Goal: Information Seeking & Learning: Learn about a topic

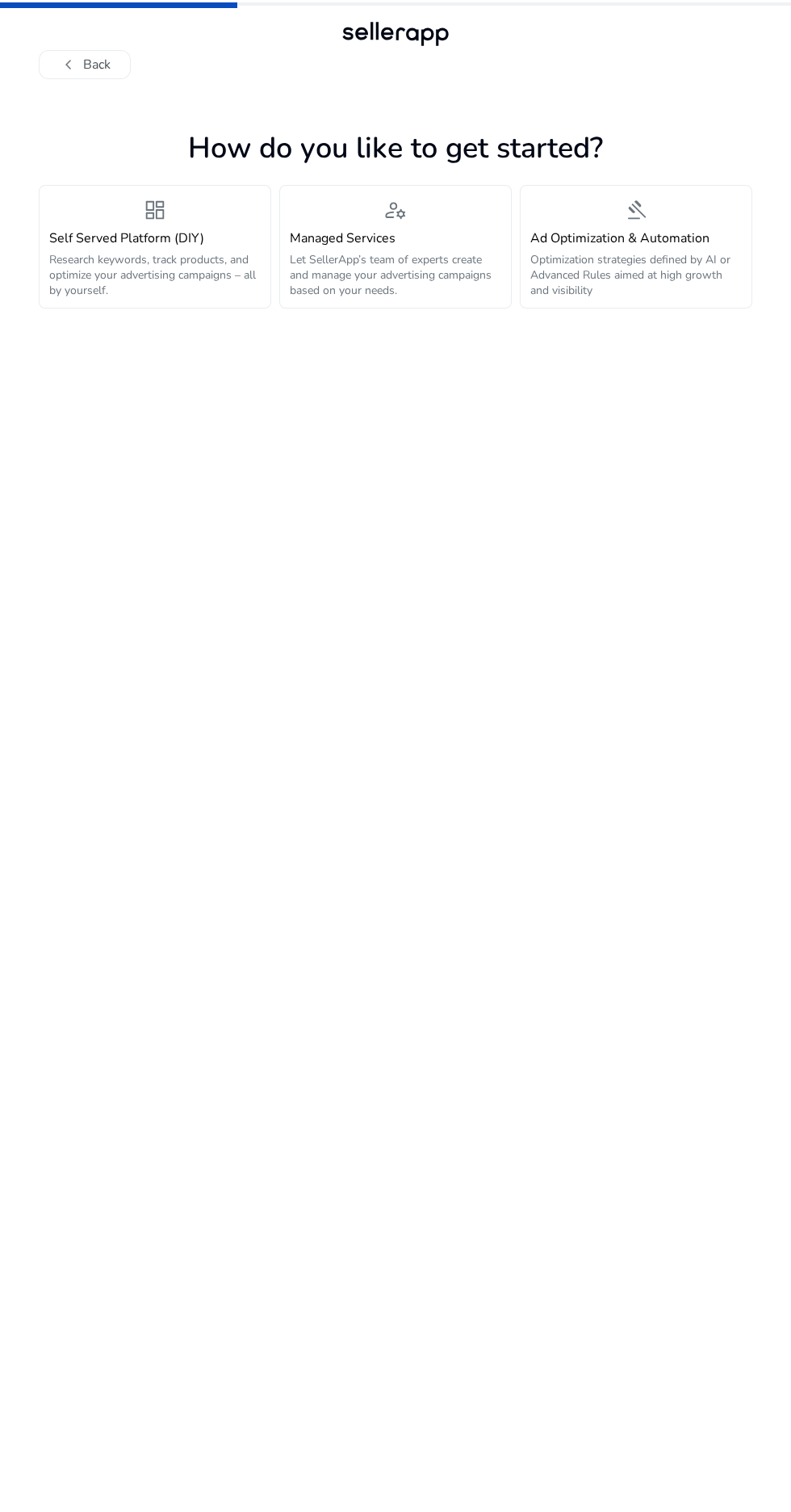
click at [77, 289] on p "Research keywords, track products, and optimize your advertising campaigns – al…" at bounding box center [155, 275] width 212 height 46
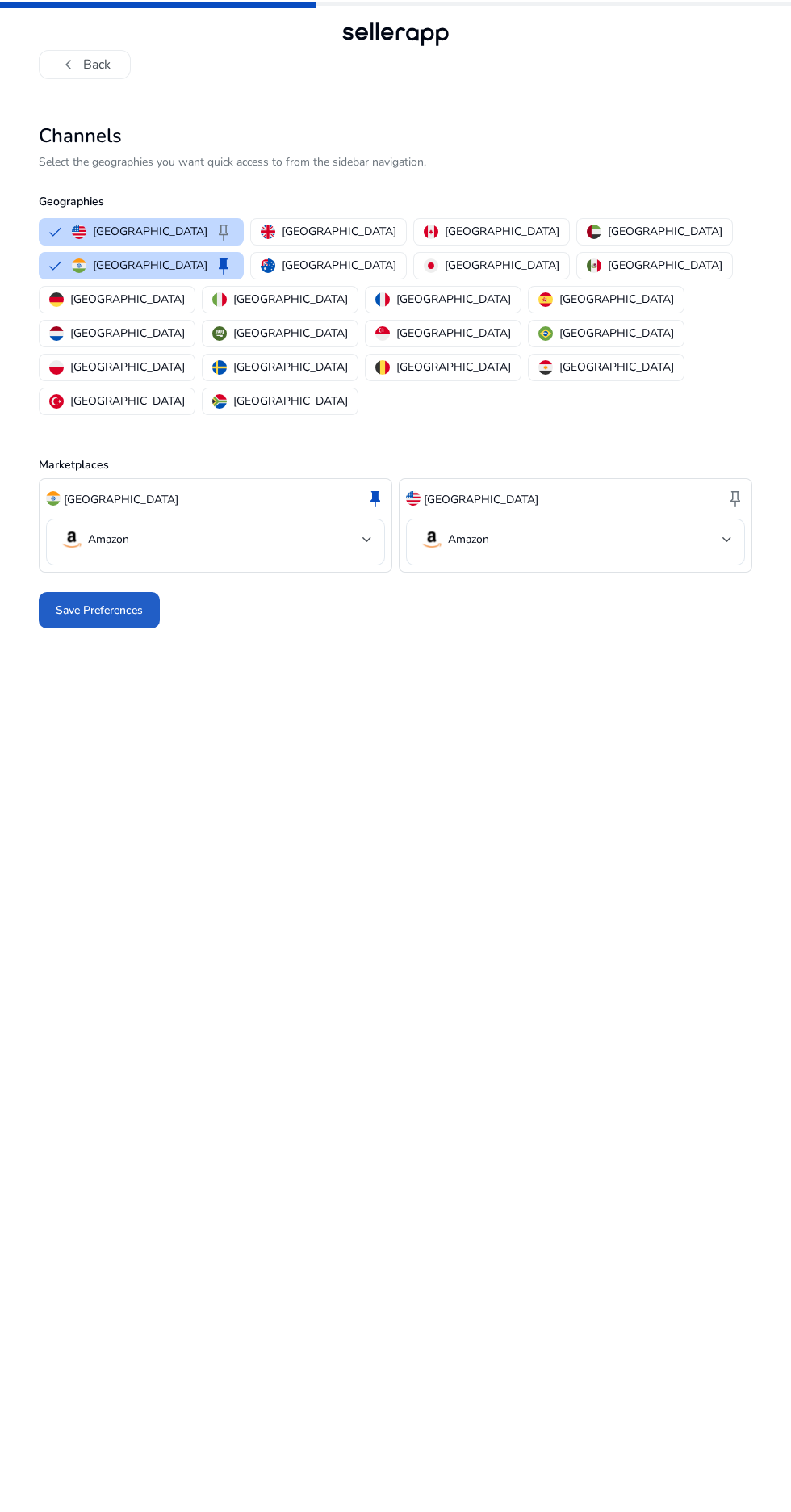
click at [98, 601] on span "Save Preferences" at bounding box center [98, 610] width 87 height 17
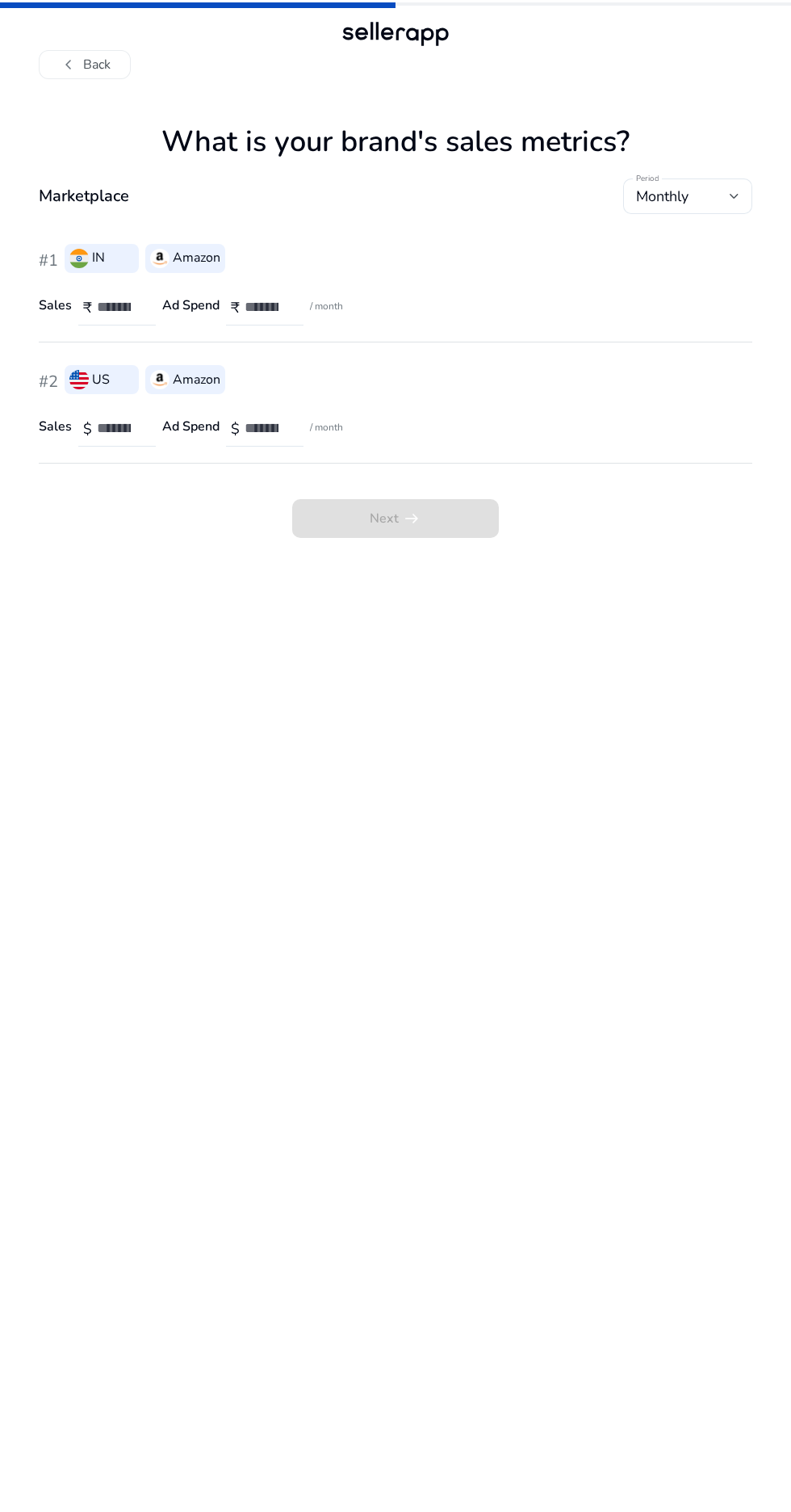
click at [105, 309] on input "number" at bounding box center [119, 307] width 46 height 18
type input "*"
click at [274, 312] on input "number" at bounding box center [267, 307] width 46 height 18
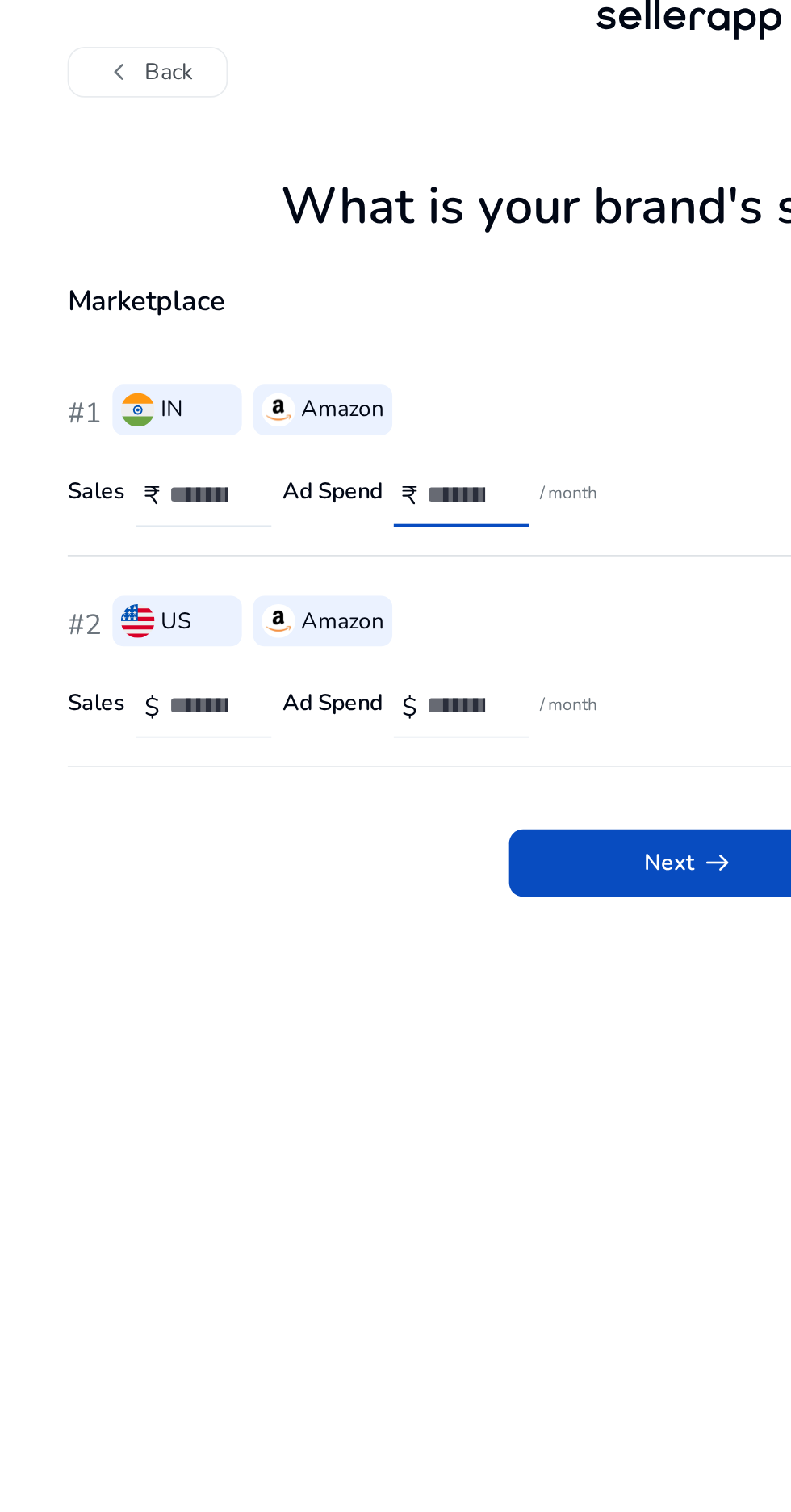
type input "*"
click at [111, 433] on input "number" at bounding box center [119, 428] width 46 height 18
type input "*"
click at [263, 429] on input "number" at bounding box center [267, 428] width 46 height 18
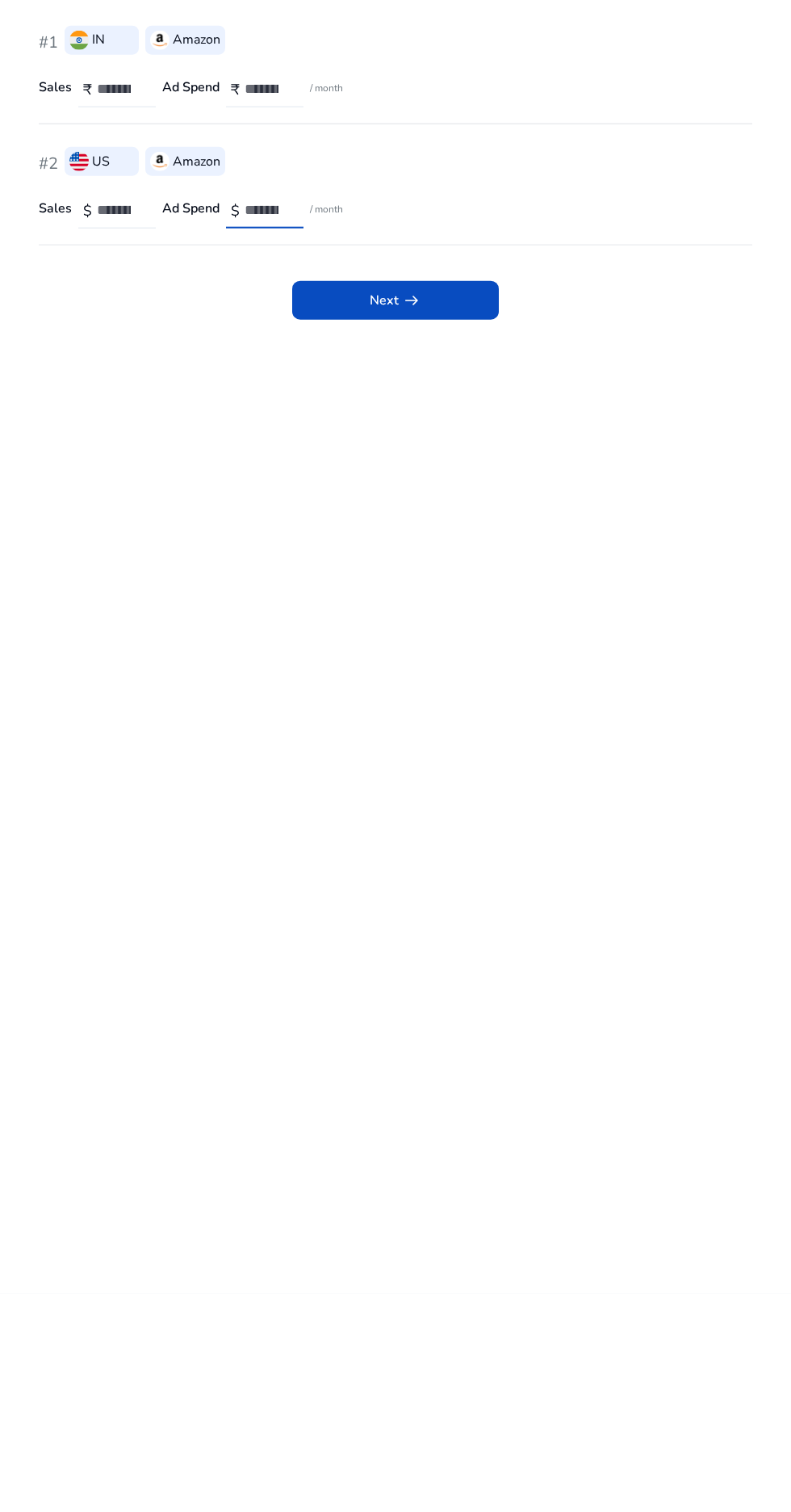
type input "*"
click at [175, 856] on app-sales-metrics "What is your brand's sales metrics? Marketplace Period Monthly #1 IN Amazon Sal…" at bounding box center [396, 818] width 713 height 1388
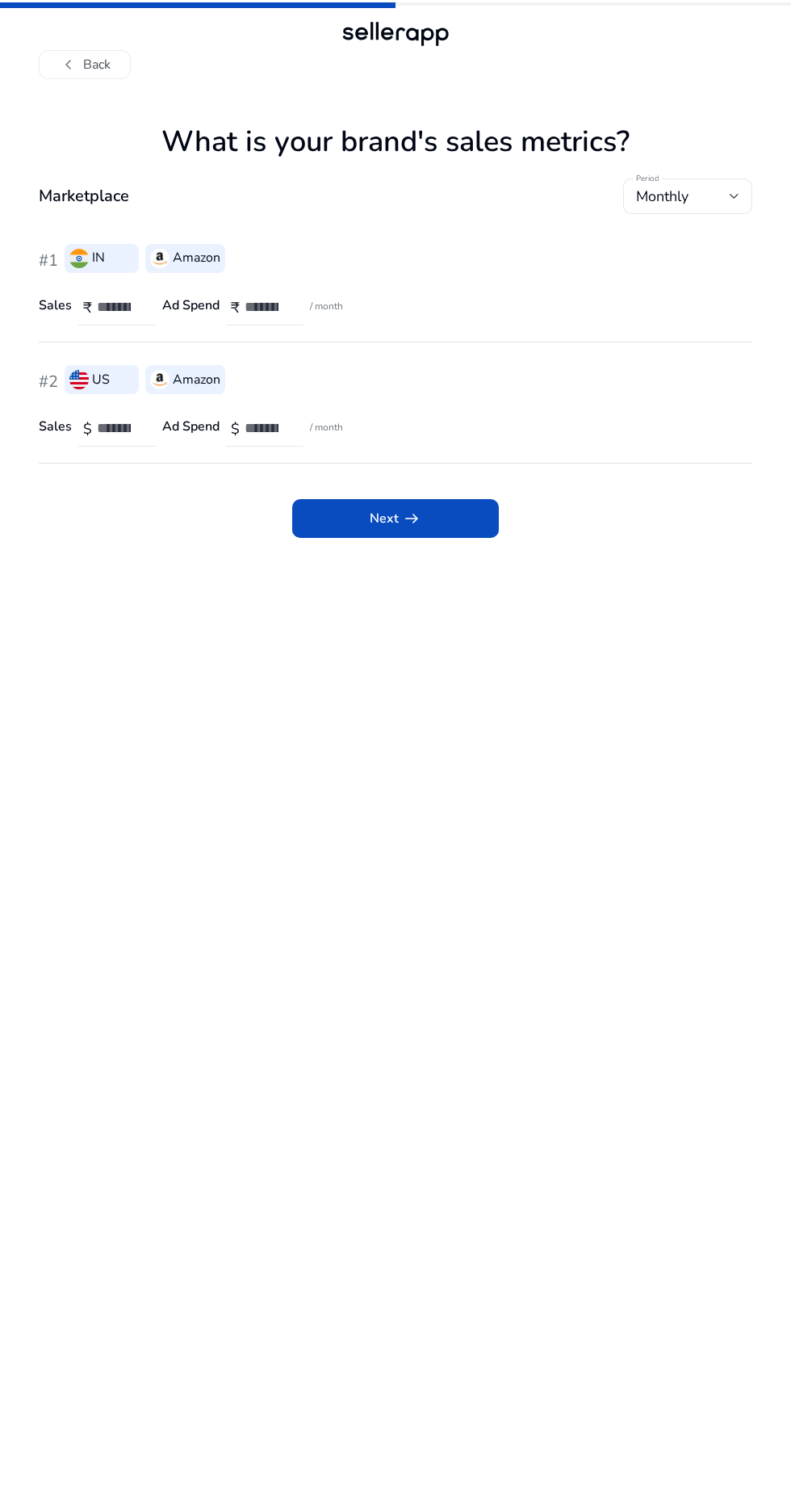
click at [436, 531] on span at bounding box center [395, 518] width 206 height 39
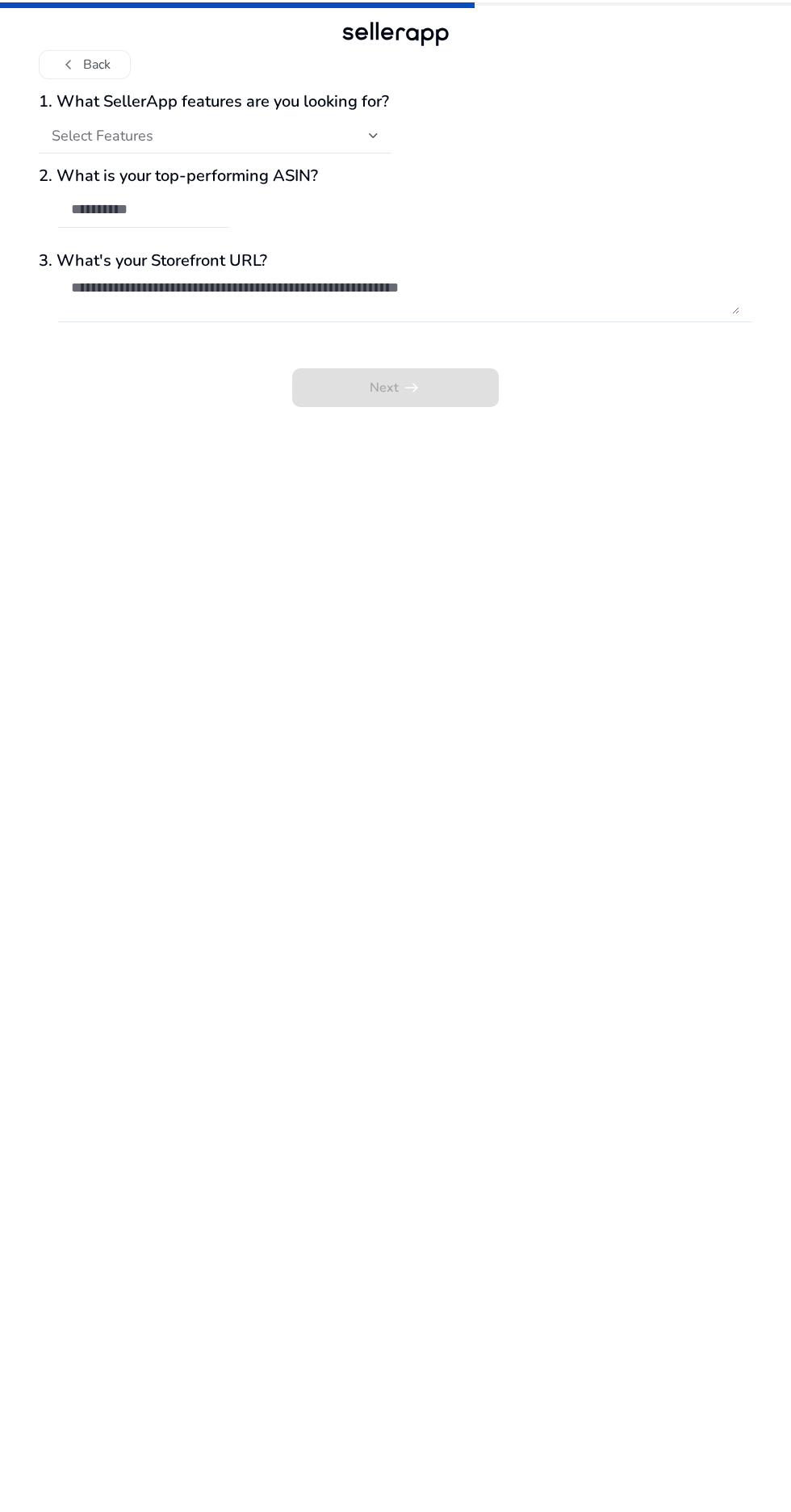
click at [331, 136] on div "Select Features" at bounding box center [210, 136] width 317 height 18
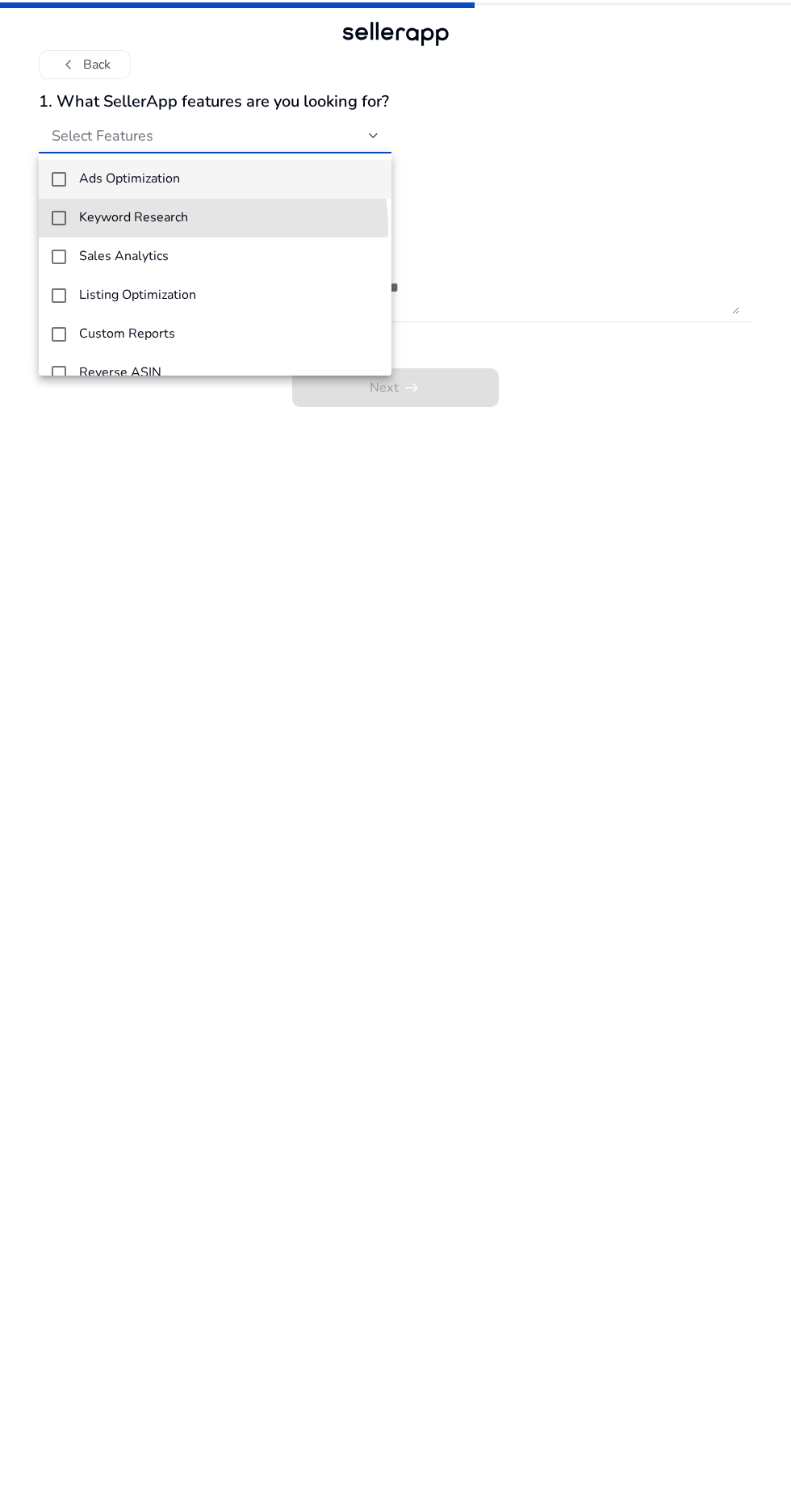
click at [205, 218] on span "Keyword Research" at bounding box center [229, 218] width 300 height 16
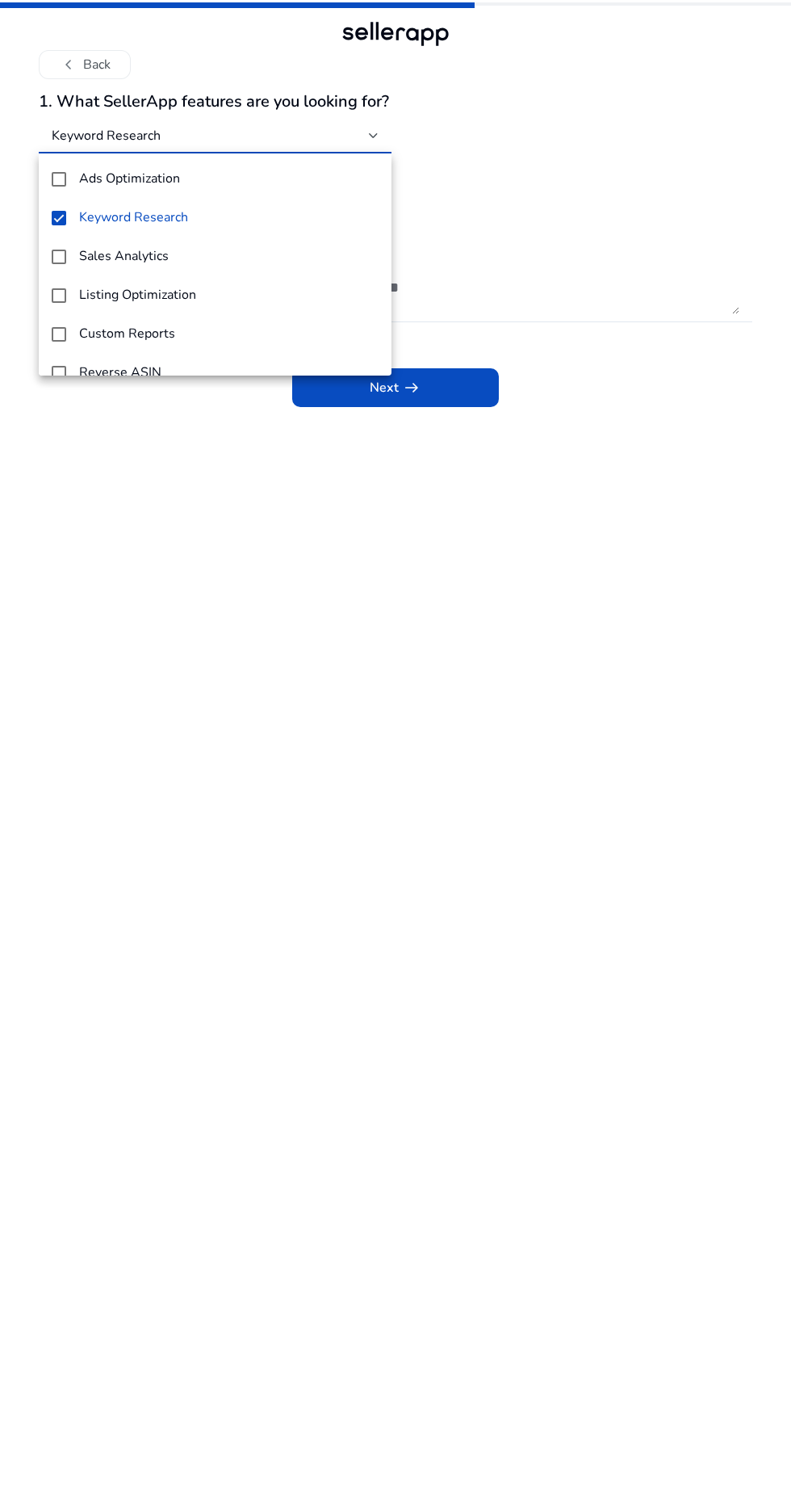
click at [231, 257] on span "Sales Analytics" at bounding box center [229, 257] width 300 height 16
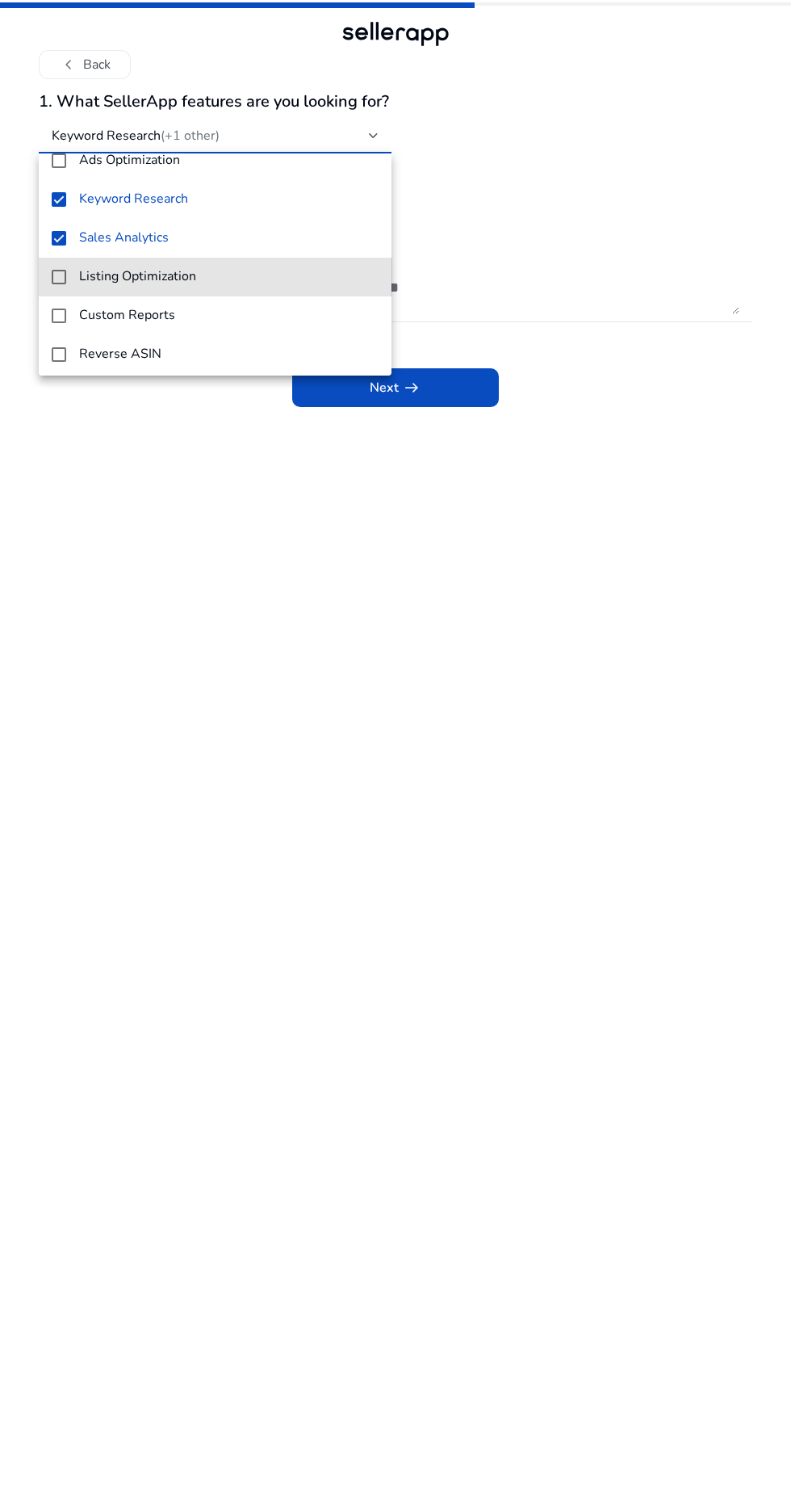
scroll to position [23, 0]
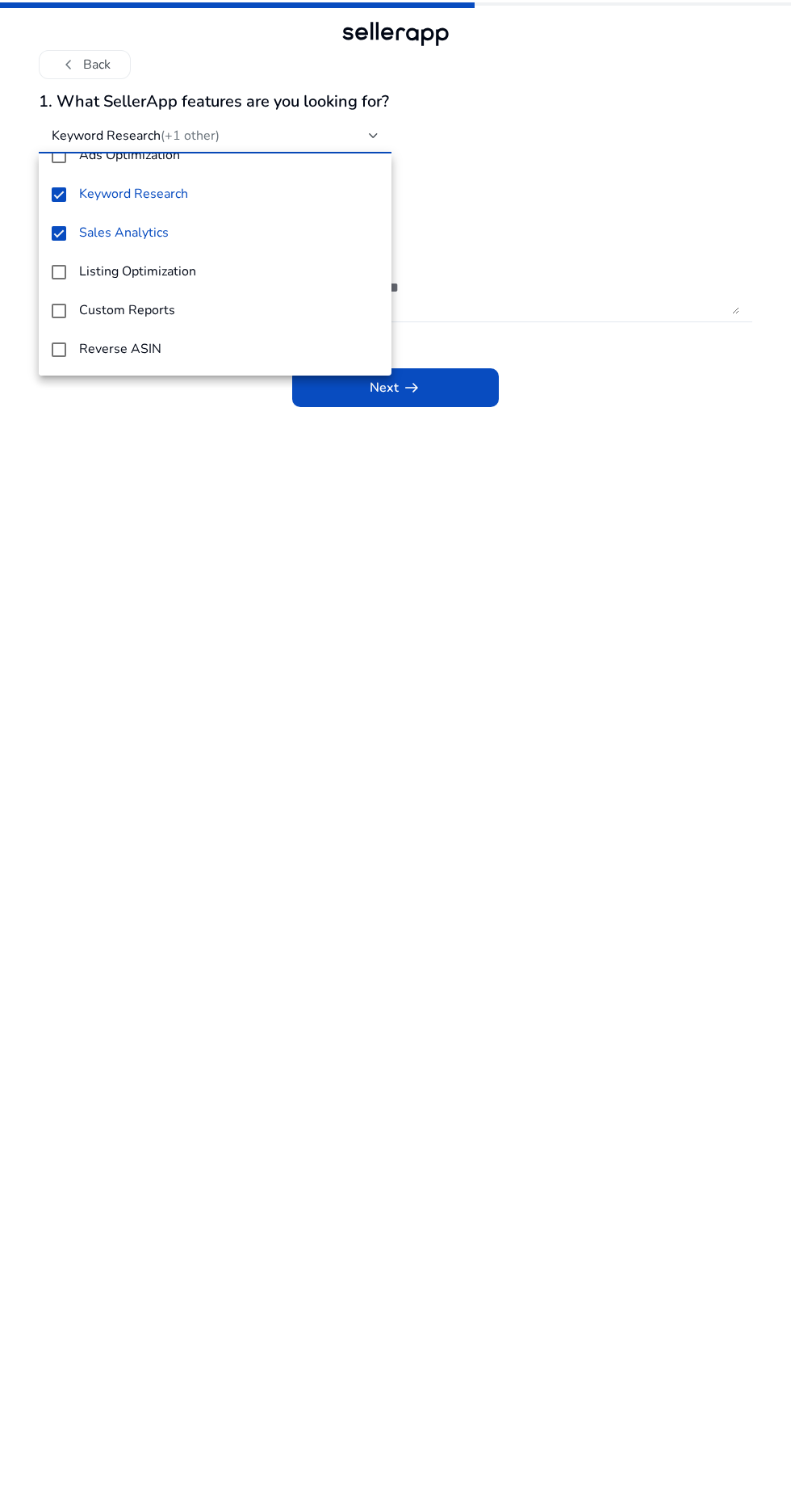
click at [292, 272] on span "Listing Optimization" at bounding box center [229, 272] width 300 height 16
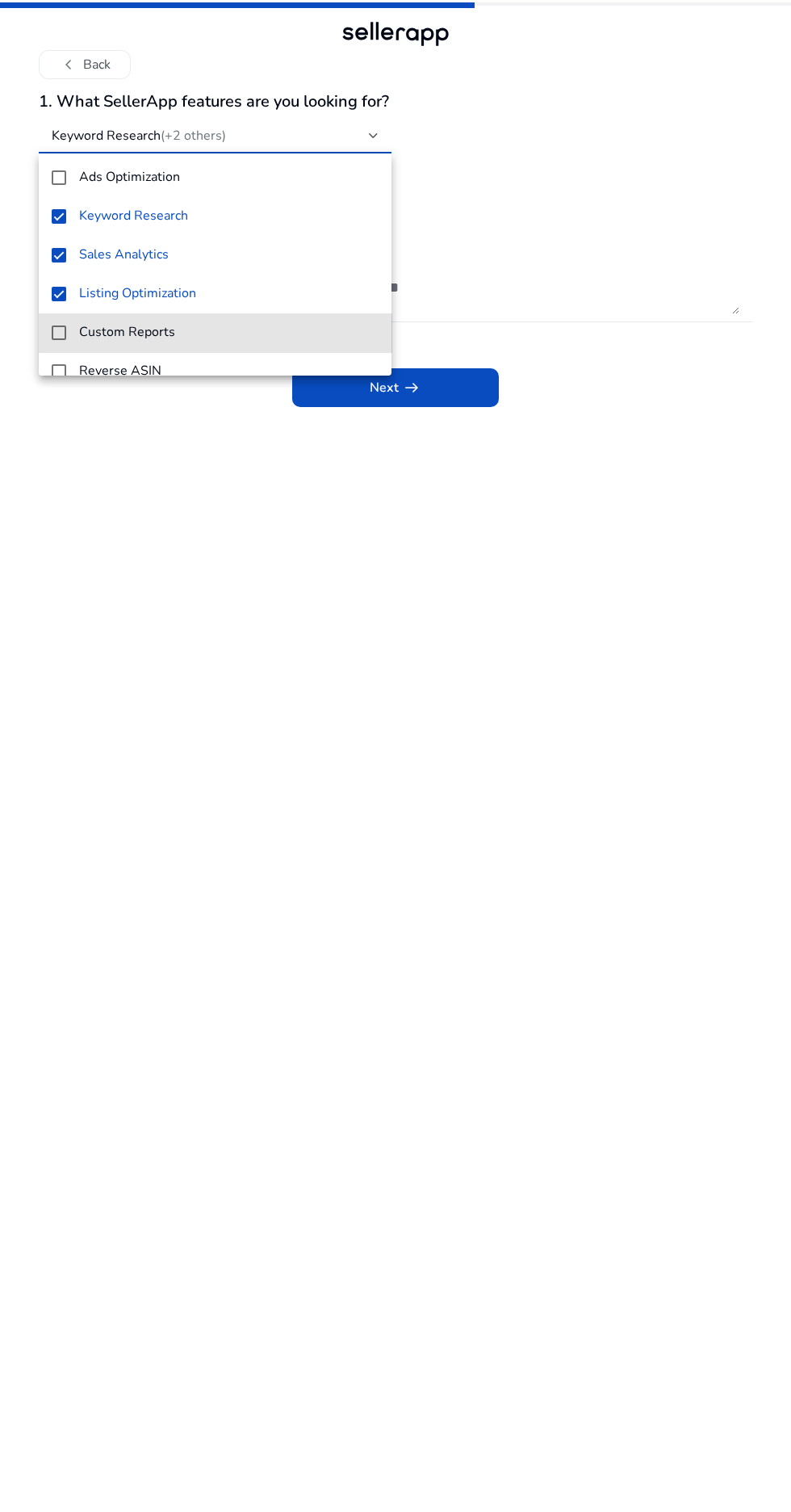
scroll to position [0, 0]
click at [410, 859] on div at bounding box center [396, 756] width 791 height 1512
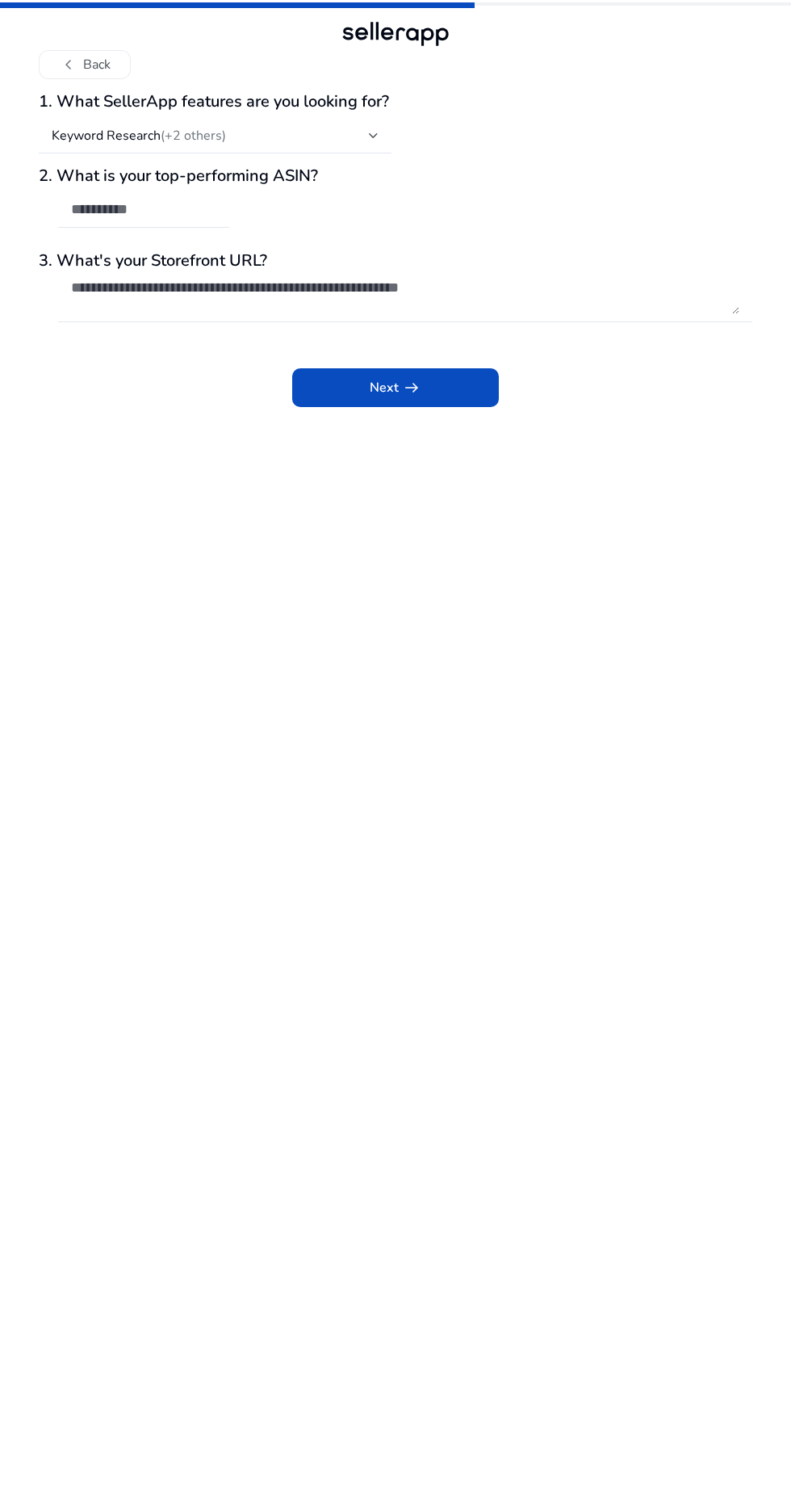
click at [369, 134] on div at bounding box center [373, 135] width 9 height 6
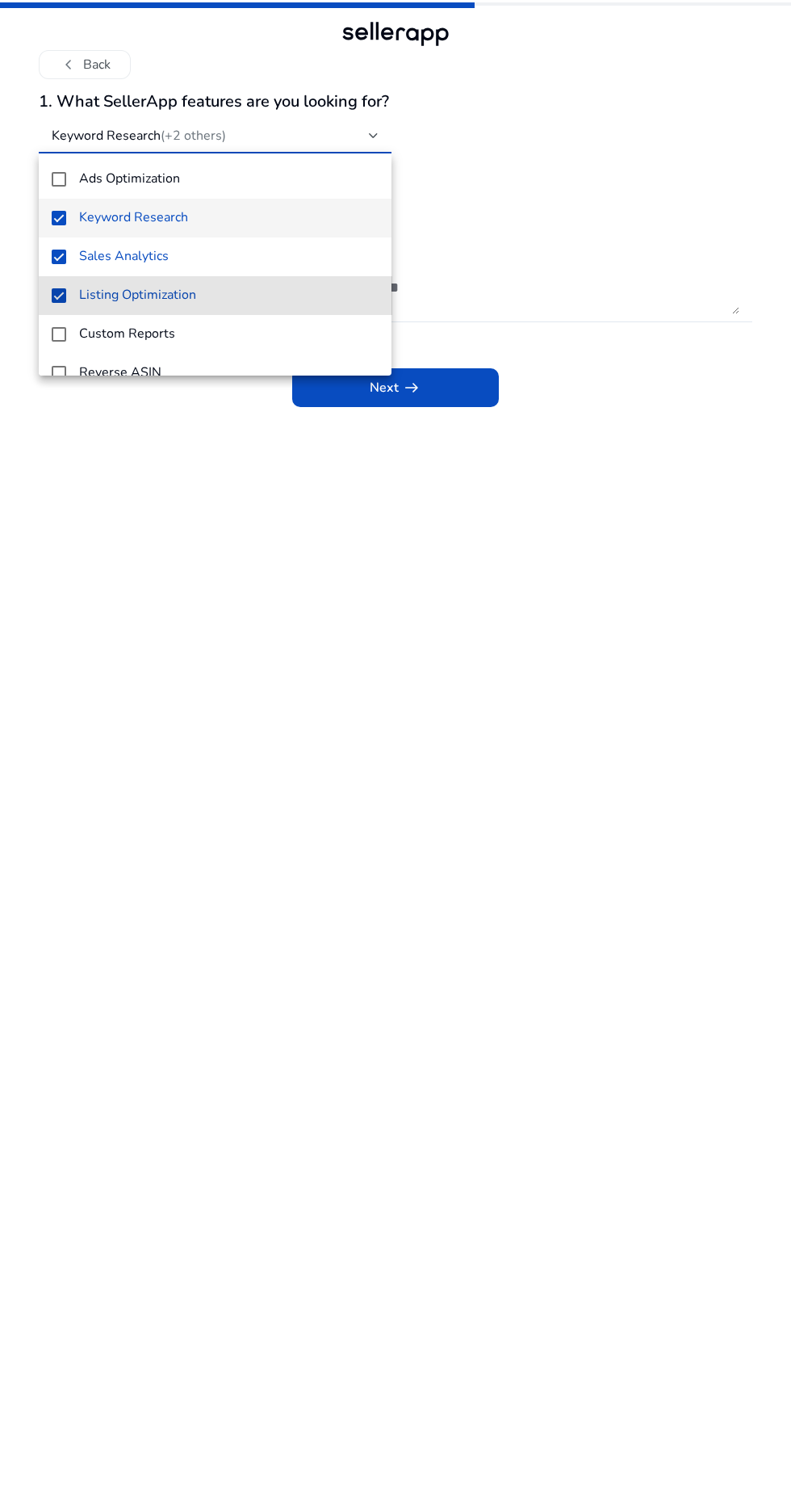
scroll to position [23, 0]
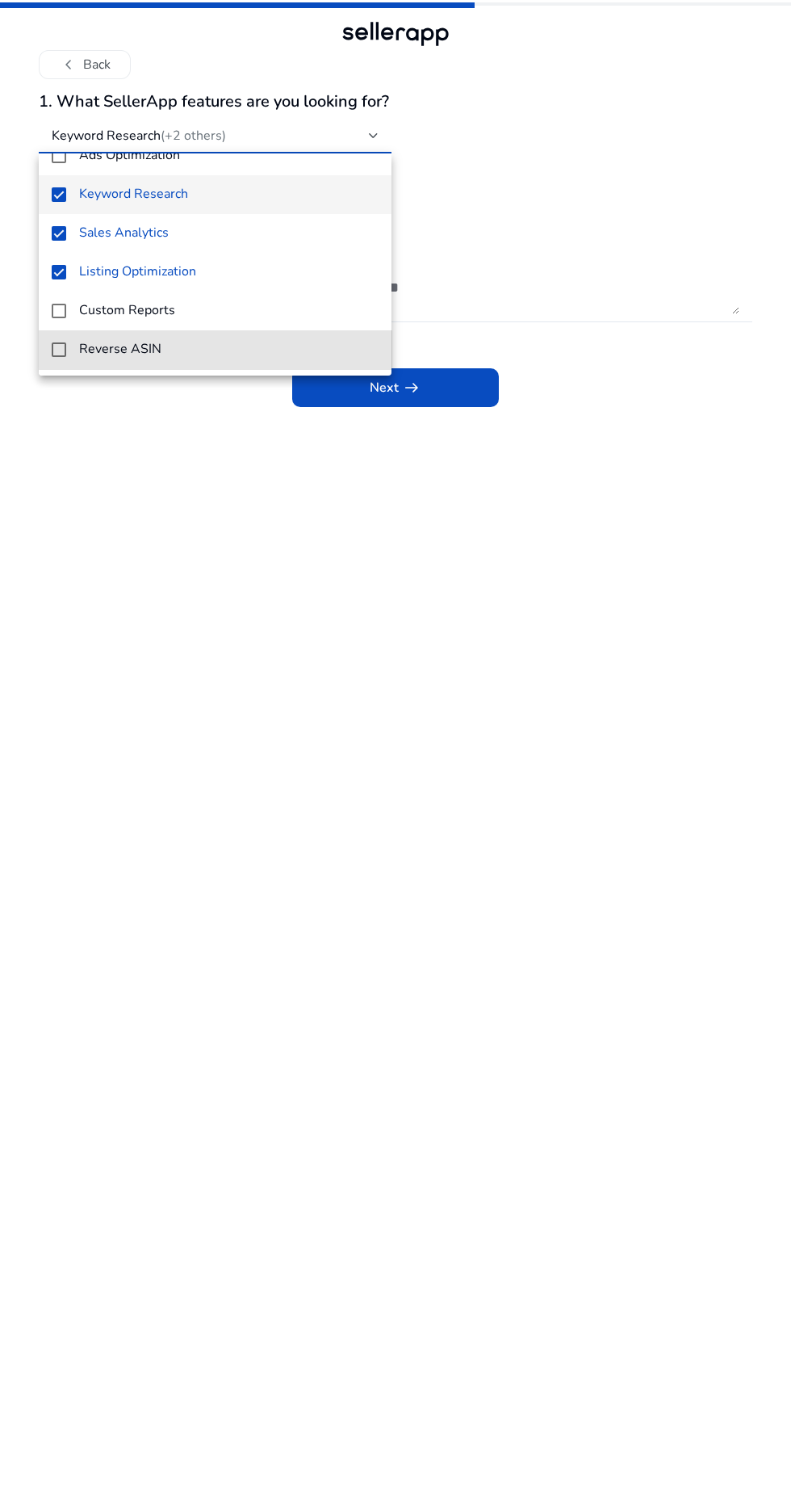
click at [250, 348] on span "Reverse ASIN" at bounding box center [229, 349] width 300 height 16
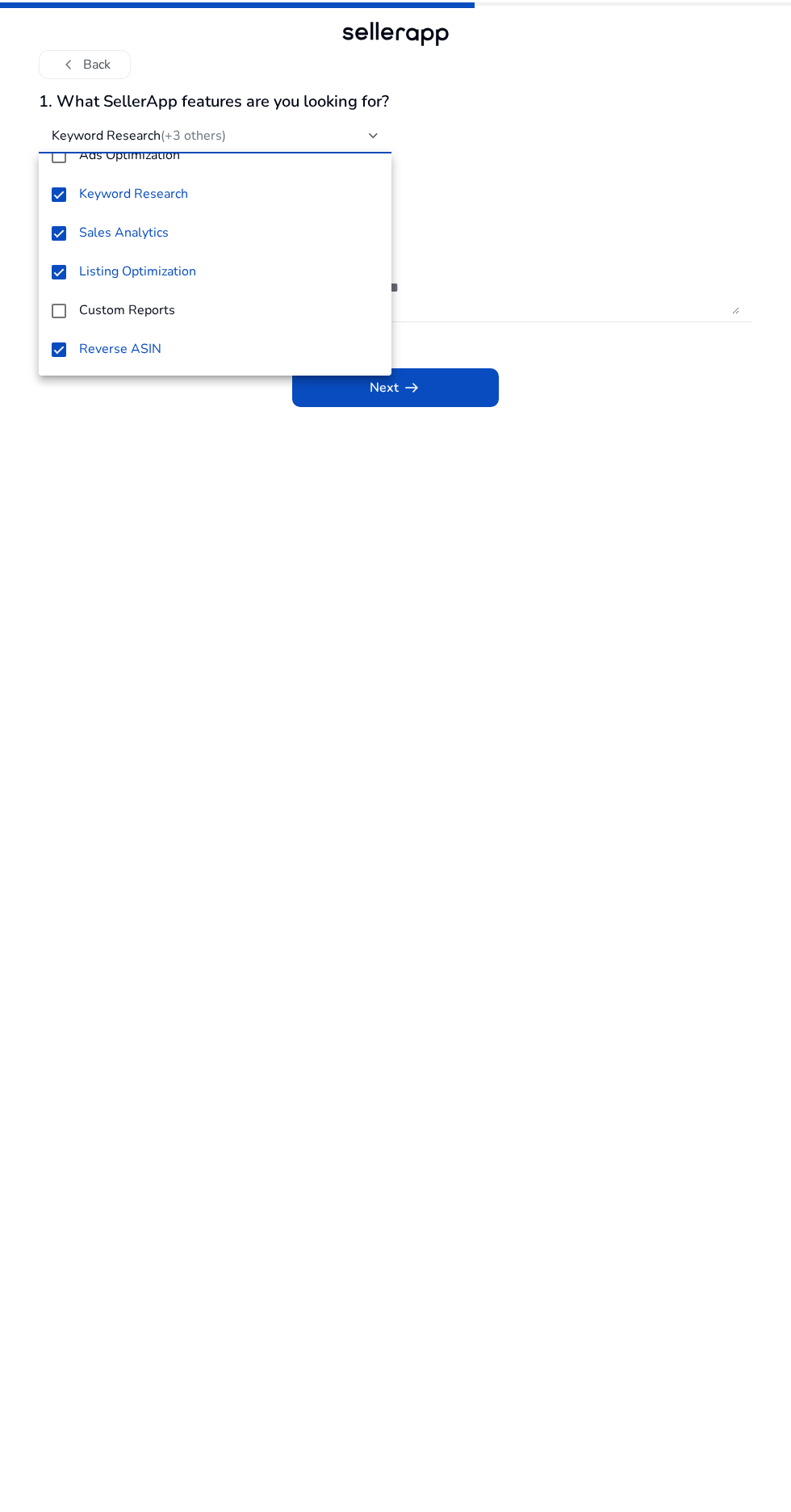
click at [343, 555] on div at bounding box center [396, 756] width 791 height 1512
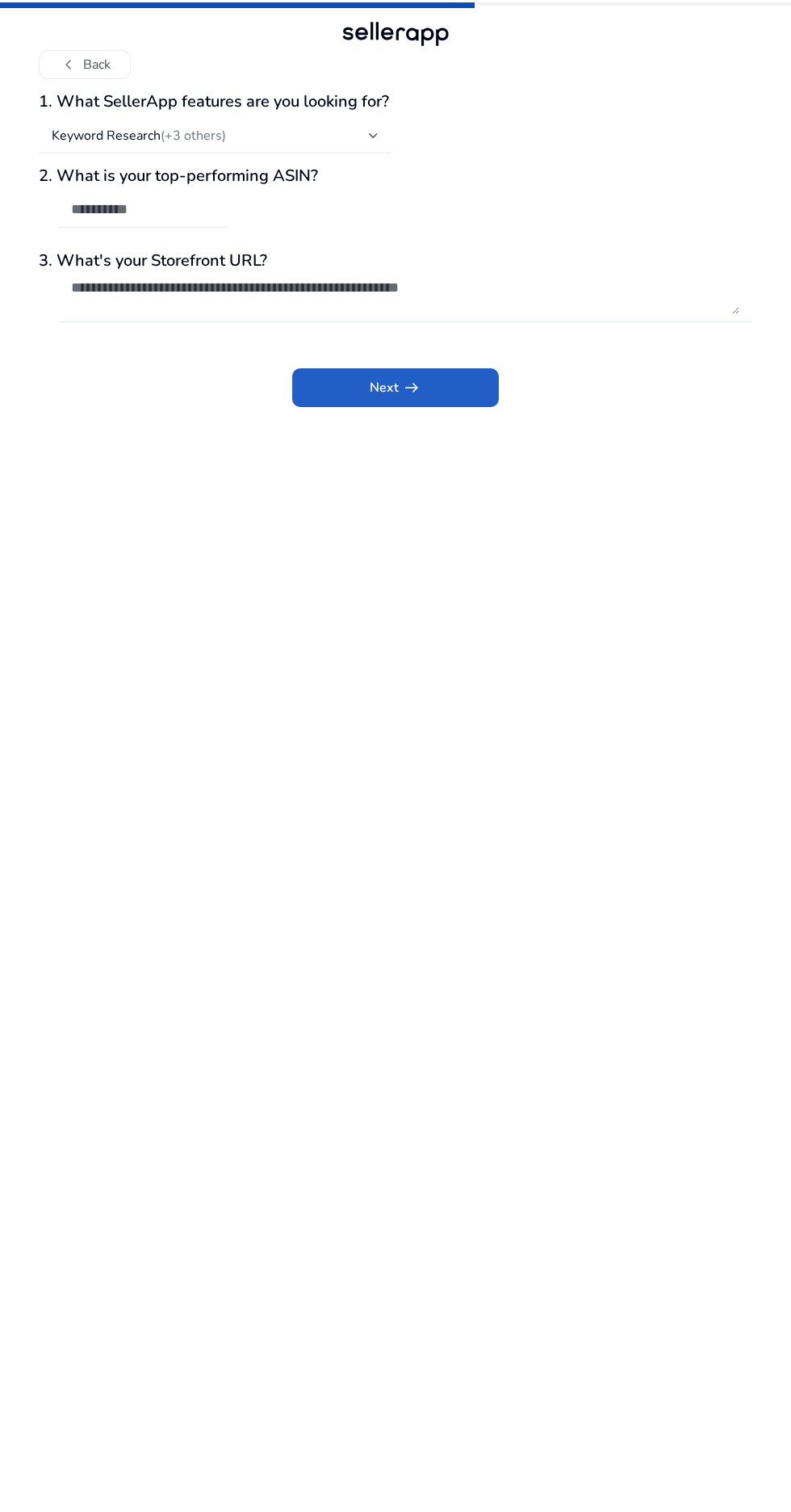
click at [408, 381] on span "arrow_right_alt" at bounding box center [411, 387] width 19 height 19
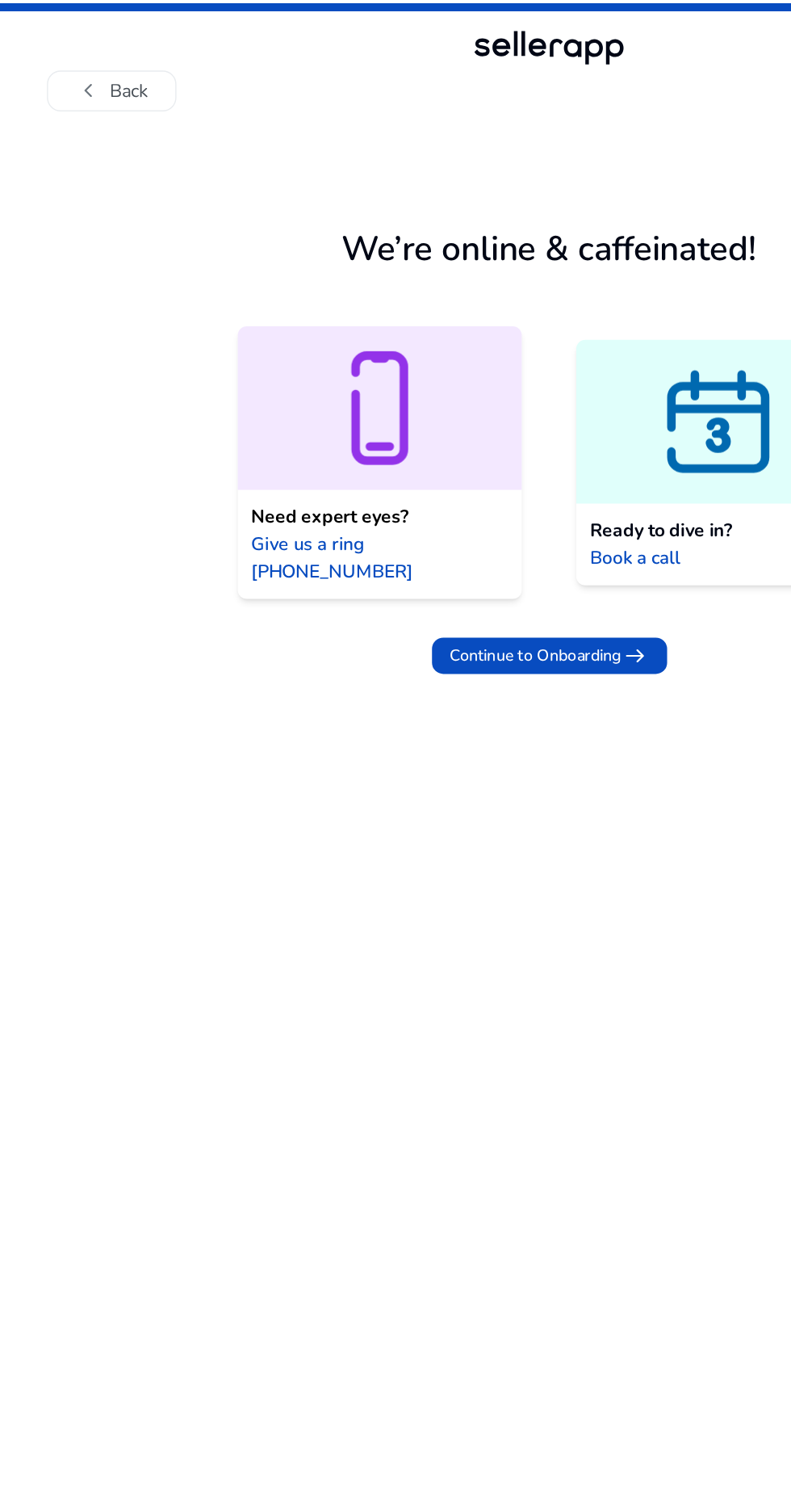
click at [414, 461] on span at bounding box center [396, 466] width 167 height 39
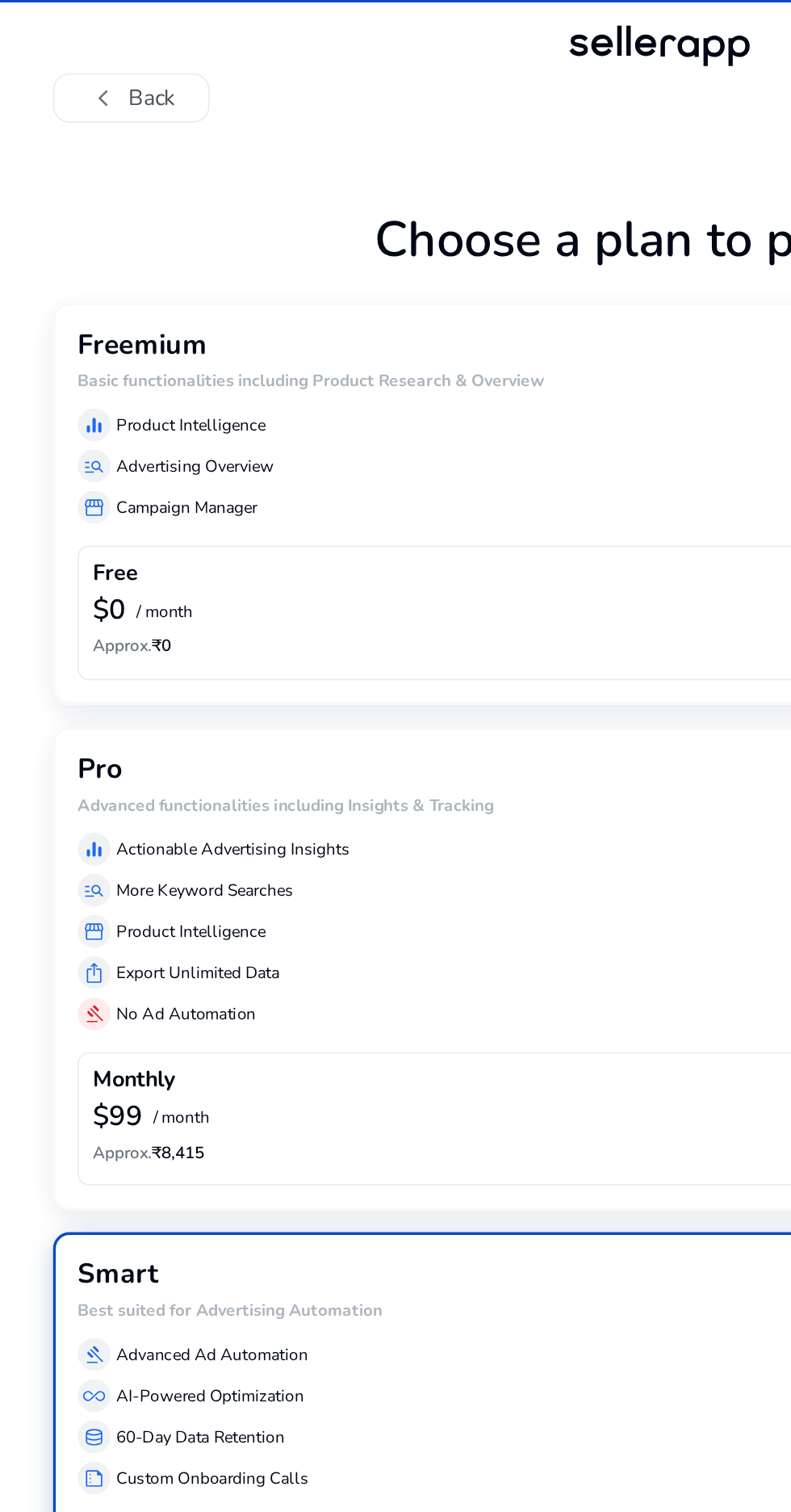
scroll to position [0, 0]
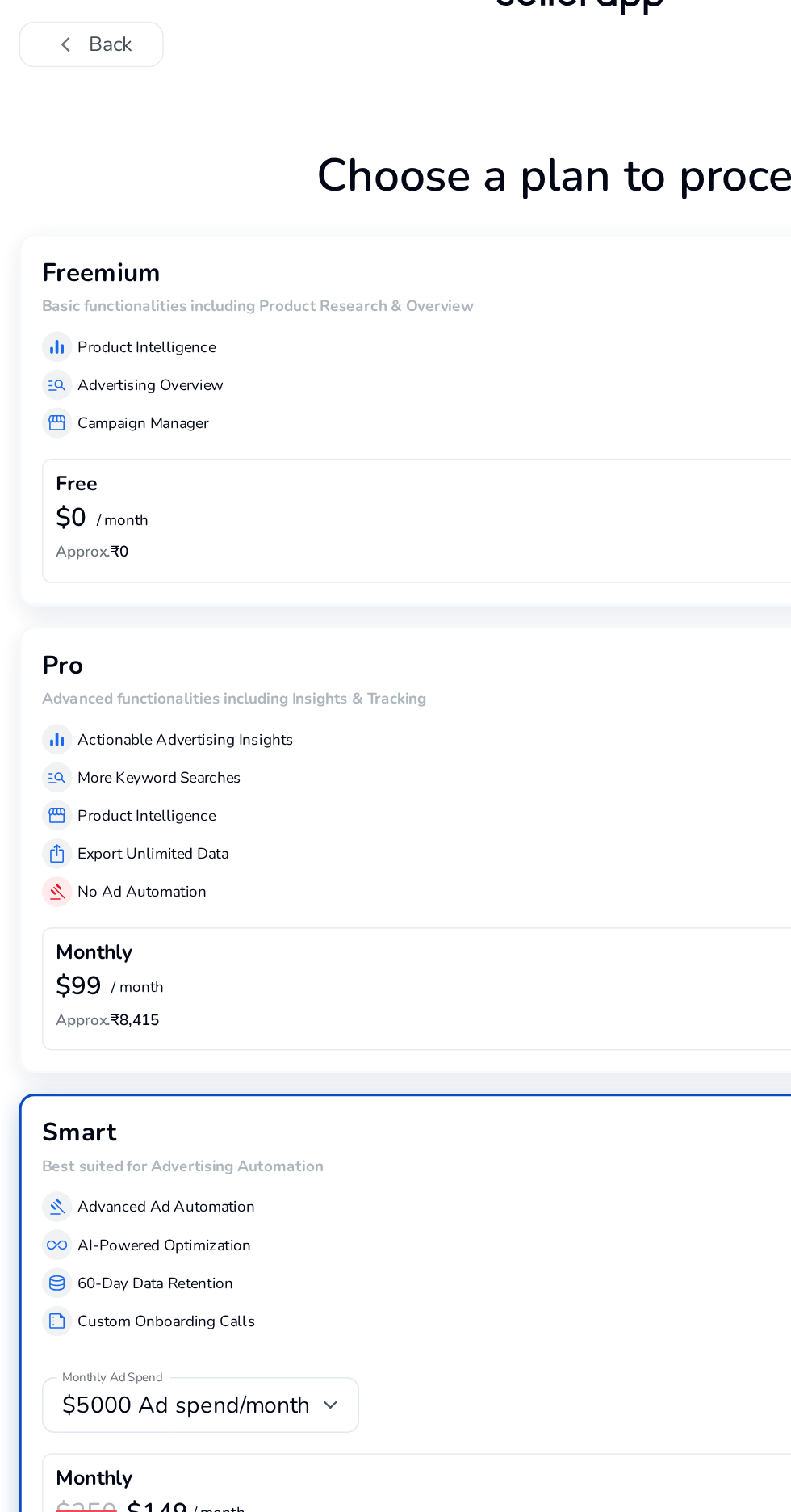
click at [305, 291] on div "equalizer Product Intelligence manage_search Advertising Overview storefront Ca…" at bounding box center [396, 278] width 685 height 74
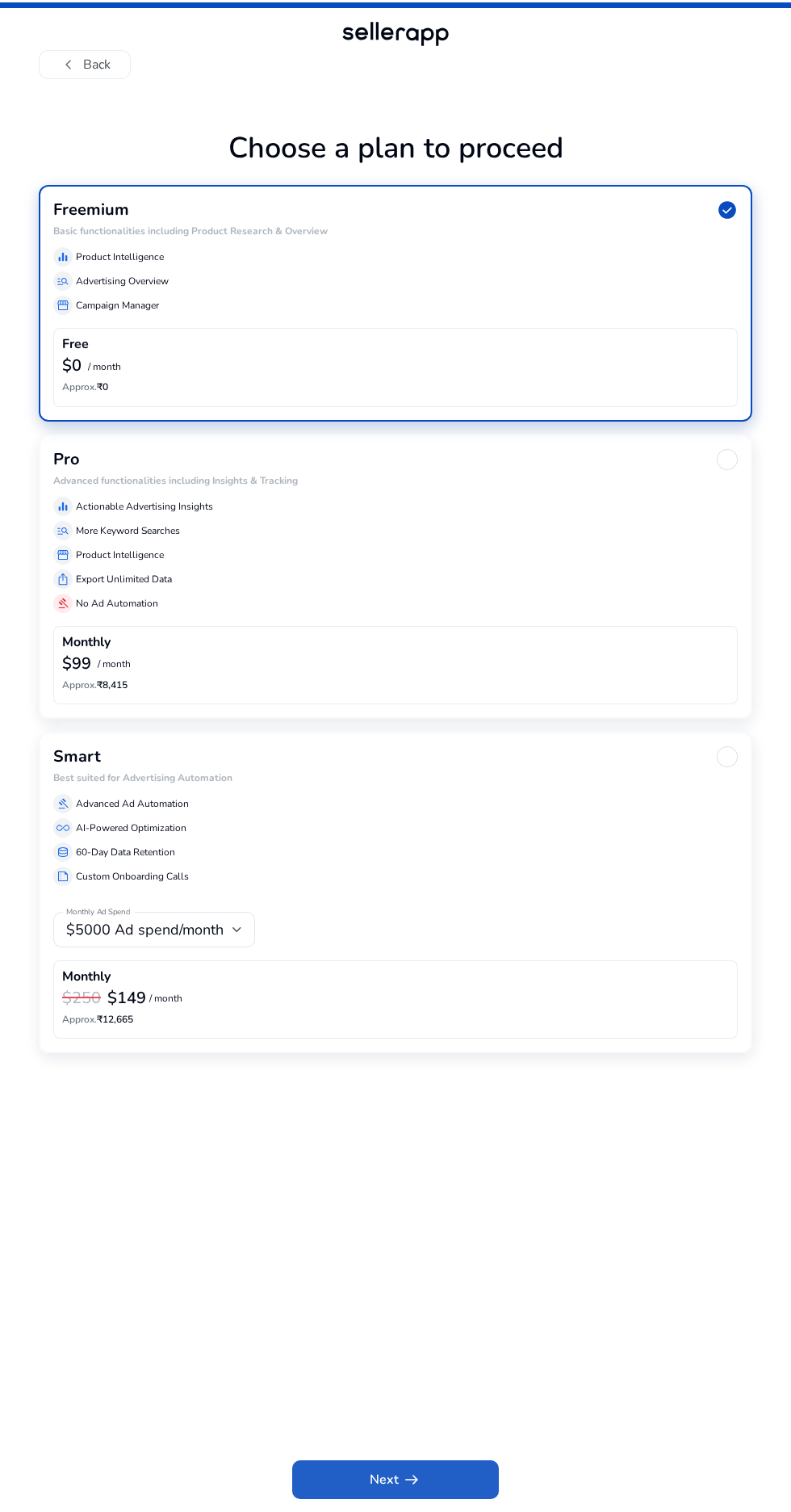
click at [427, 1481] on span at bounding box center [395, 1479] width 206 height 39
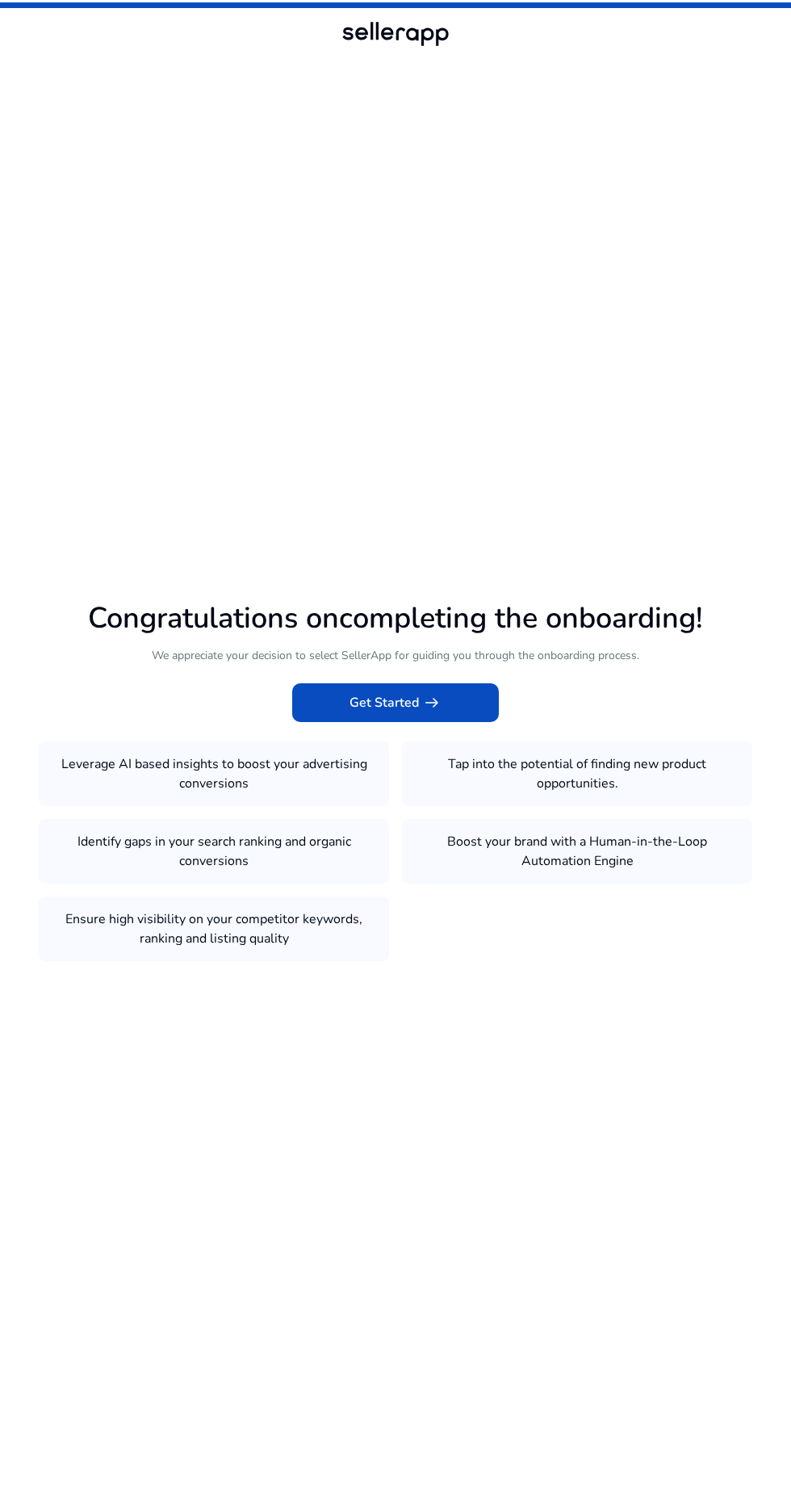
scroll to position [38, 0]
click at [441, 722] on span at bounding box center [395, 702] width 206 height 39
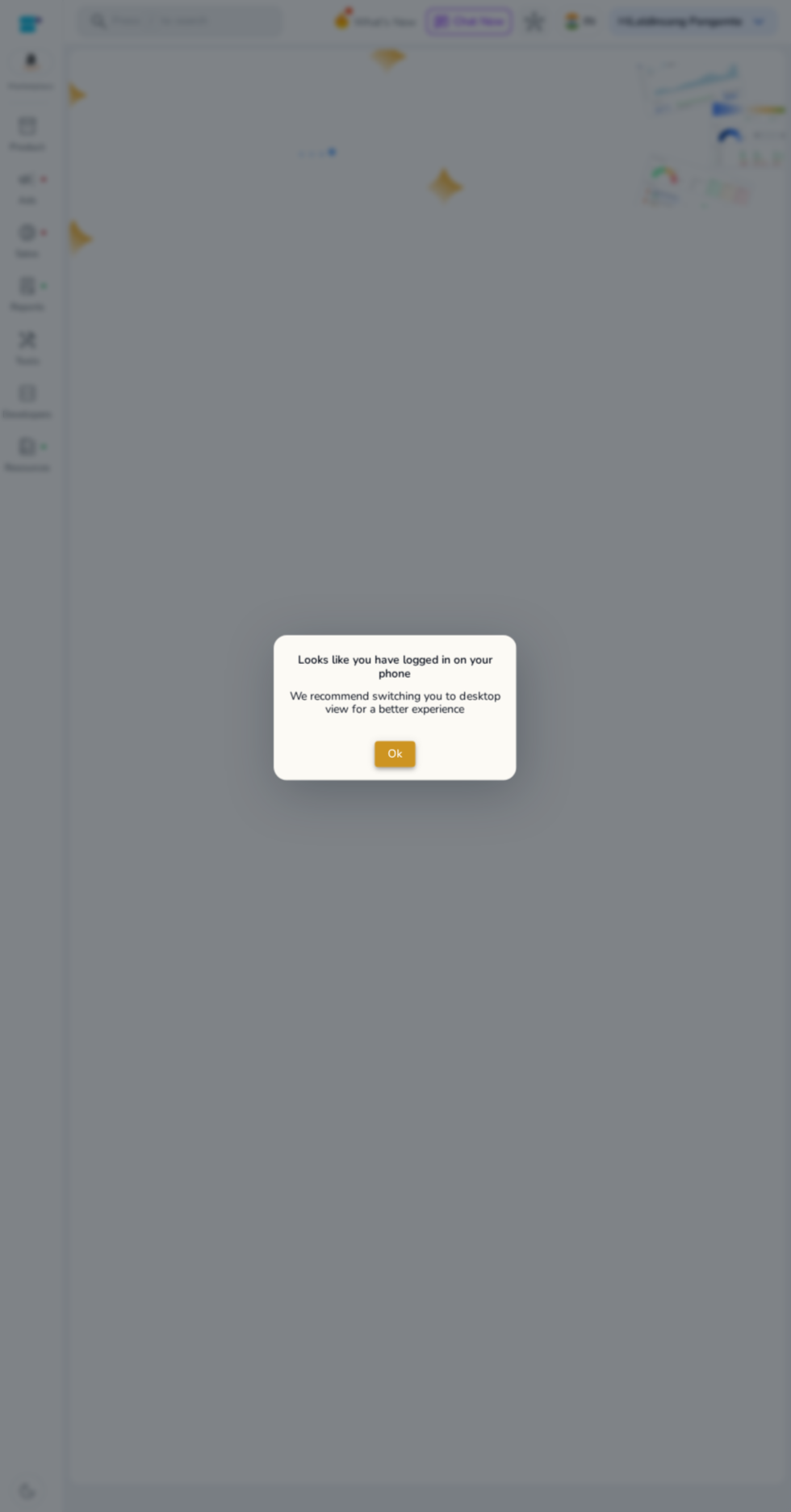
click at [404, 754] on span "close dialog" at bounding box center [396, 753] width 41 height 39
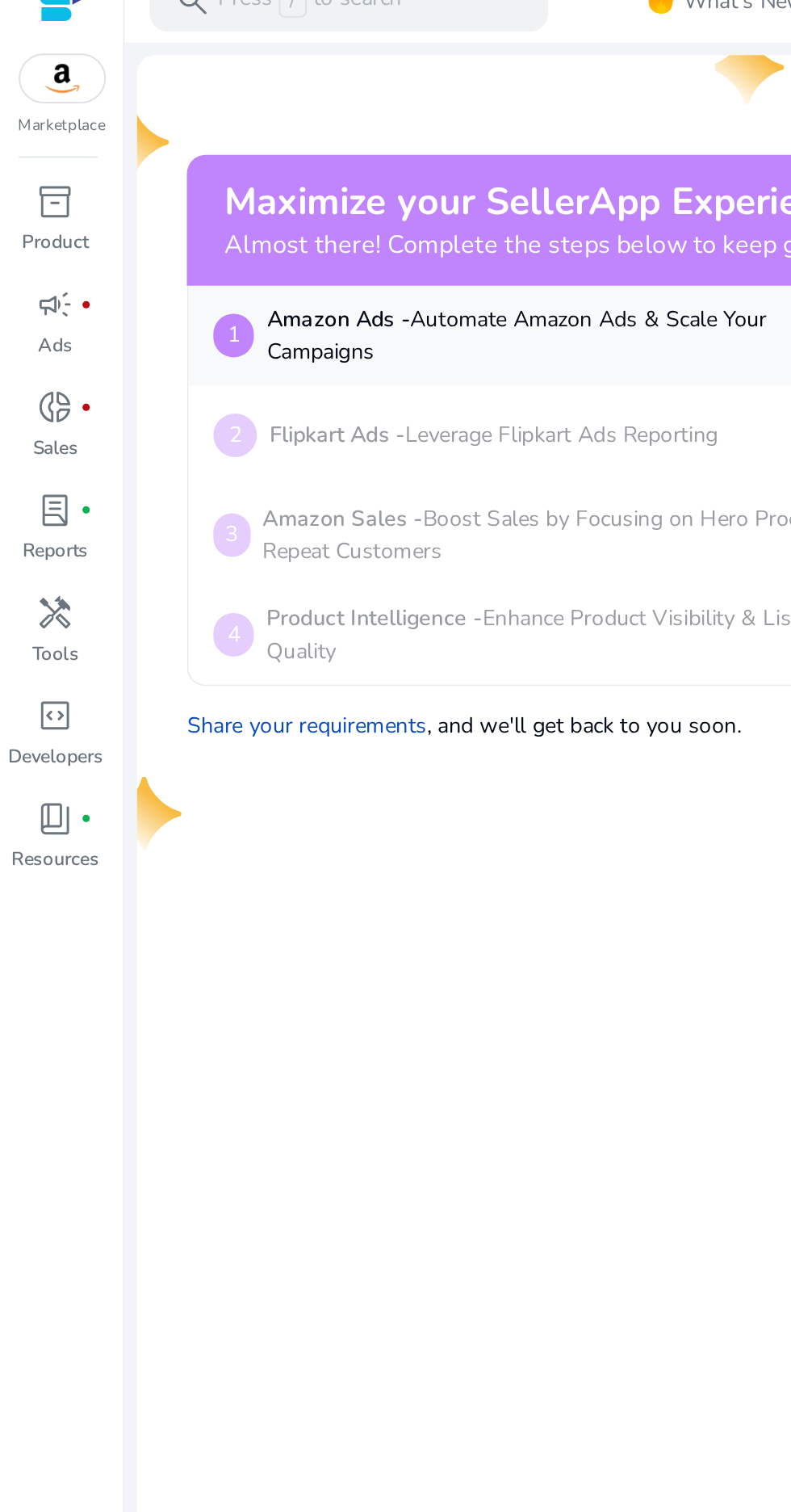
click at [22, 358] on p "Tools" at bounding box center [29, 360] width 24 height 15
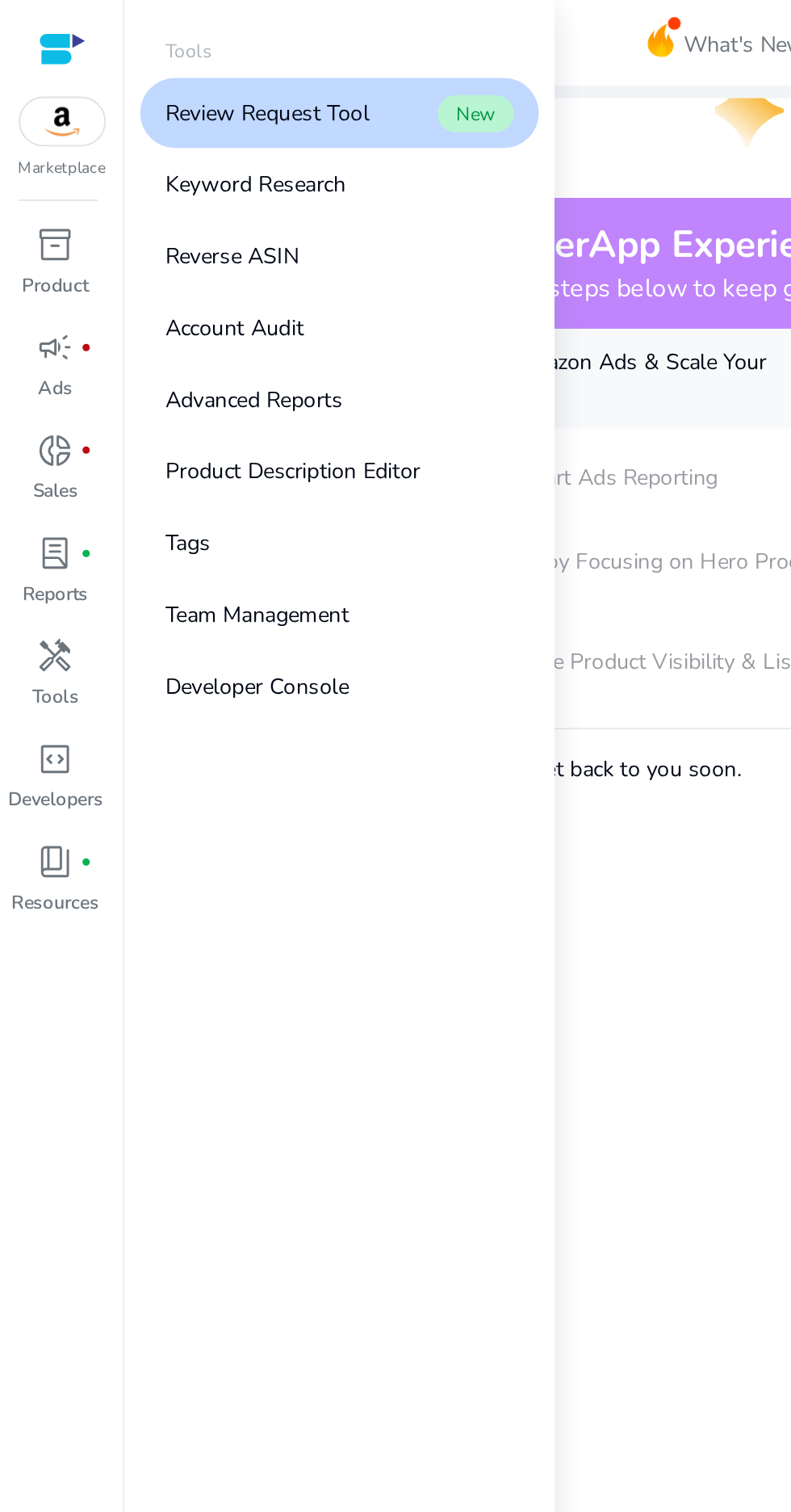
click at [206, 97] on link "Keyword Research" at bounding box center [175, 96] width 206 height 36
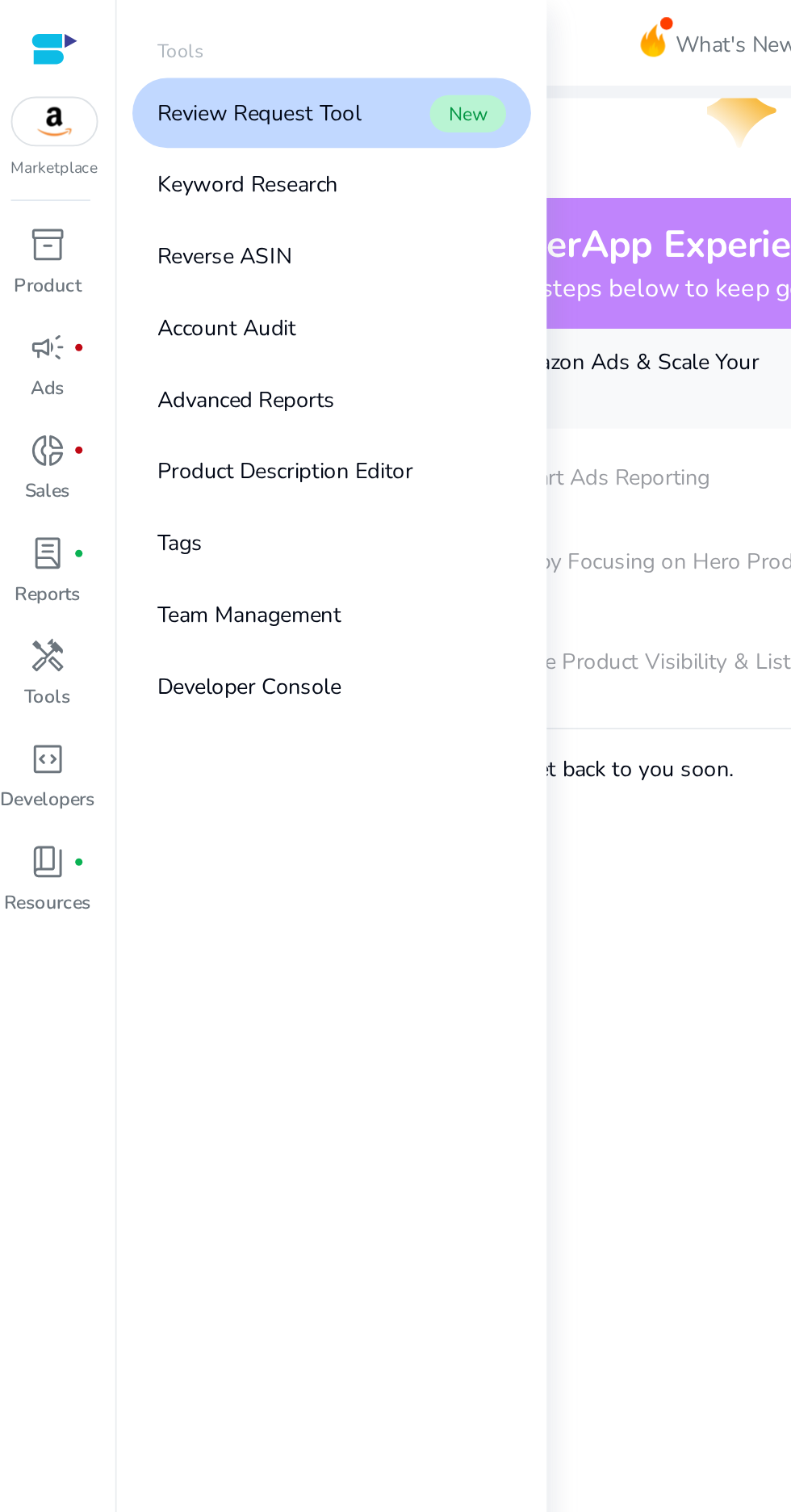
click at [119, 92] on p "Keyword Research" at bounding box center [132, 96] width 93 height 17
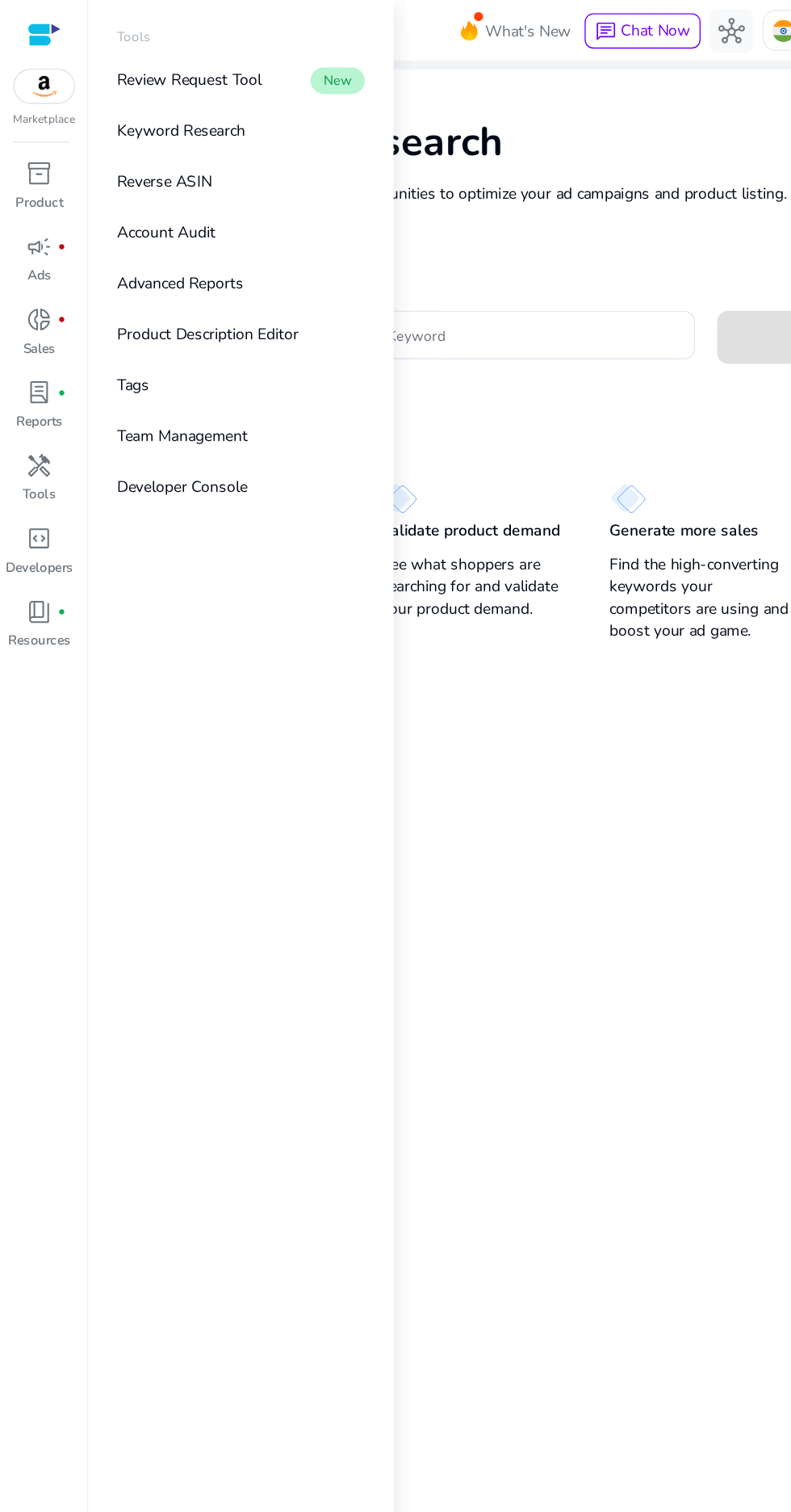
click at [483, 756] on mat-card "Keyword Research Research and find keyword opportunities to optimize your ad ca…" at bounding box center [427, 728] width 713 height 1355
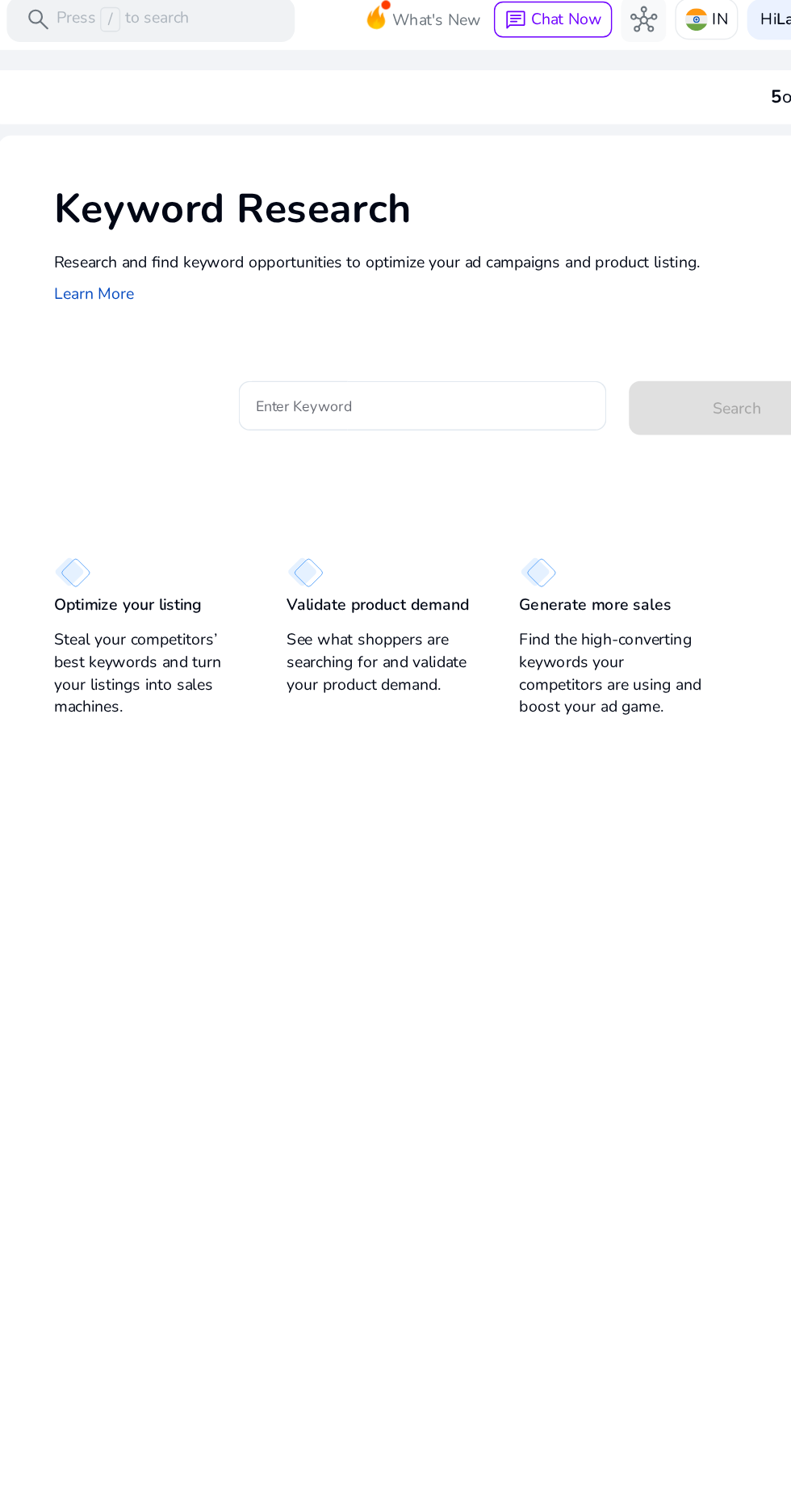
click at [273, 304] on input "Enter Keyword" at bounding box center [376, 299] width 238 height 18
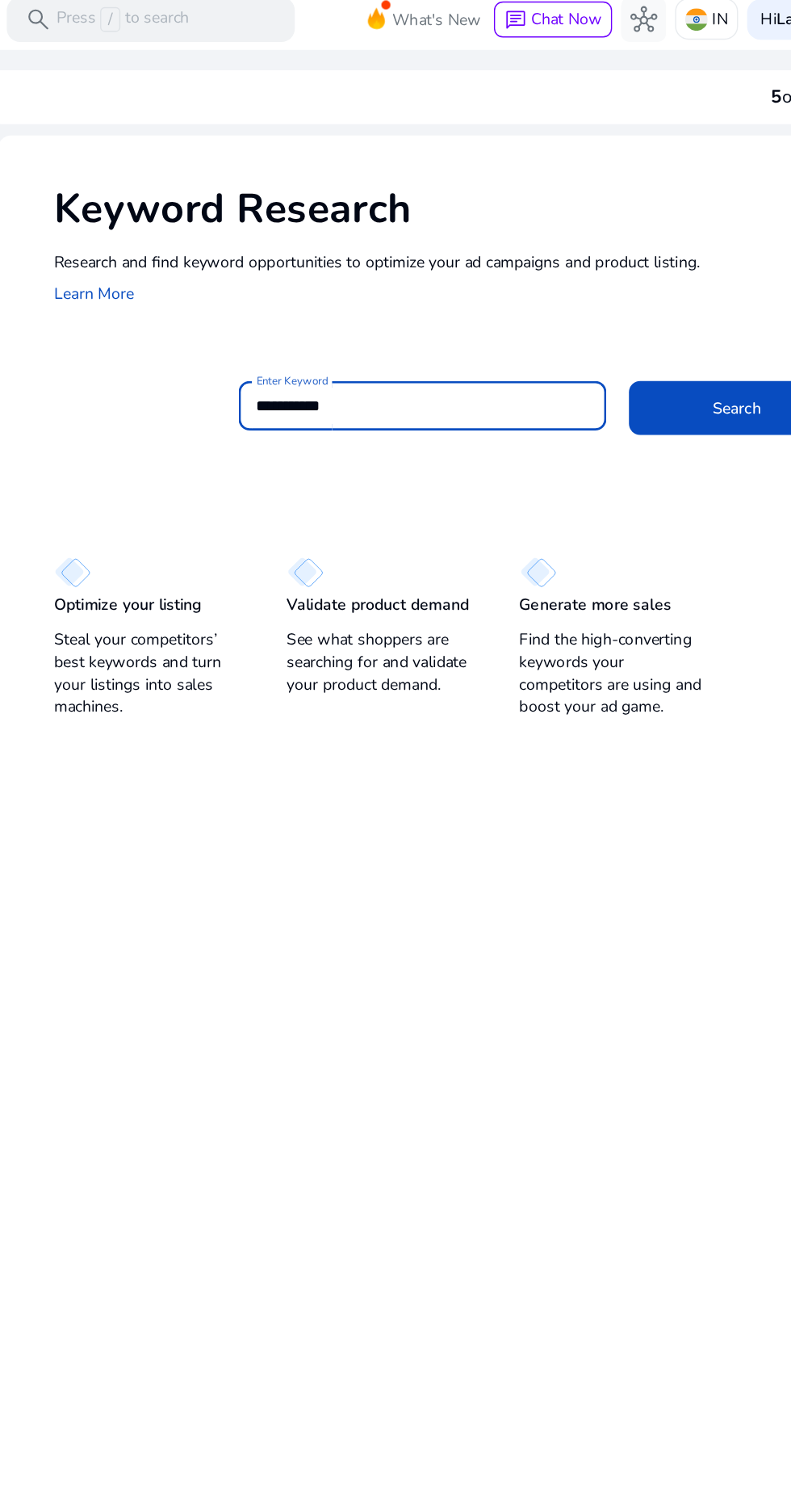
type input "**********"
click at [142, 262] on div "**********" at bounding box center [427, 317] width 713 height 423
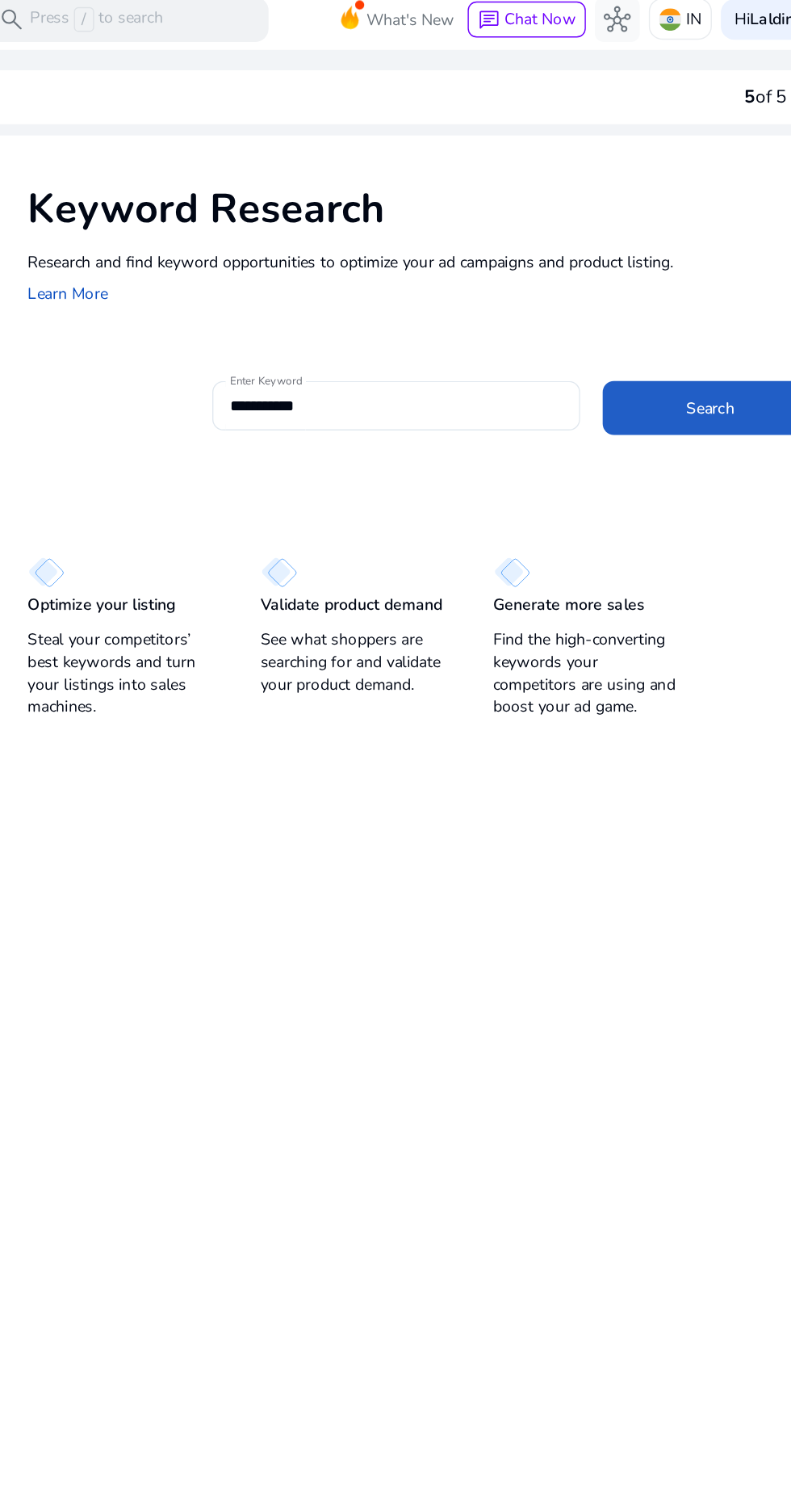
click at [590, 315] on span at bounding box center [601, 301] width 155 height 39
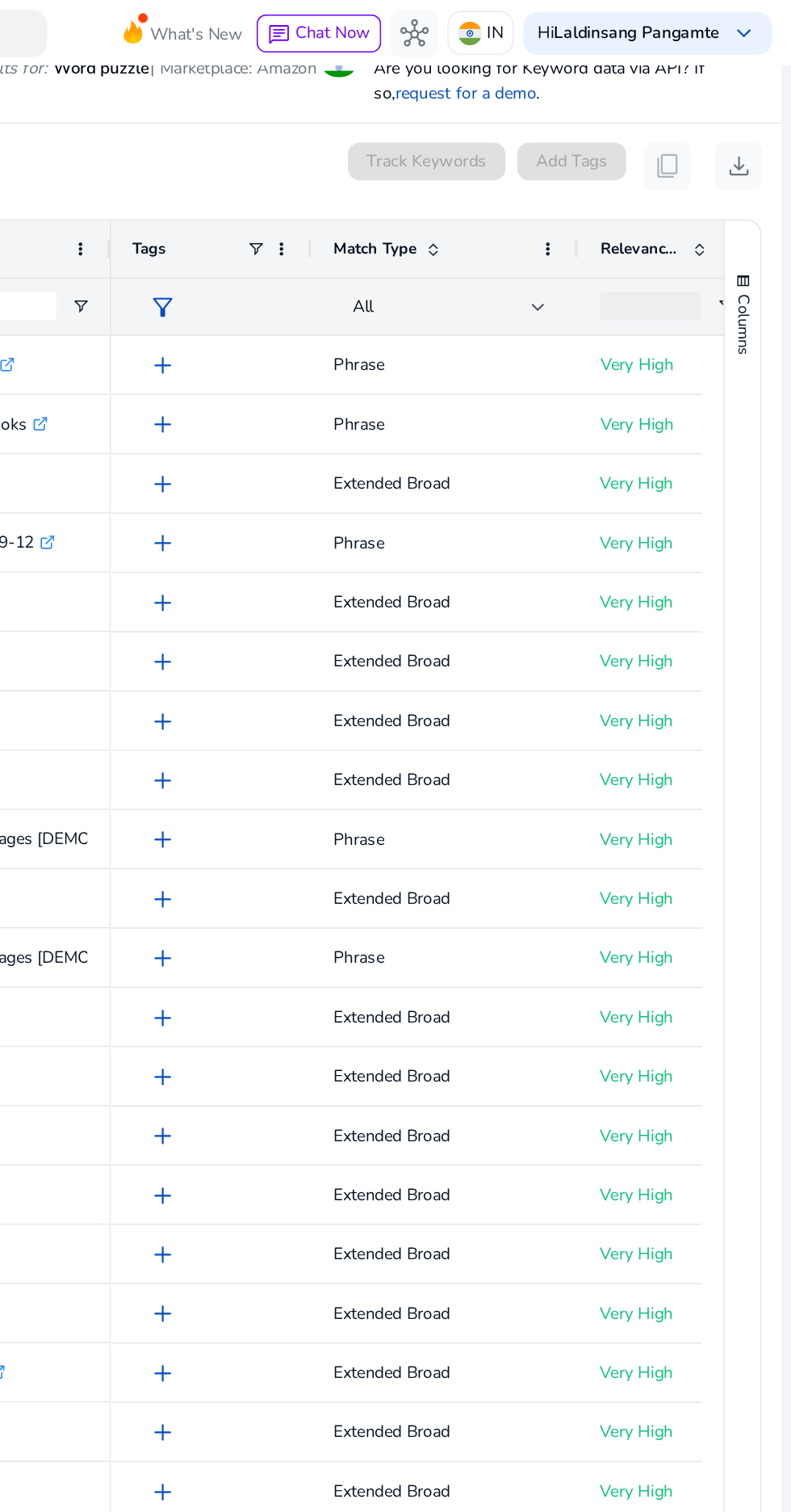
scroll to position [0, 82]
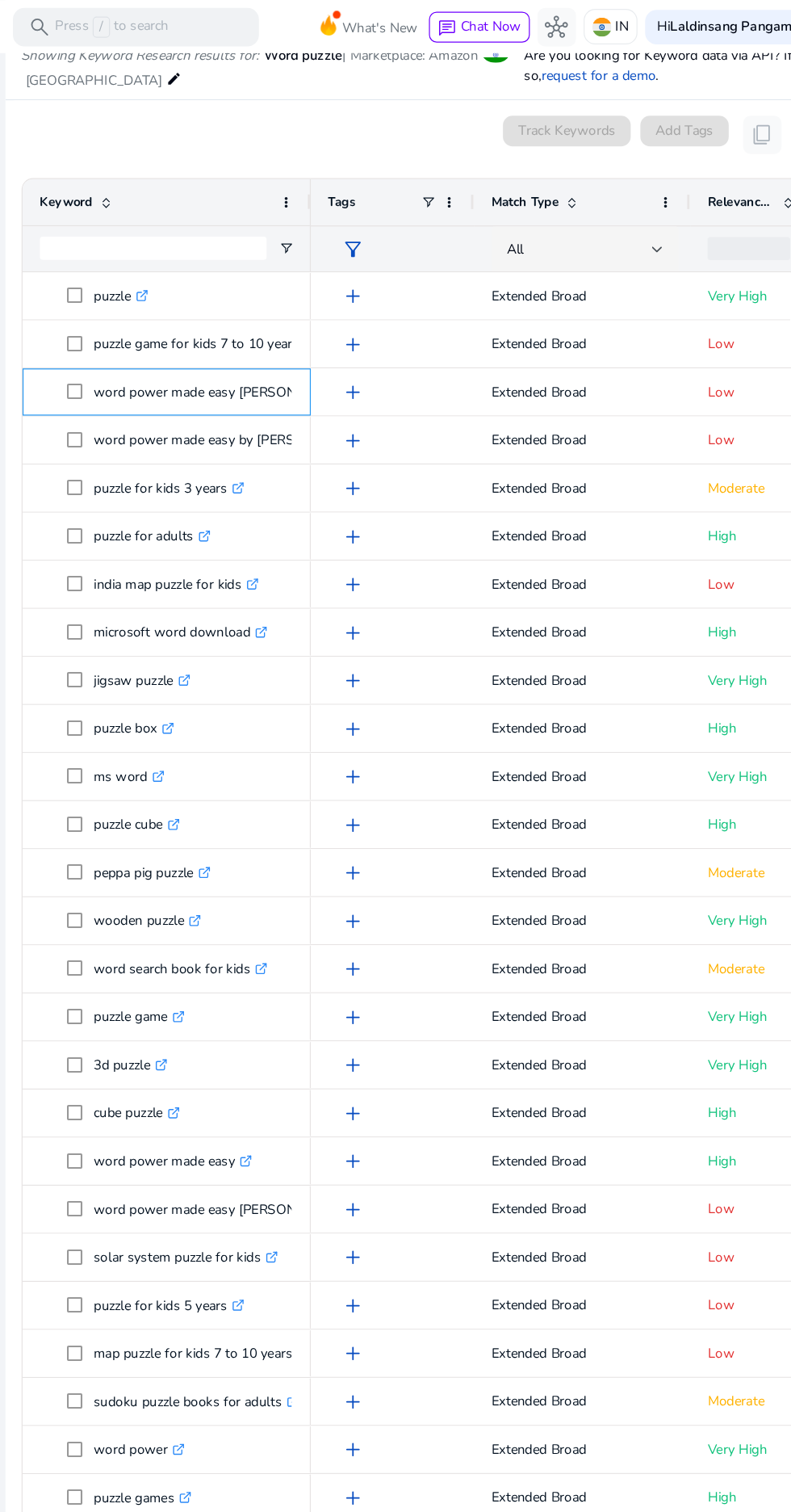
click at [261, 333] on p "word power made easy norman lewis 2018 .st0{fill:#2c8af8}" at bounding box center [272, 329] width 255 height 33
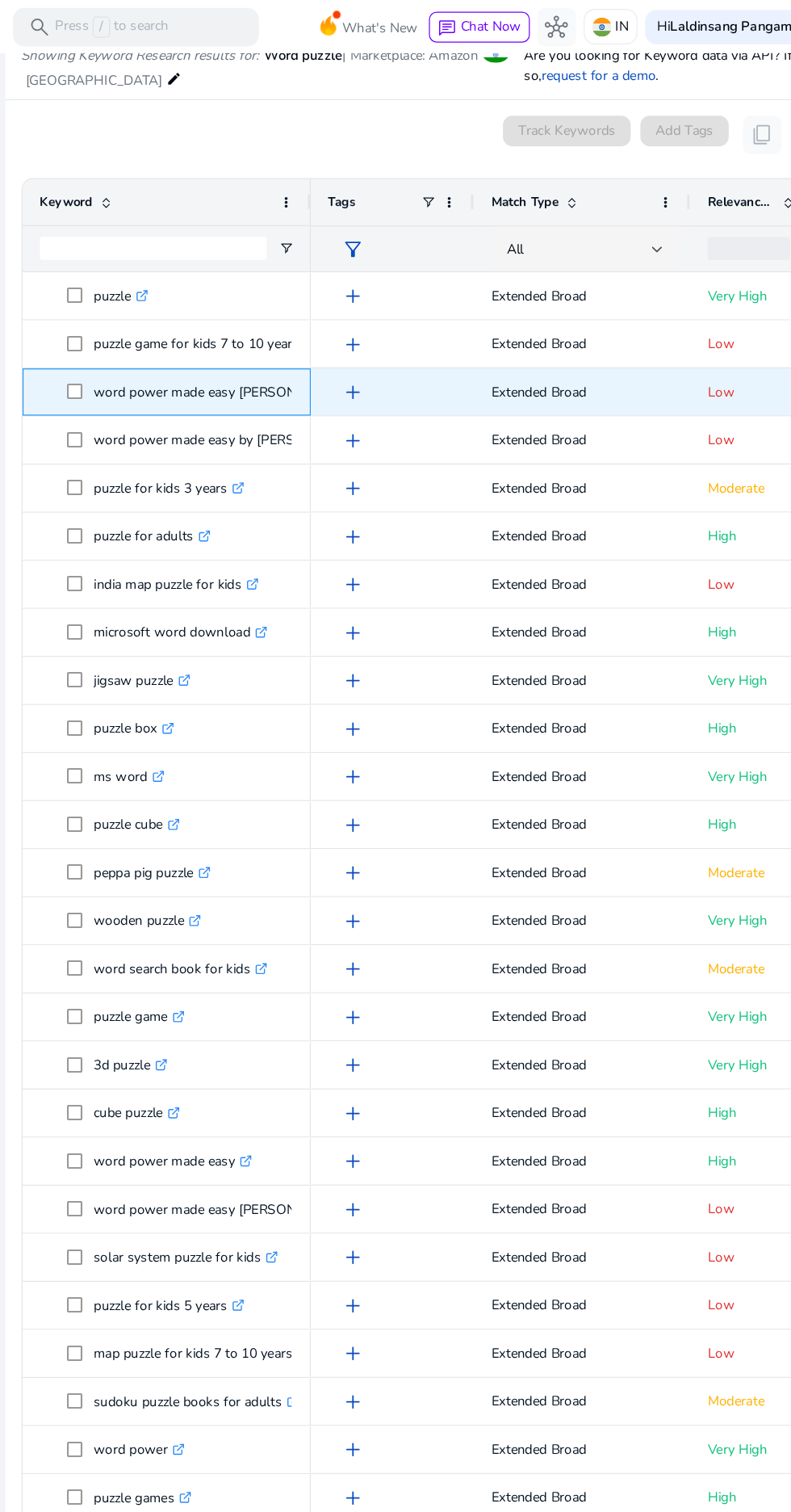
click at [207, 334] on p "word power made easy norman lewis 2018 .st0{fill:#2c8af8}" at bounding box center [272, 329] width 255 height 33
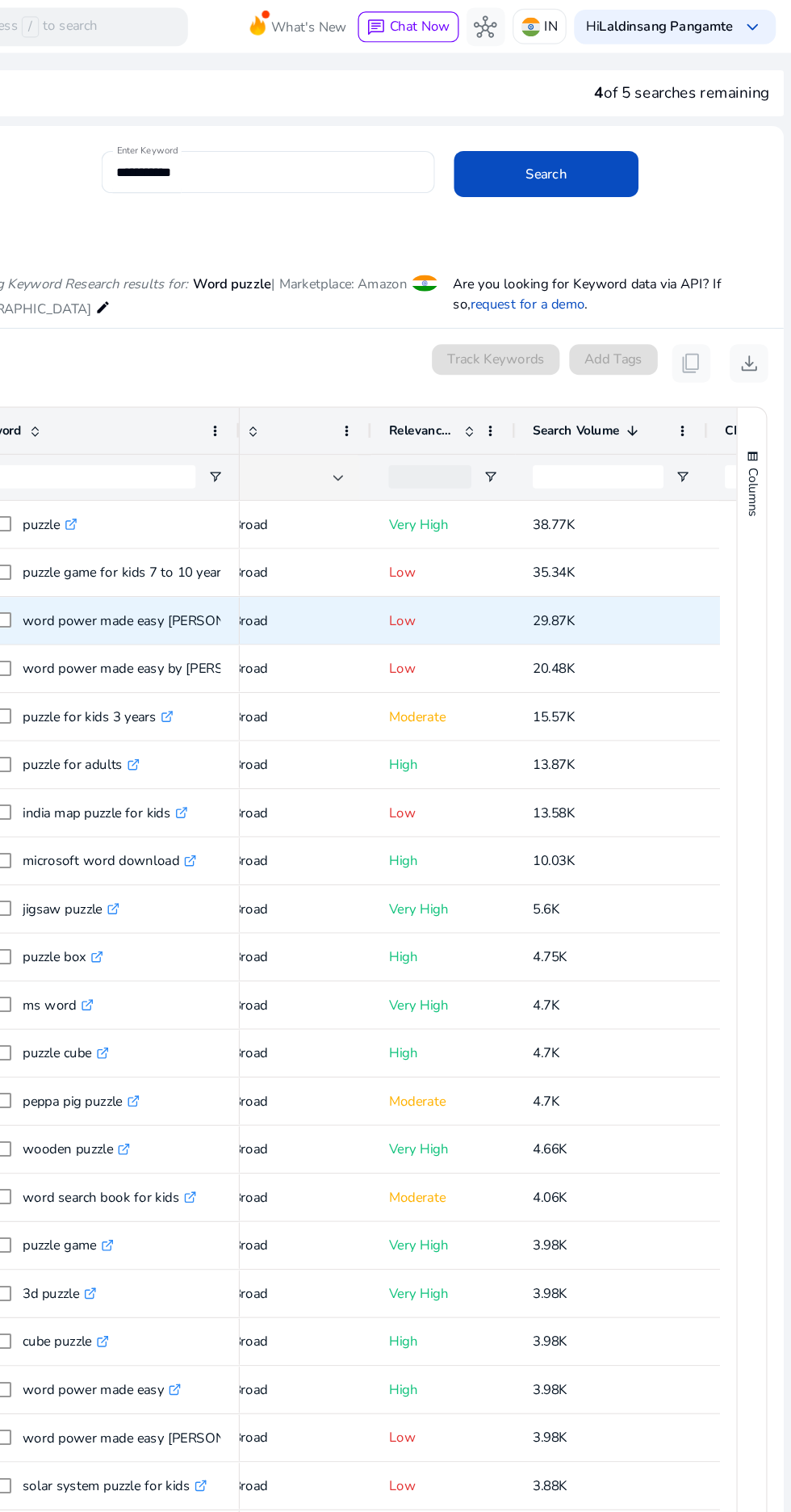
click at [427, 307] on div "0 keyword(s) selected Track Keywords Add Tags content_copy download" at bounding box center [427, 305] width 687 height 32
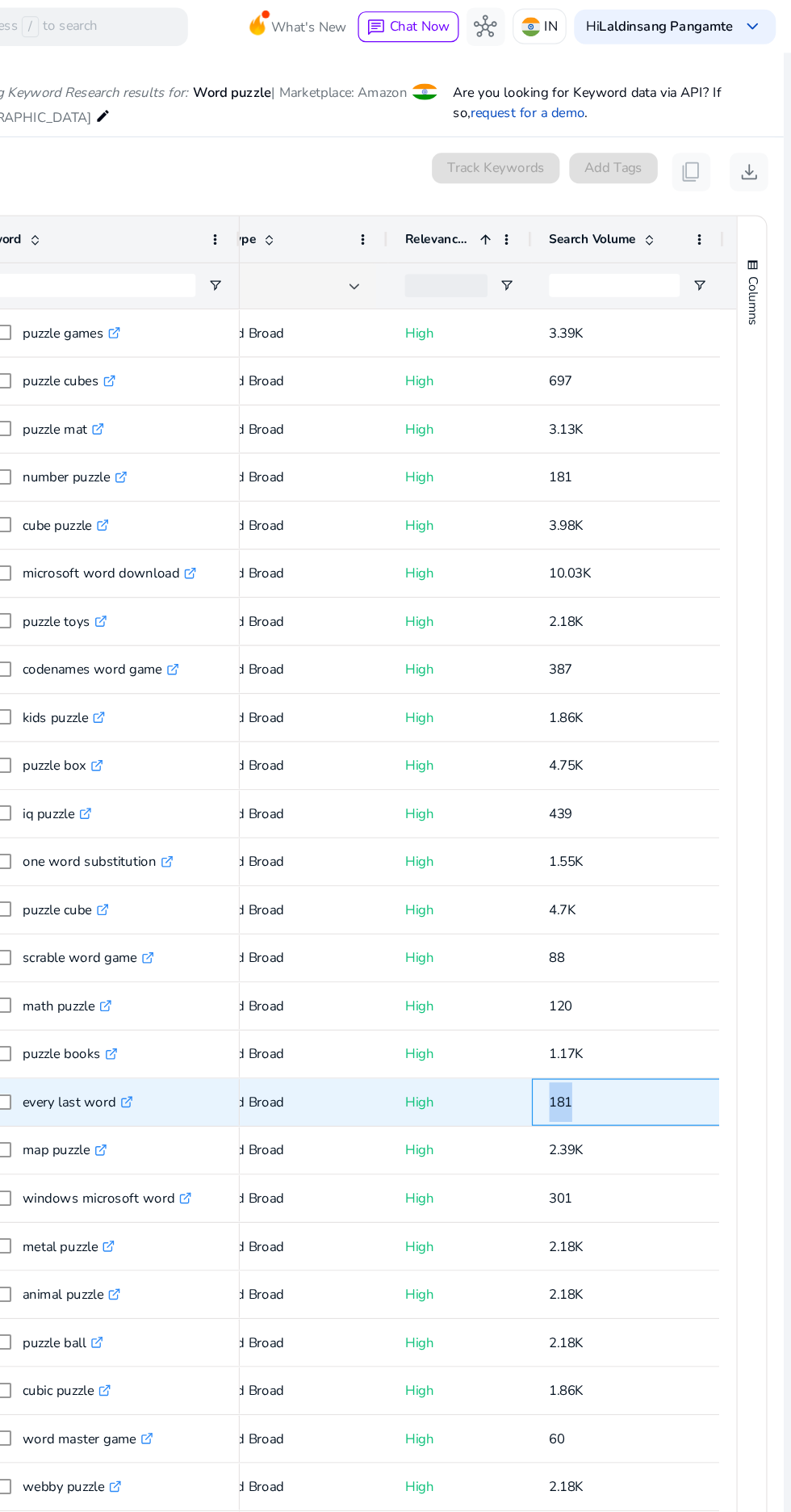
click at [687, 921] on p "181" at bounding box center [653, 925] width 132 height 33
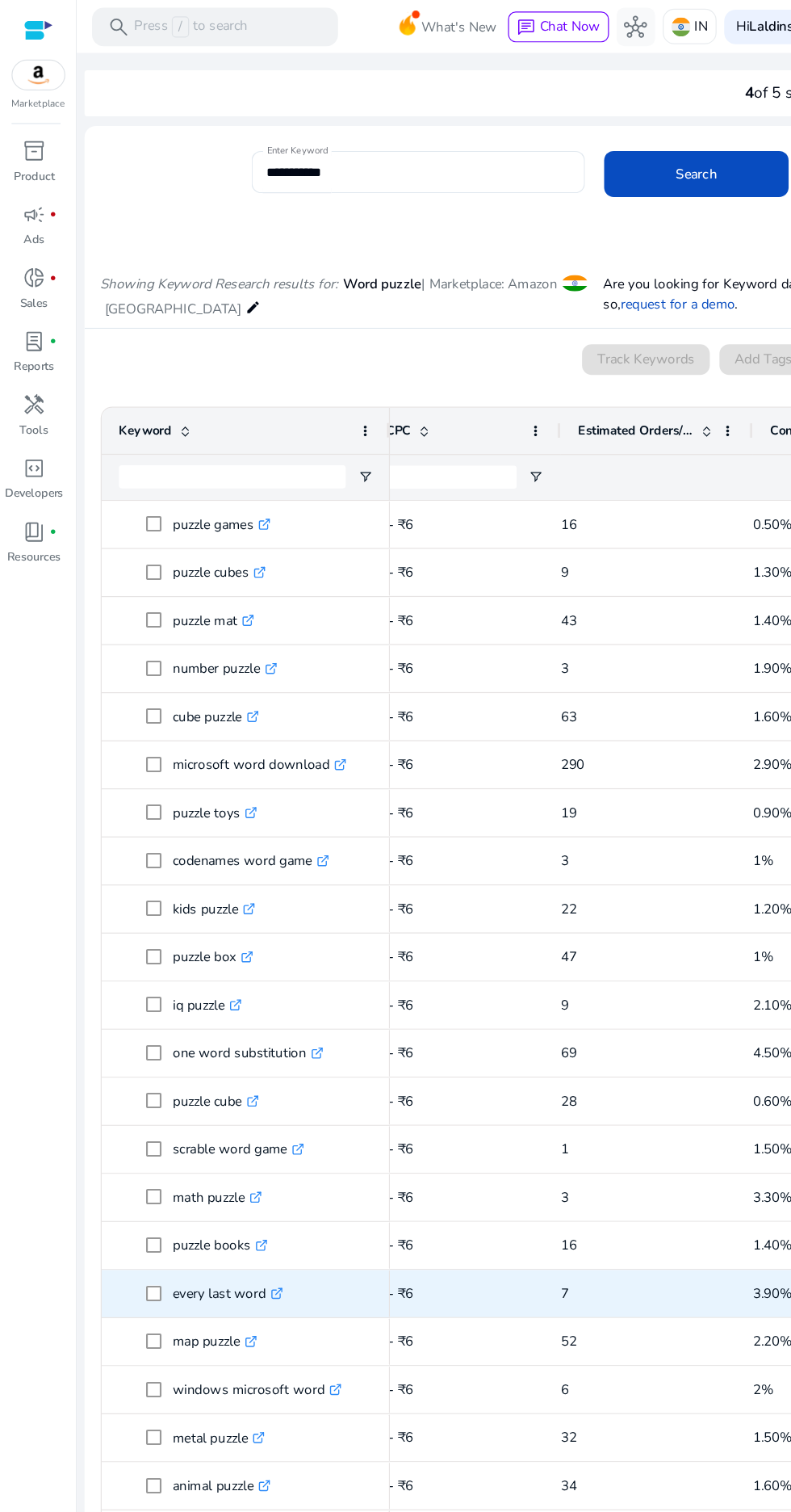
scroll to position [0, 619]
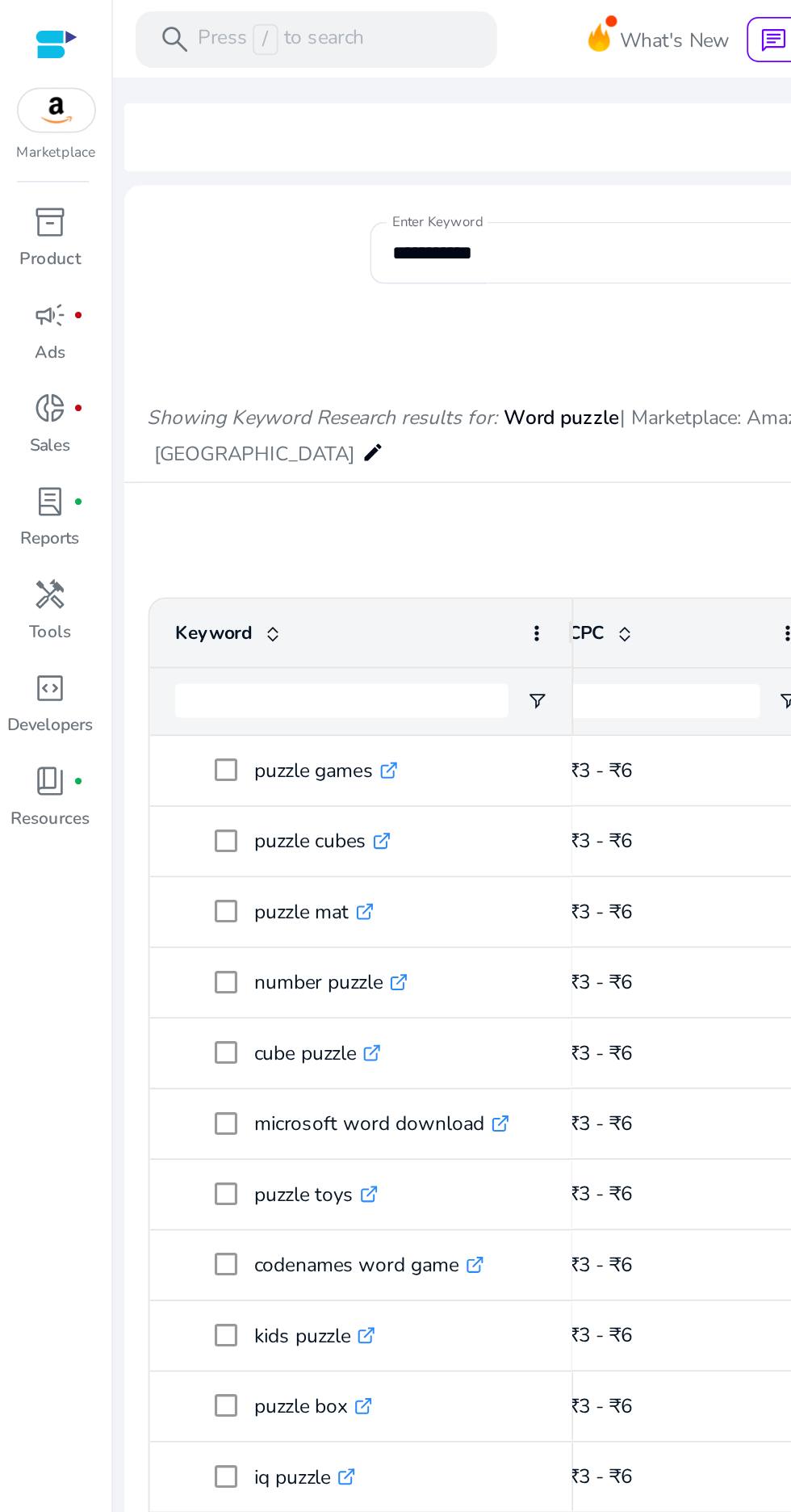
click at [206, 265] on mat-icon "edit" at bounding box center [212, 258] width 13 height 19
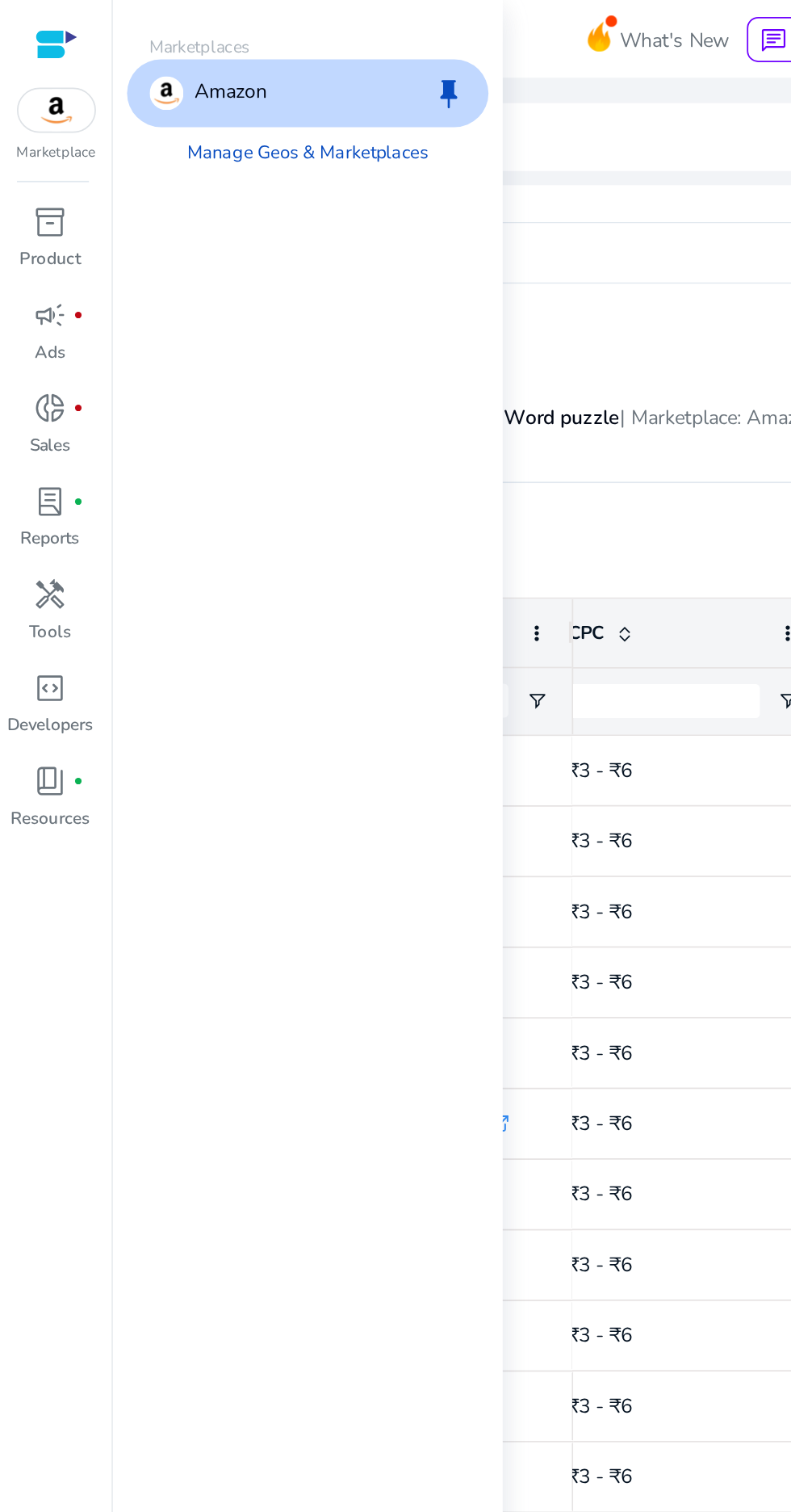
click at [352, 311] on div "0 keyword(s) selected Track Keywords Add Tags content_copy download" at bounding box center [427, 305] width 687 height 32
click at [334, 295] on div "0 keyword(s) selected Track Keywords Add Tags content_copy download" at bounding box center [427, 305] width 687 height 32
click at [351, 317] on div "0 keyword(s) selected Track Keywords Add Tags content_copy download" at bounding box center [427, 305] width 687 height 32
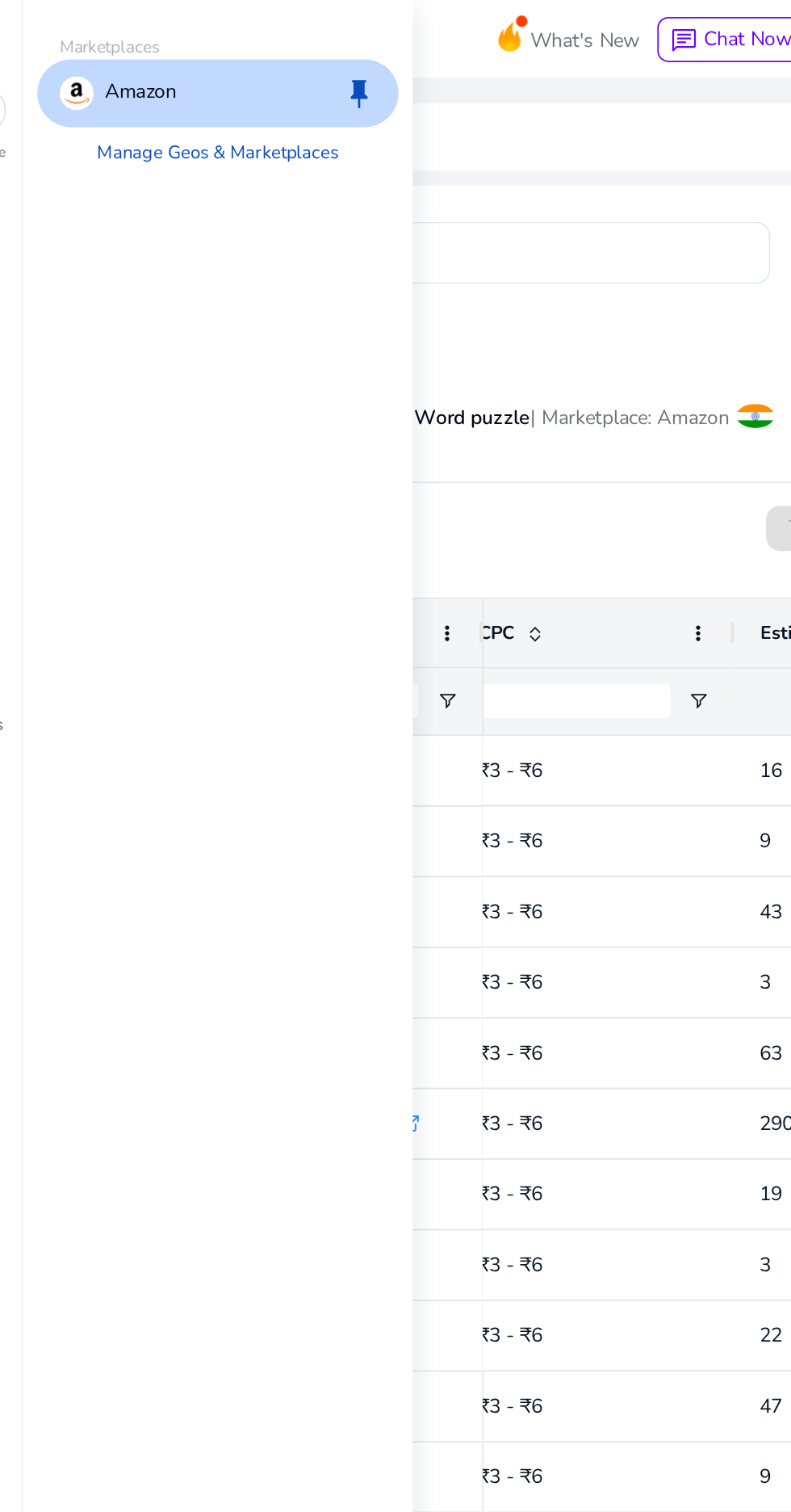
click at [382, 192] on div "Showing Keyword Research results for: Word puzzle | Marketplace: Amazon India e…" at bounding box center [427, 233] width 713 height 83
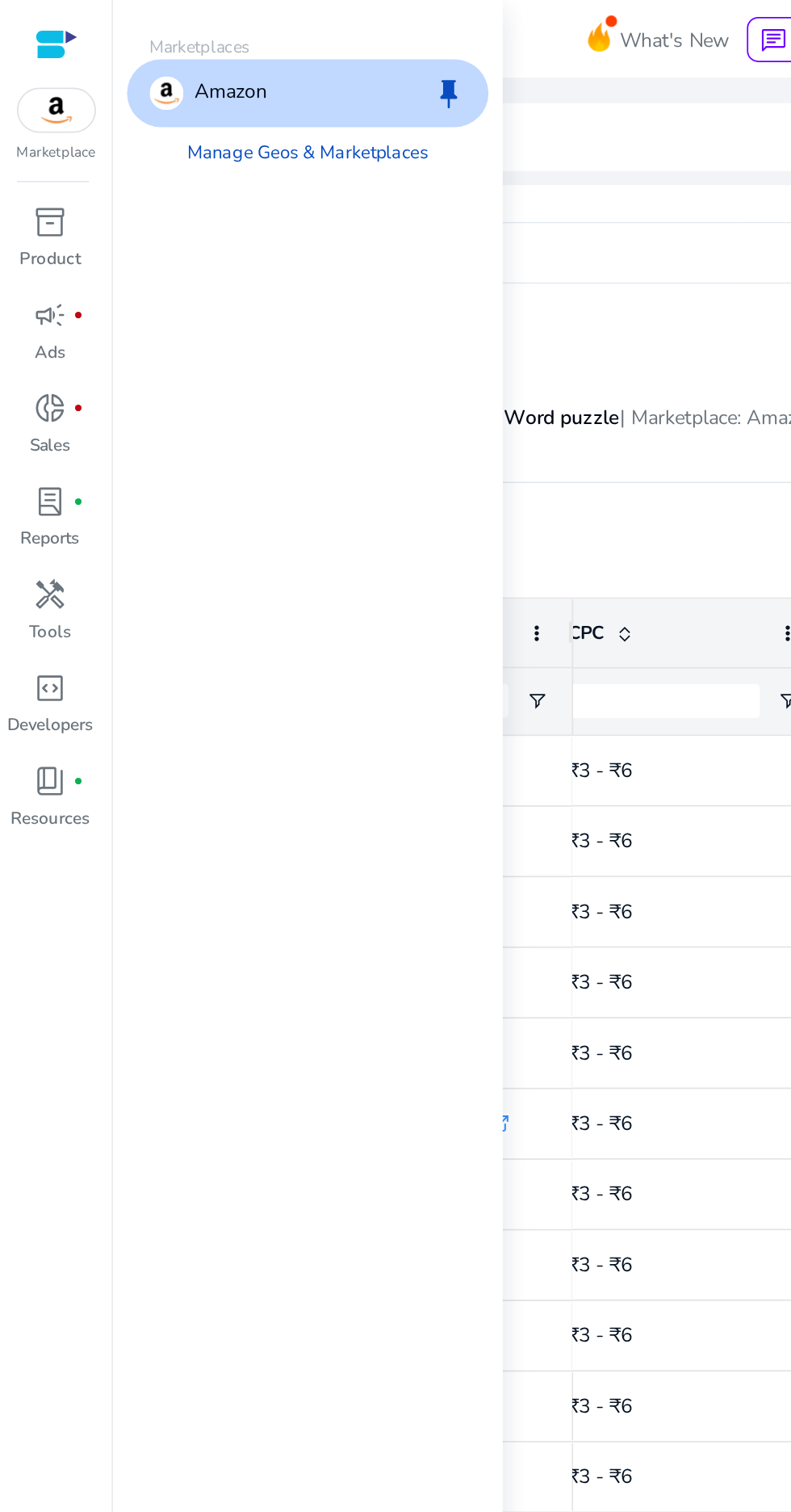
click at [199, 49] on div "Amazon keep" at bounding box center [175, 53] width 206 height 39
click at [344, 175] on div at bounding box center [351, 171] width 280 height 17
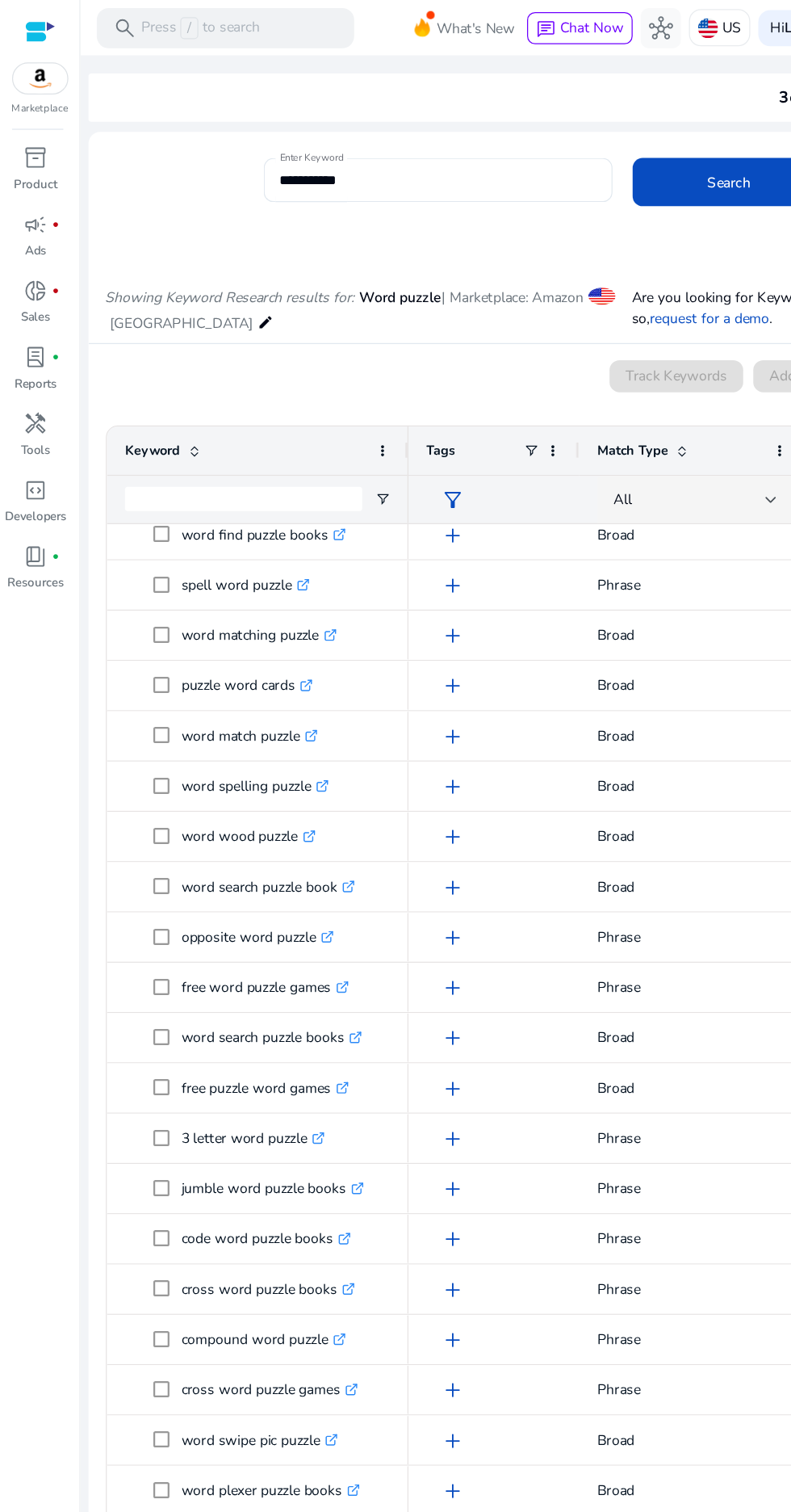
click at [370, 148] on input "**********" at bounding box center [351, 144] width 254 height 18
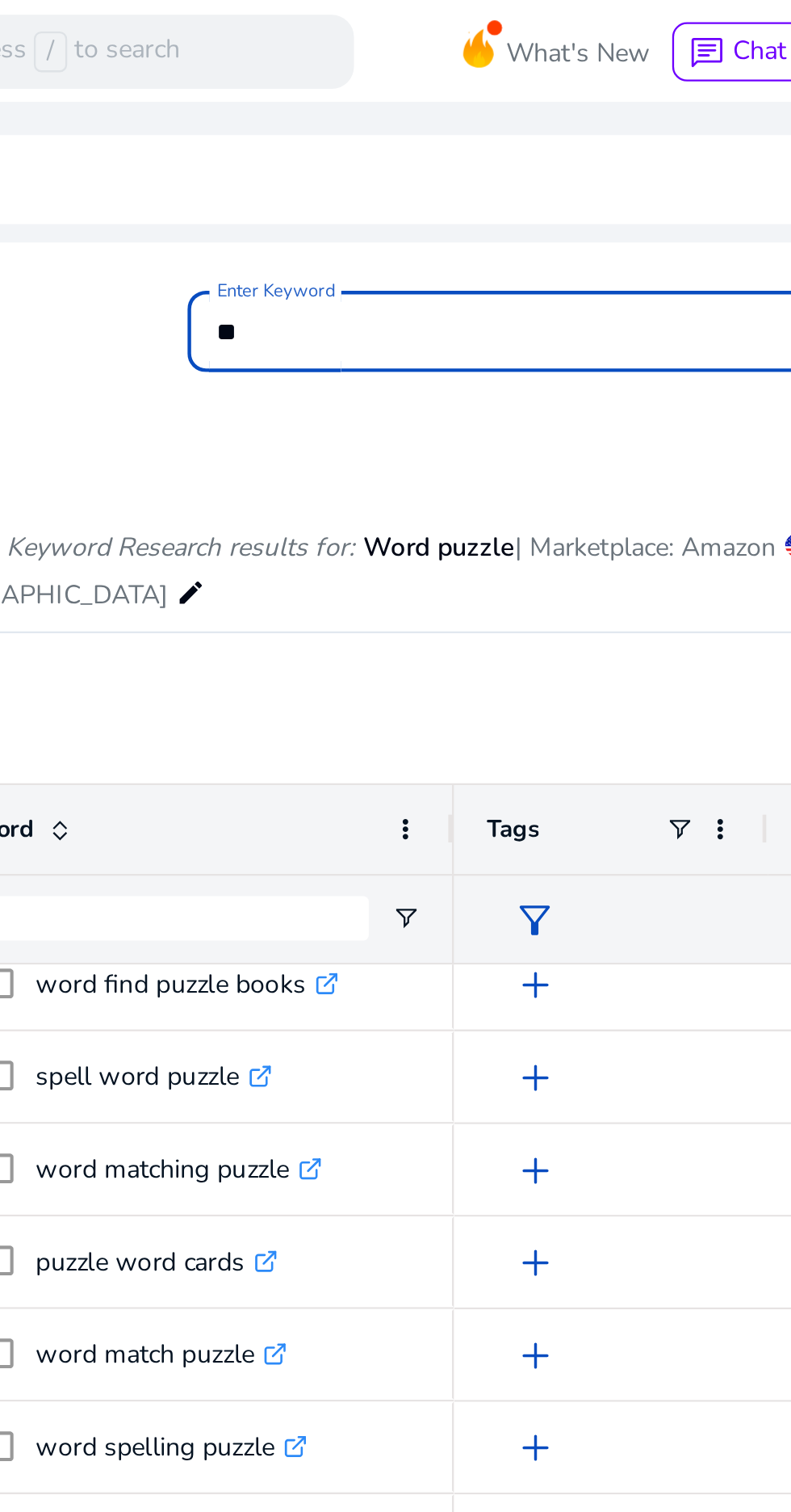
type input "*"
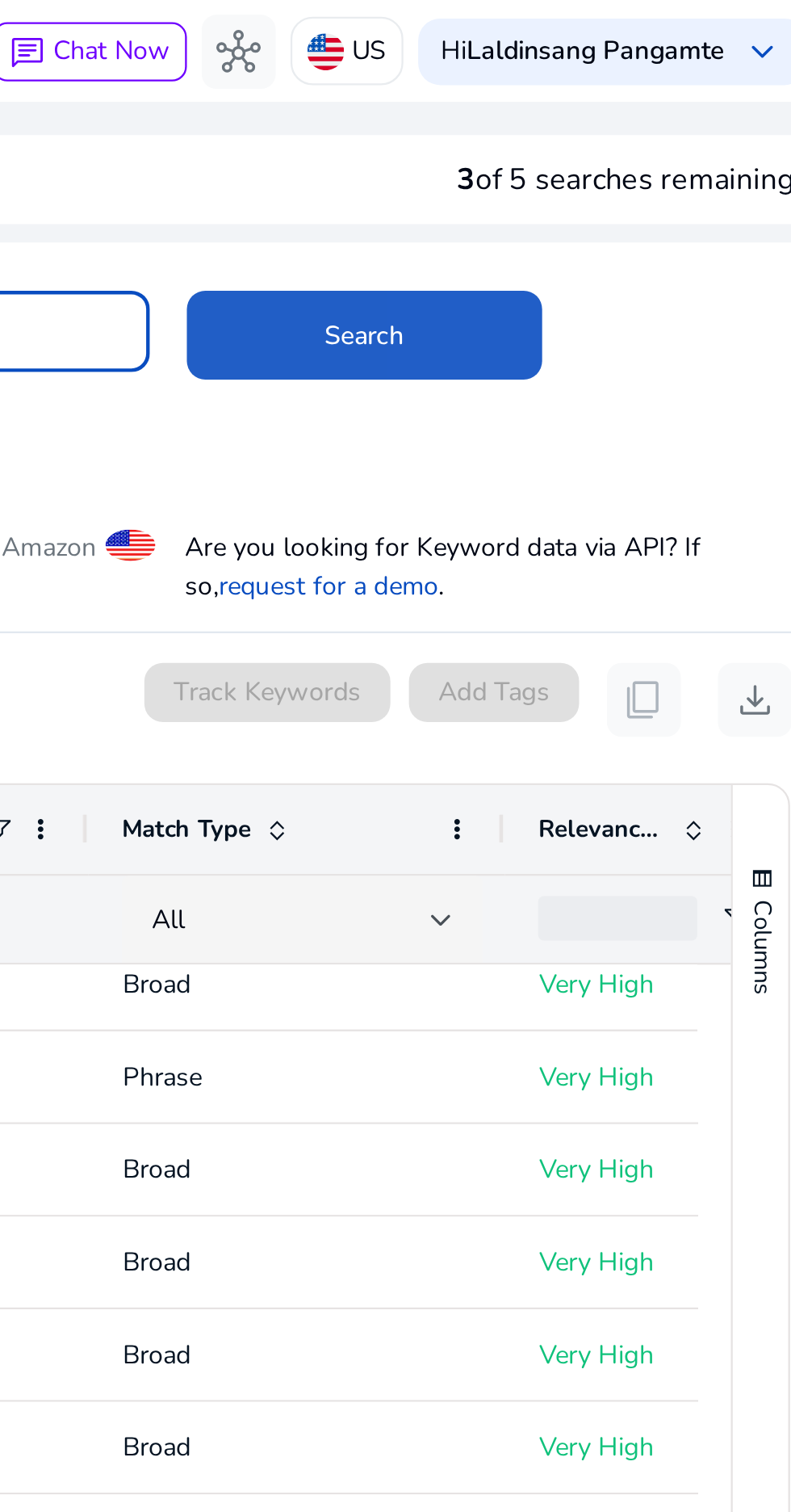
type input "**********"
click at [627, 143] on span at bounding box center [585, 146] width 155 height 39
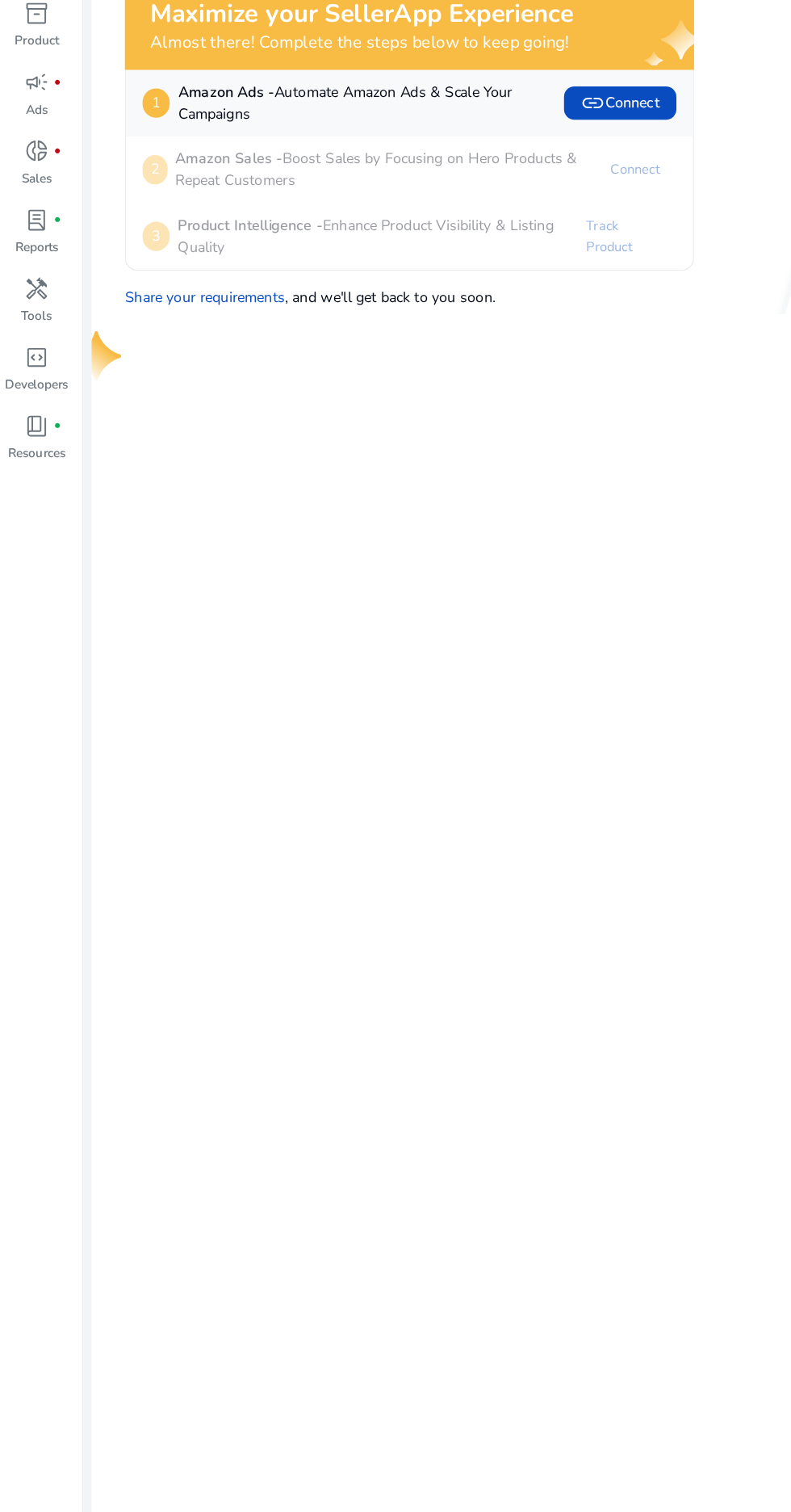
click at [54, 353] on link "handyman Tools" at bounding box center [28, 354] width 57 height 54
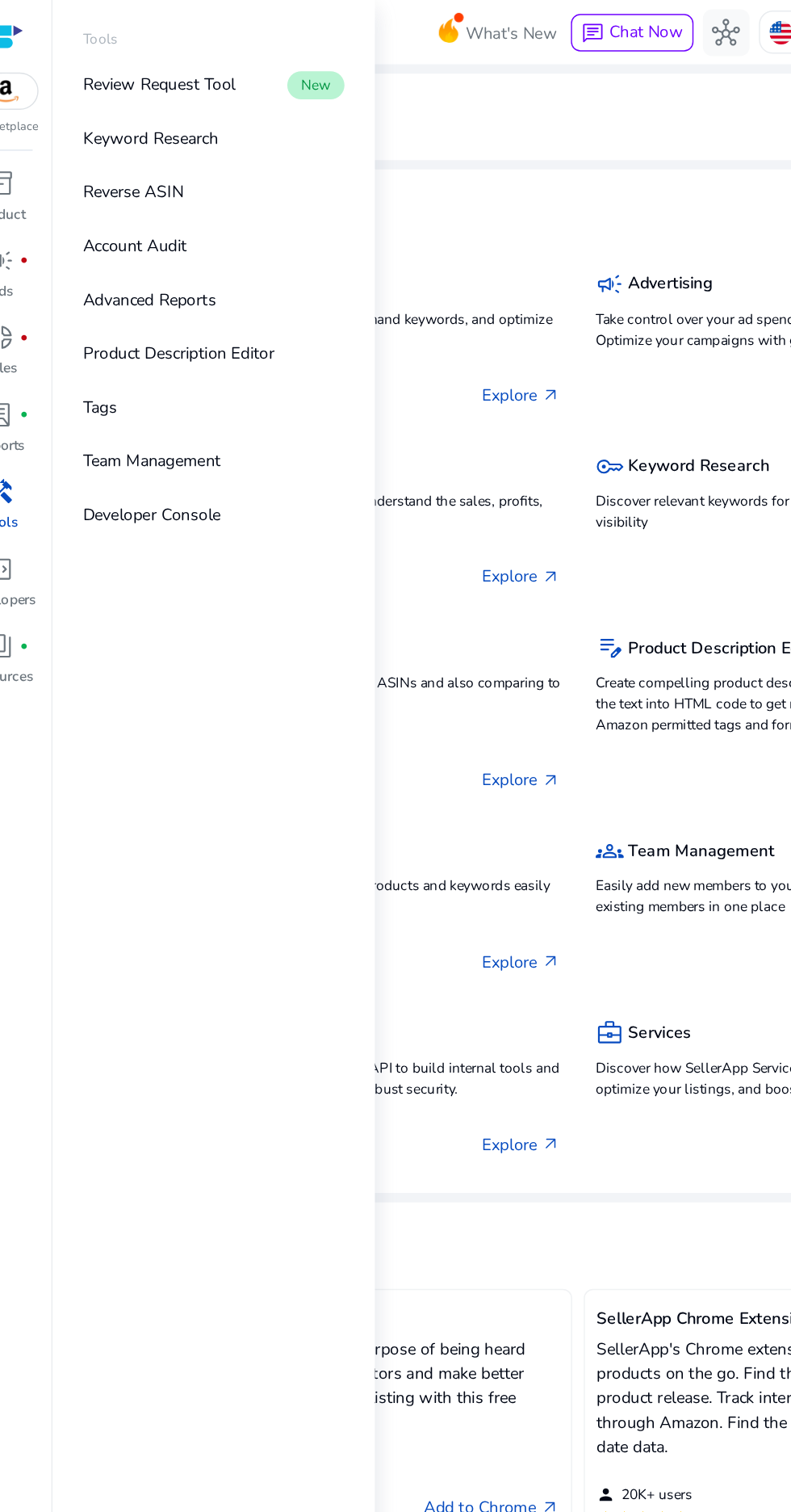
click at [208, 105] on link "Keyword Research" at bounding box center [175, 96] width 206 height 36
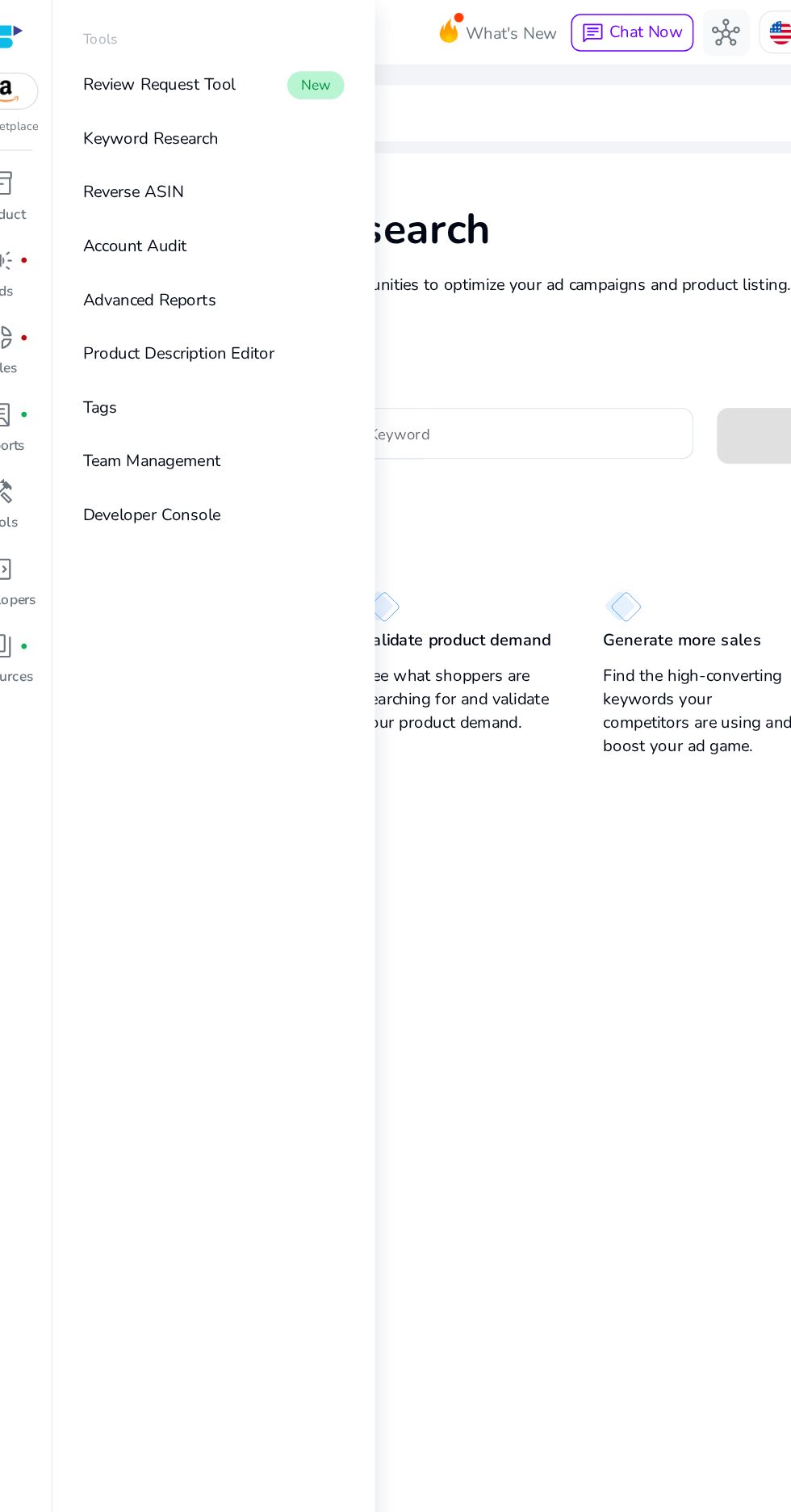
click at [402, 146] on h1 "Keyword Research" at bounding box center [440, 159] width 657 height 35
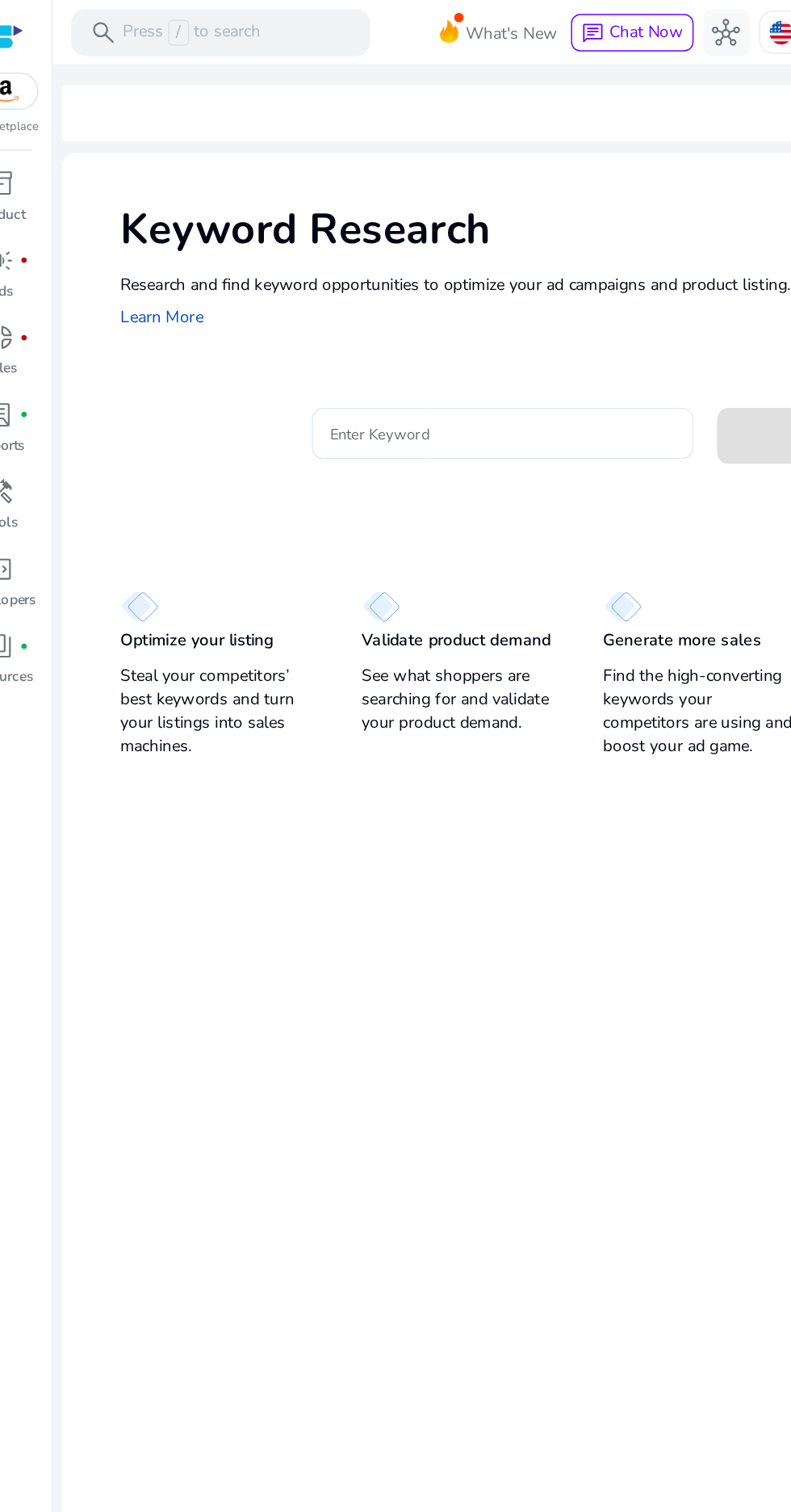
click at [363, 303] on input "Enter Keyword" at bounding box center [376, 299] width 238 height 18
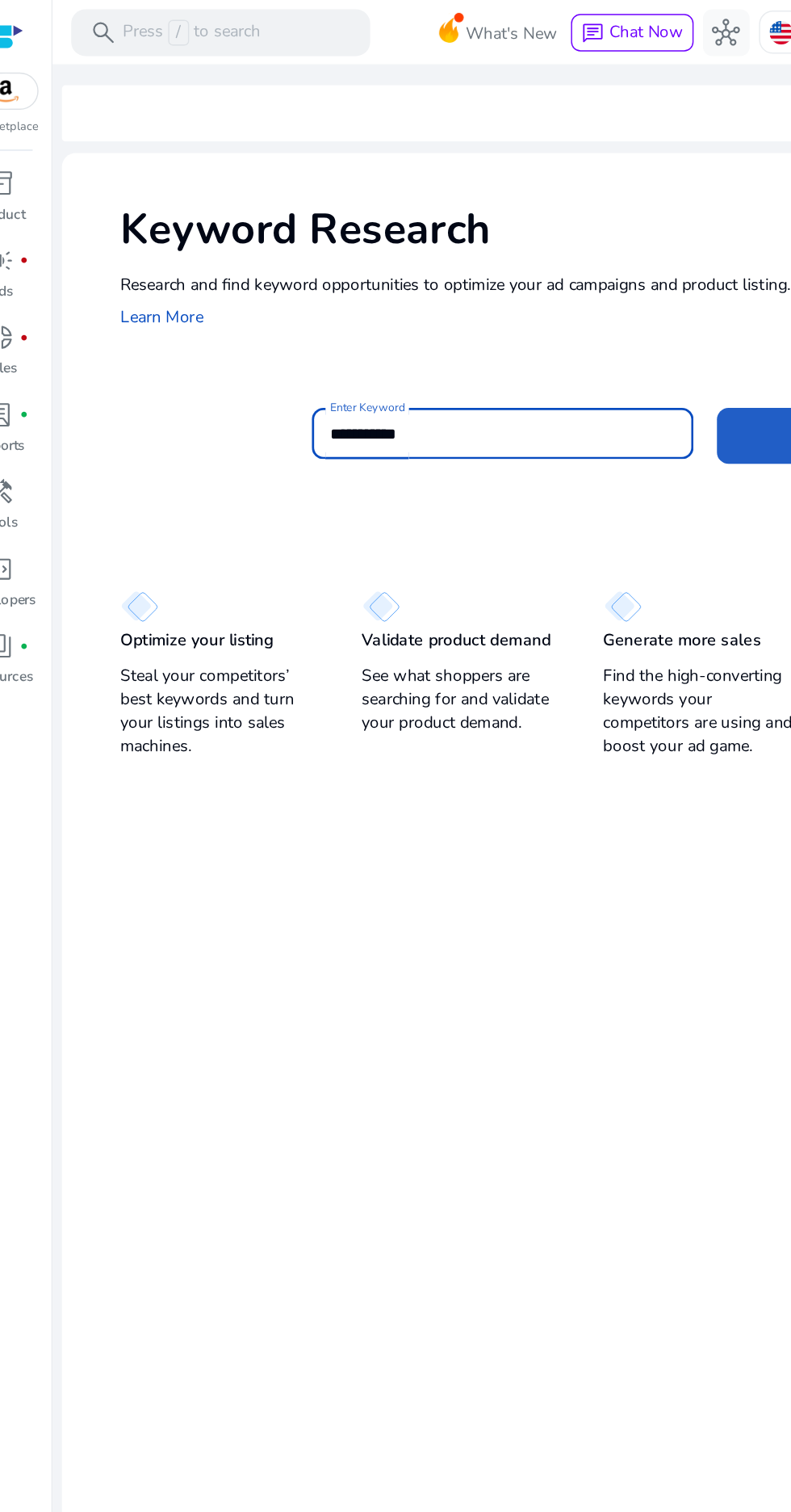
type input "**********"
click at [538, 314] on span at bounding box center [601, 301] width 155 height 39
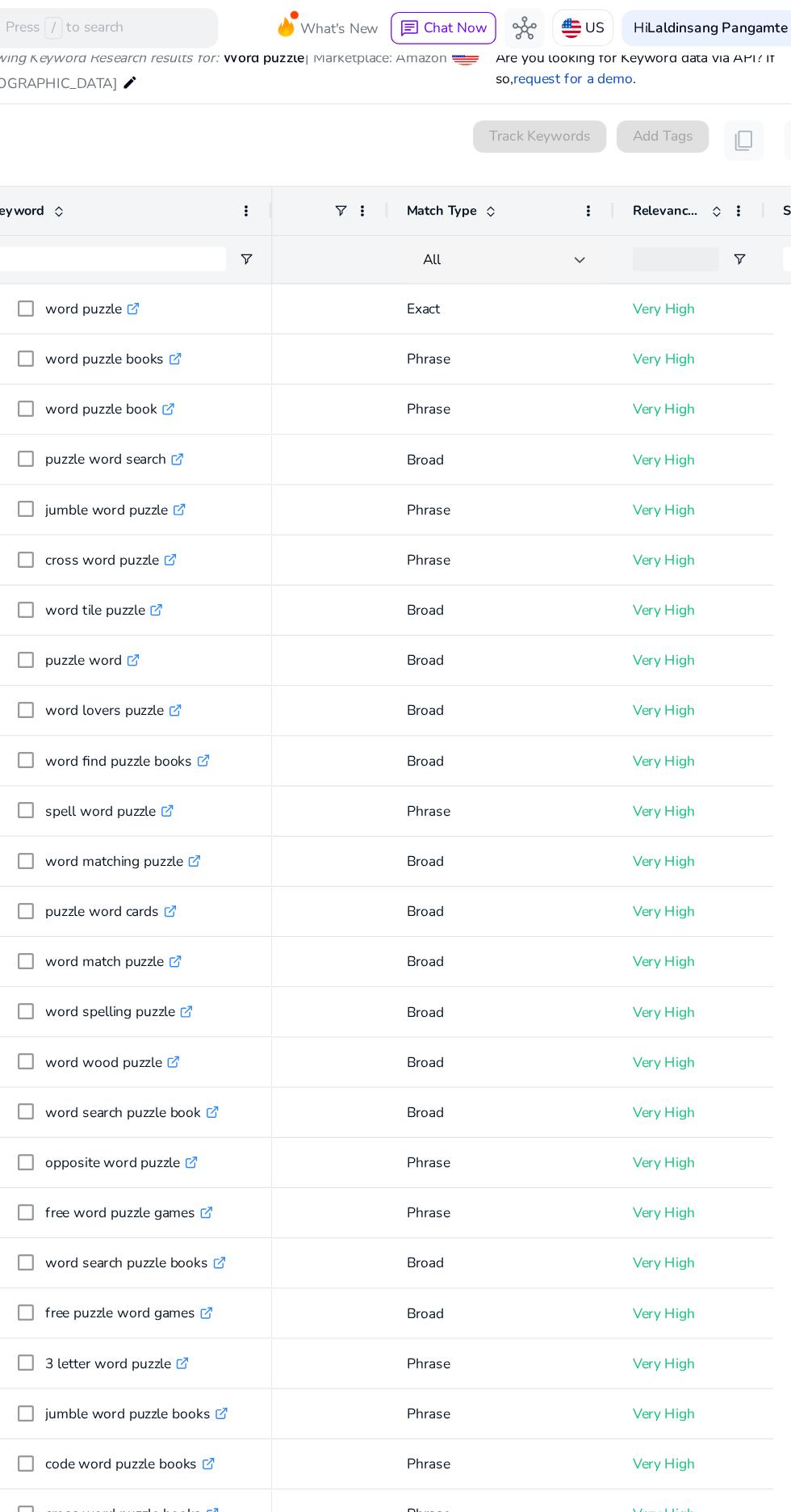
scroll to position [0, 65]
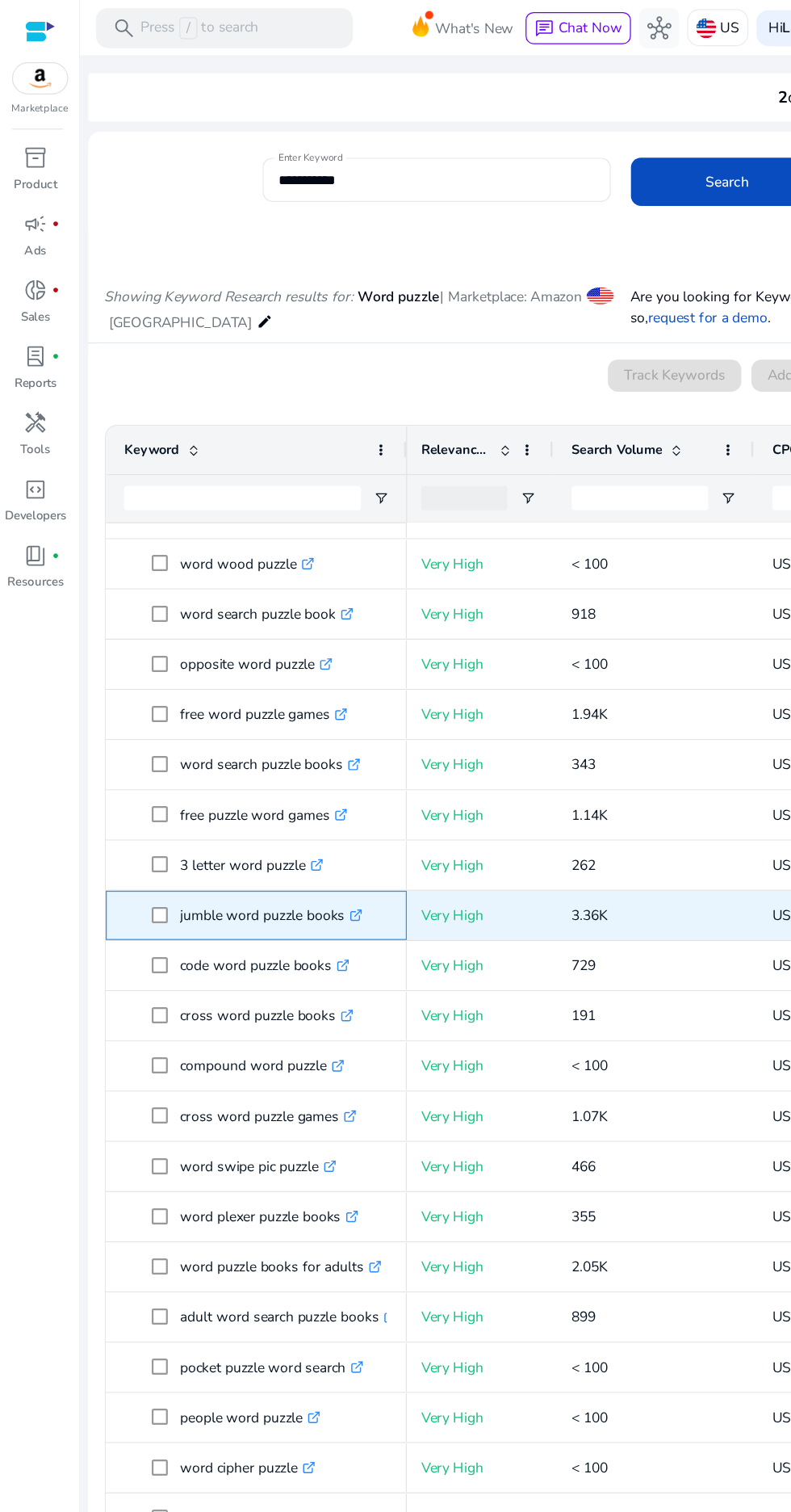
click at [194, 742] on p "jumble word puzzle books .st0{fill:#2c8af8}" at bounding box center [218, 736] width 147 height 33
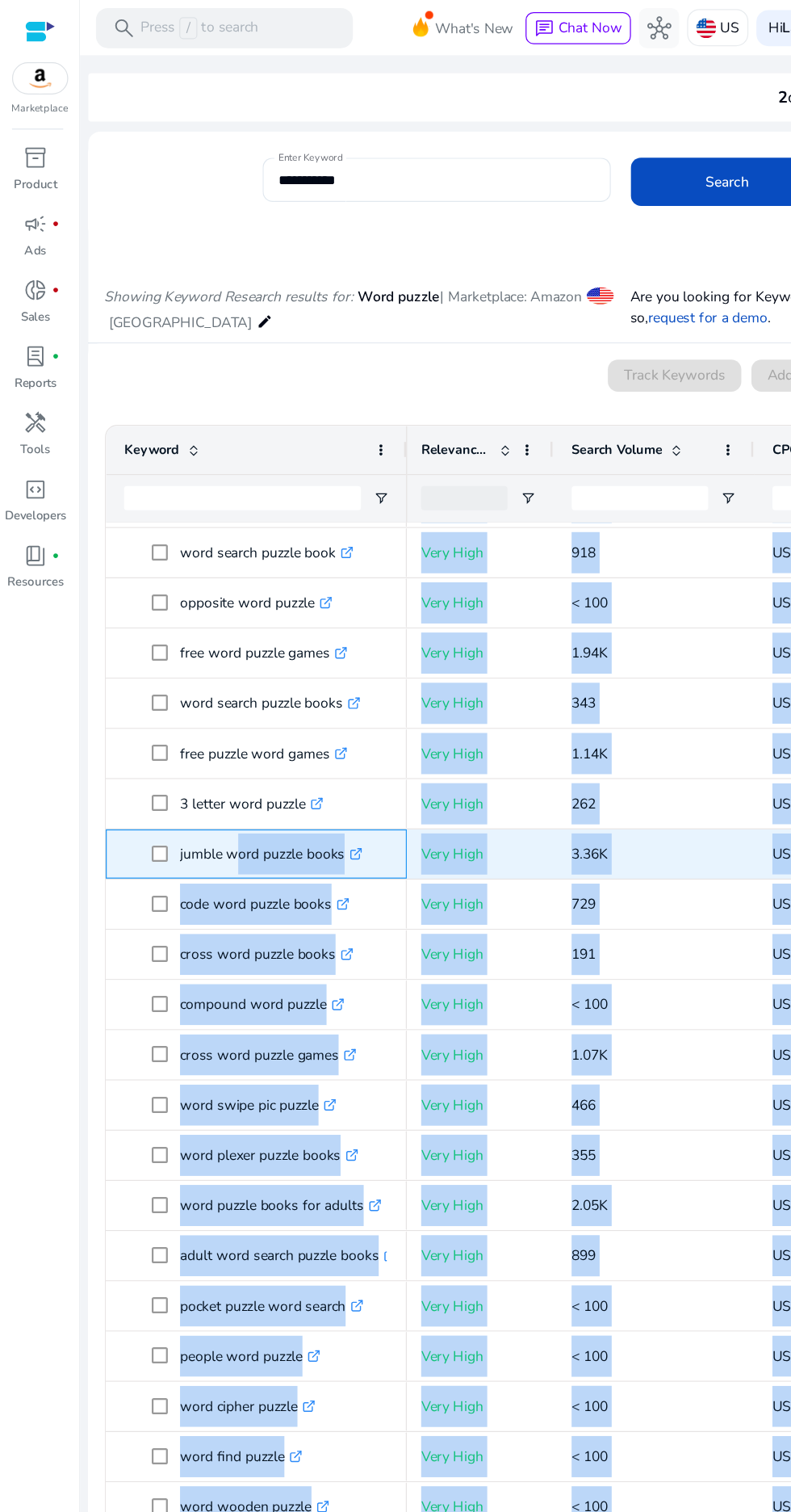
click at [218, 686] on p "jumble word puzzle books .st0{fill:#2c8af8}" at bounding box center [218, 687] width 147 height 33
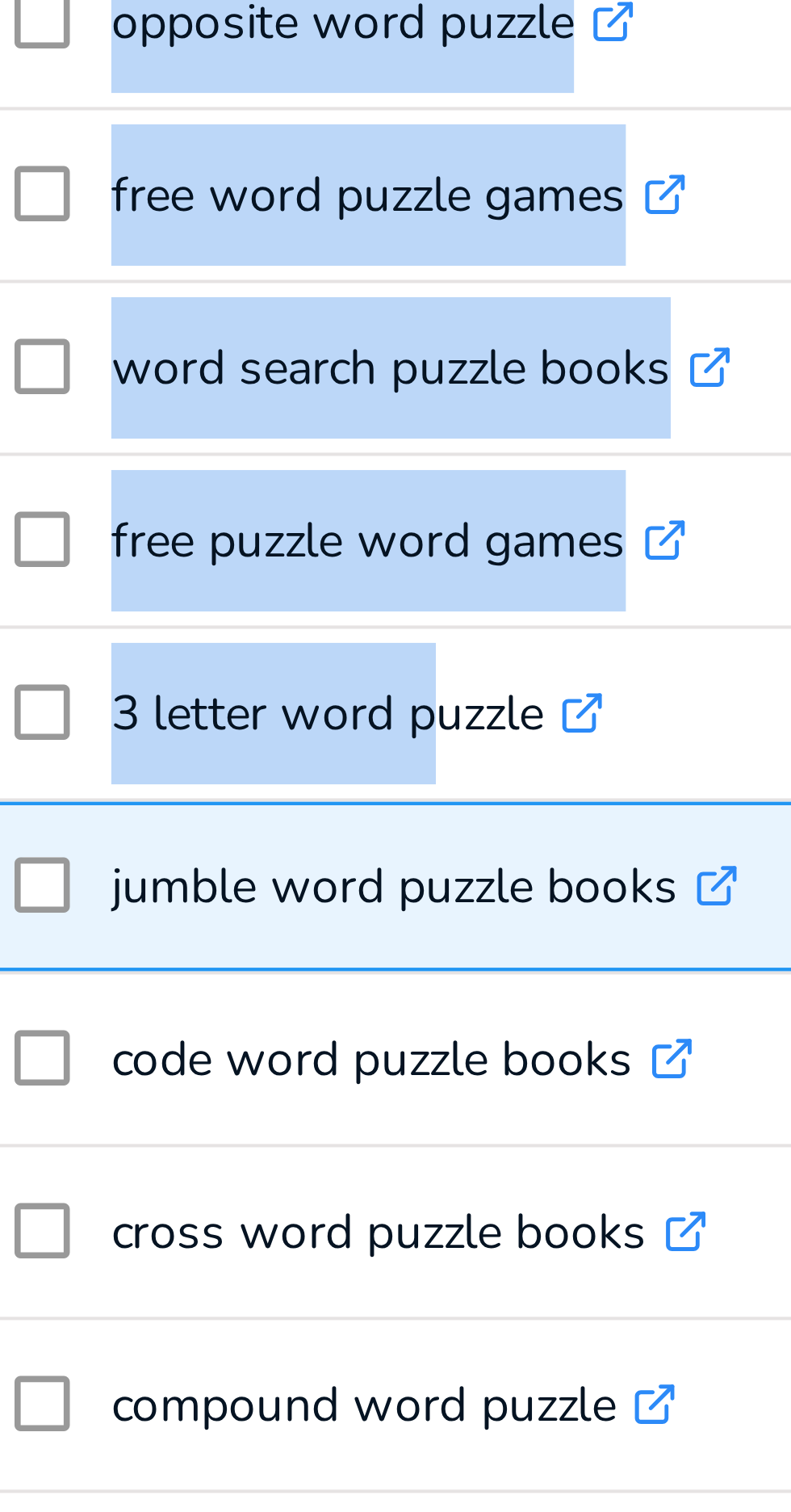
click at [245, 767] on p "jumble word puzzle books .st0{fill:#2c8af8}" at bounding box center [218, 754] width 147 height 33
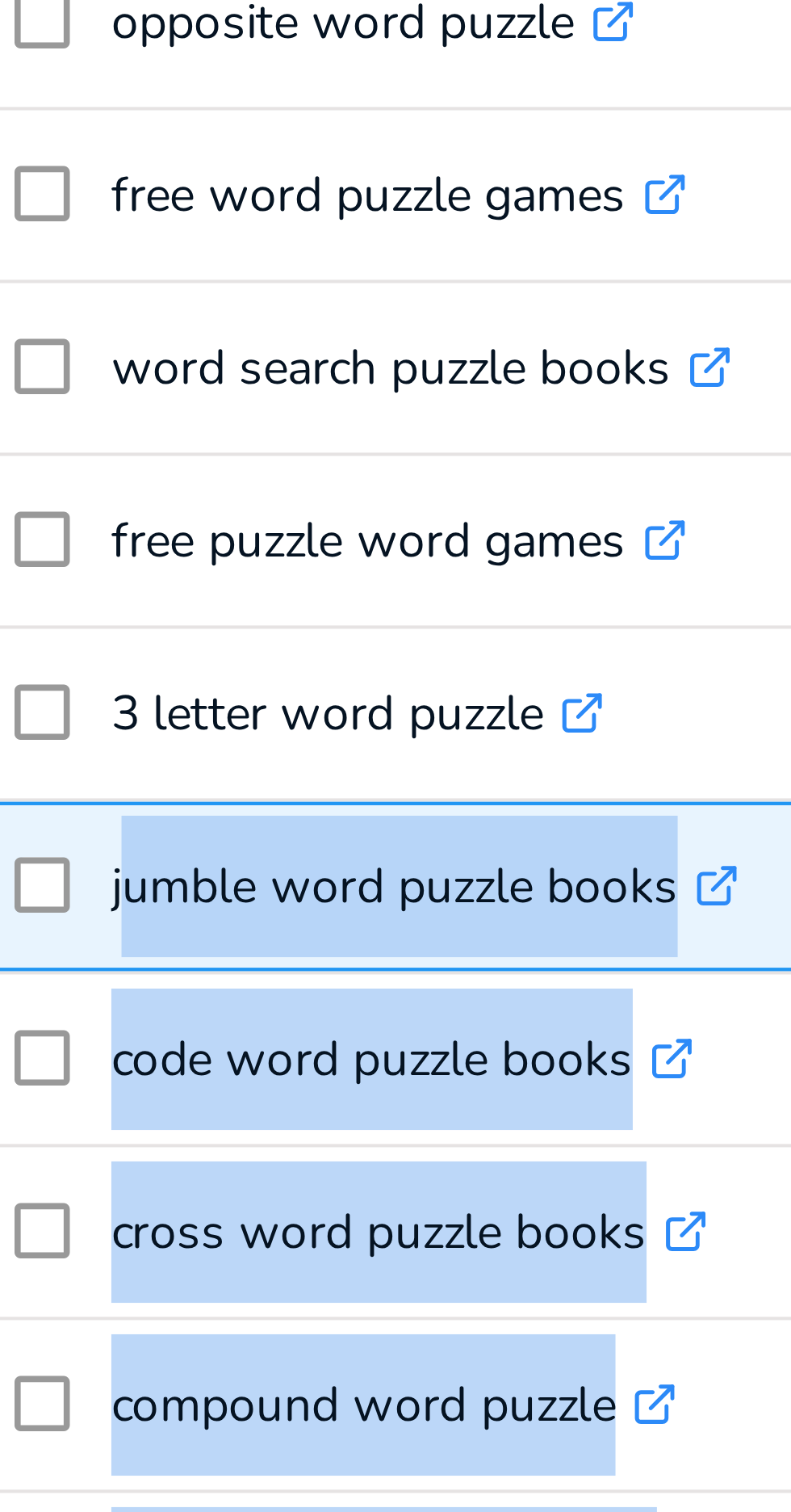
click at [186, 755] on p "jumble word puzzle books .st0{fill:#2c8af8}" at bounding box center [218, 754] width 147 height 33
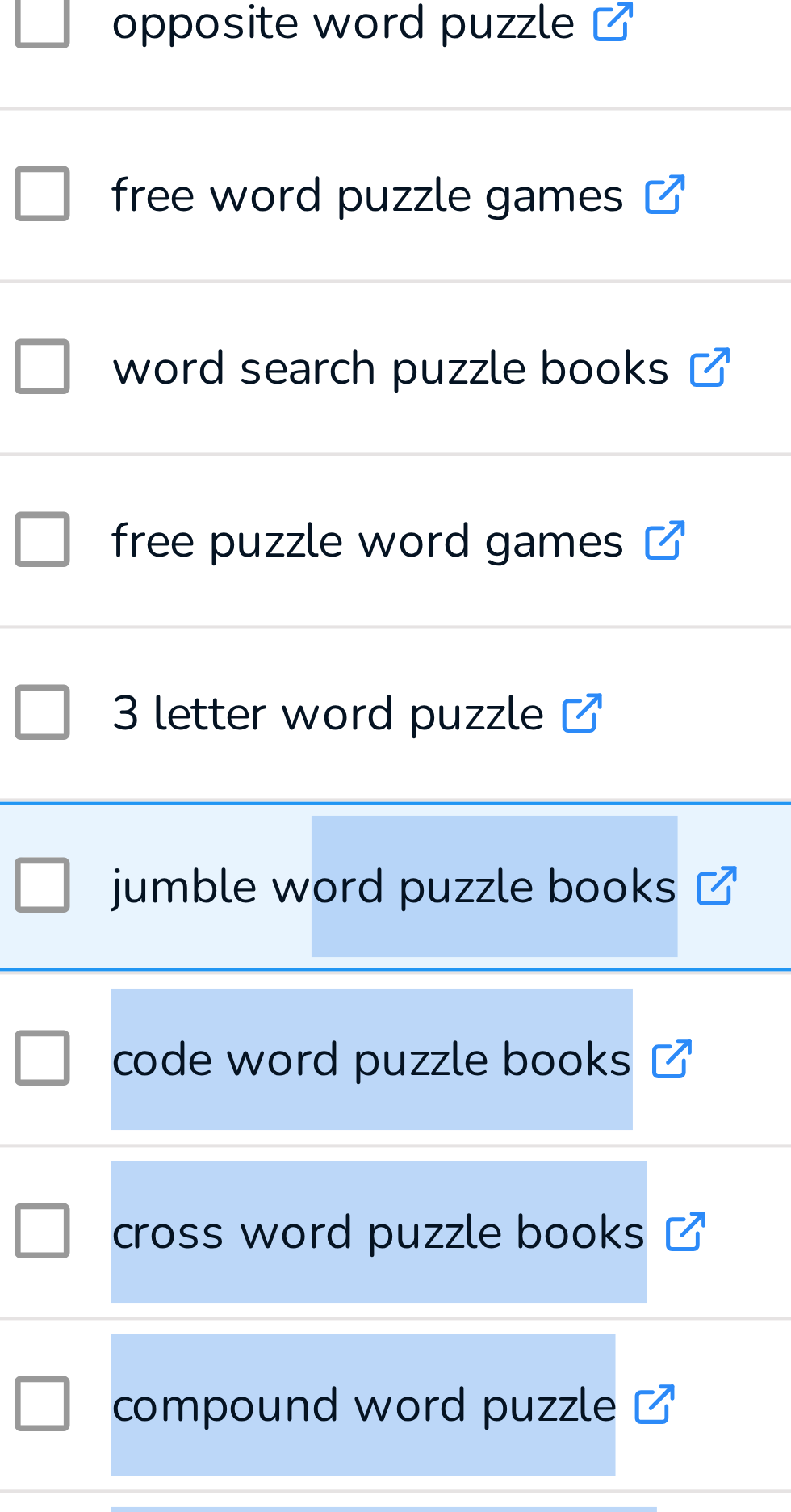
click at [177, 764] on p "jumble word puzzle books .st0{fill:#2c8af8}" at bounding box center [218, 754] width 147 height 33
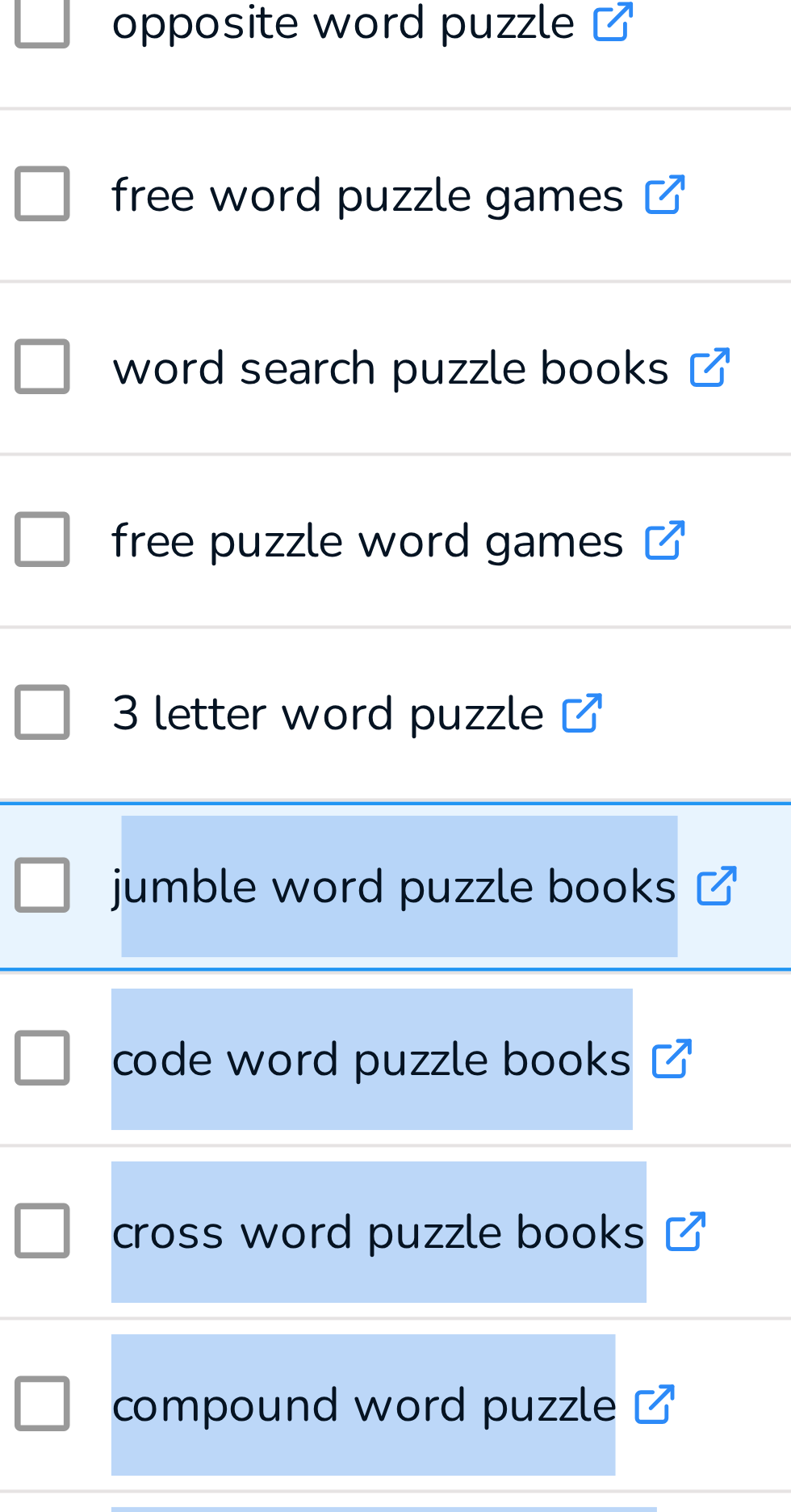
click at [155, 758] on p "jumble word puzzle books .st0{fill:#2c8af8}" at bounding box center [218, 754] width 147 height 33
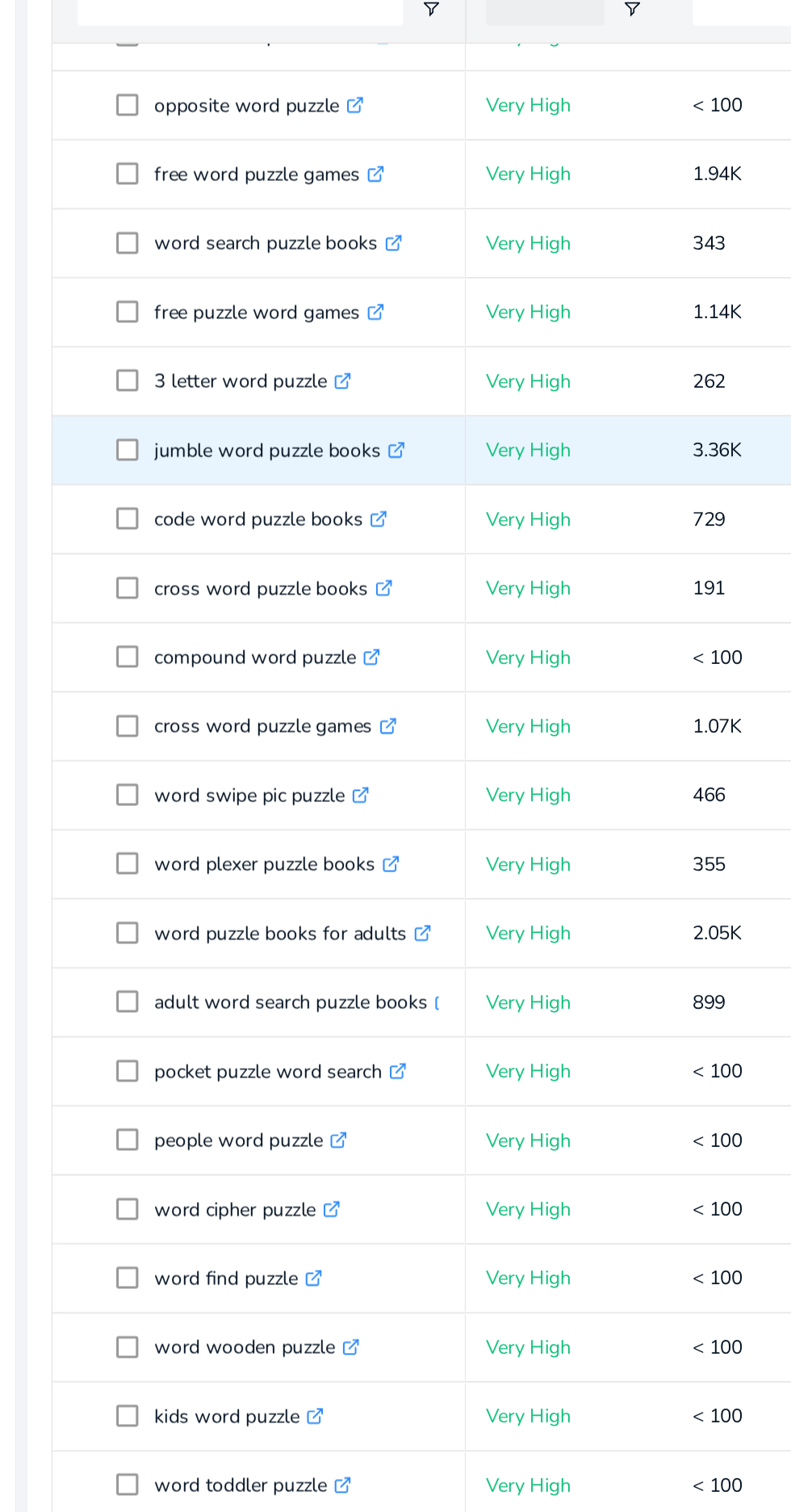
scroll to position [671, 0]
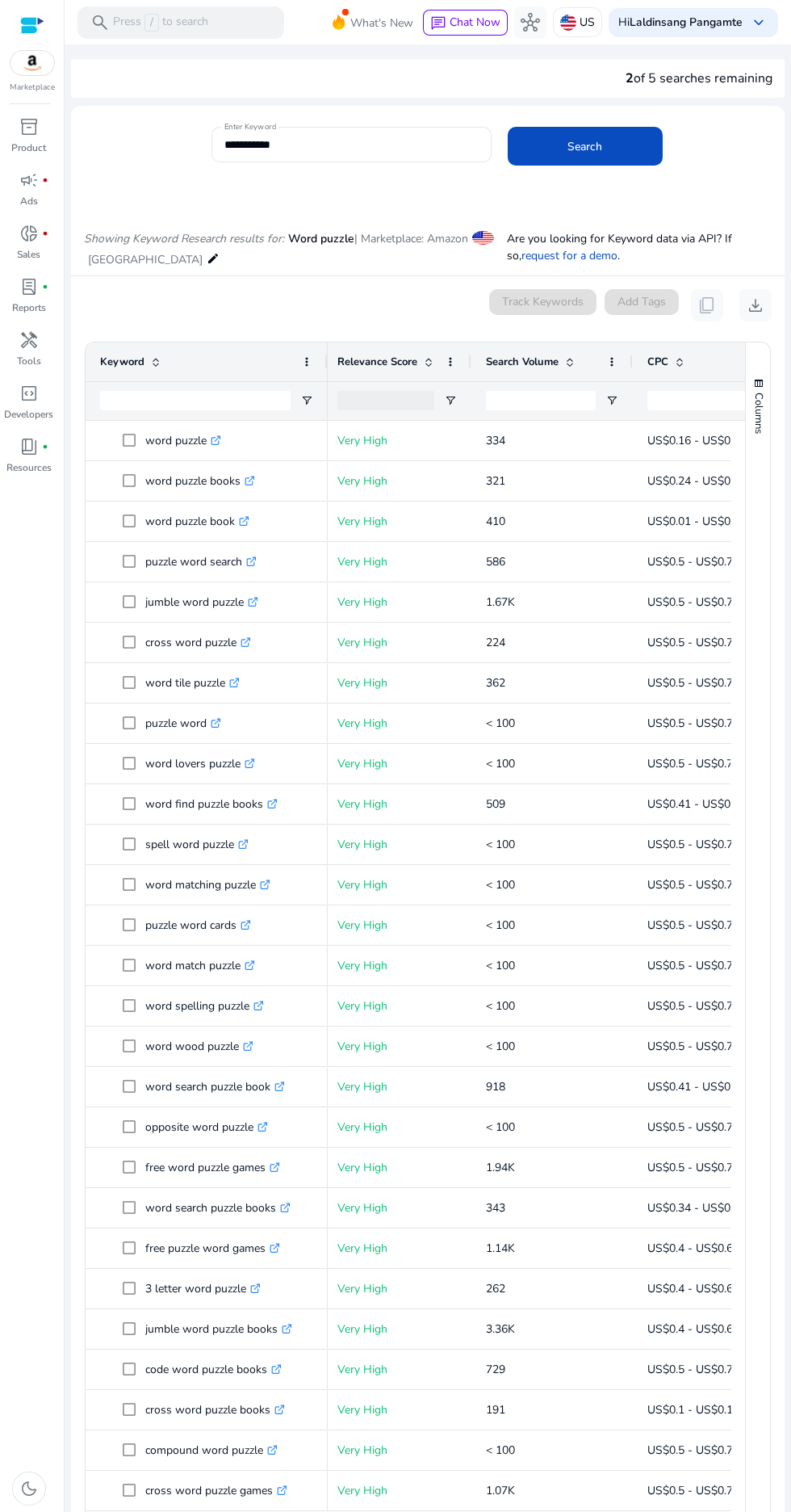
click at [389, 144] on input "**********" at bounding box center [351, 144] width 254 height 18
type input "*"
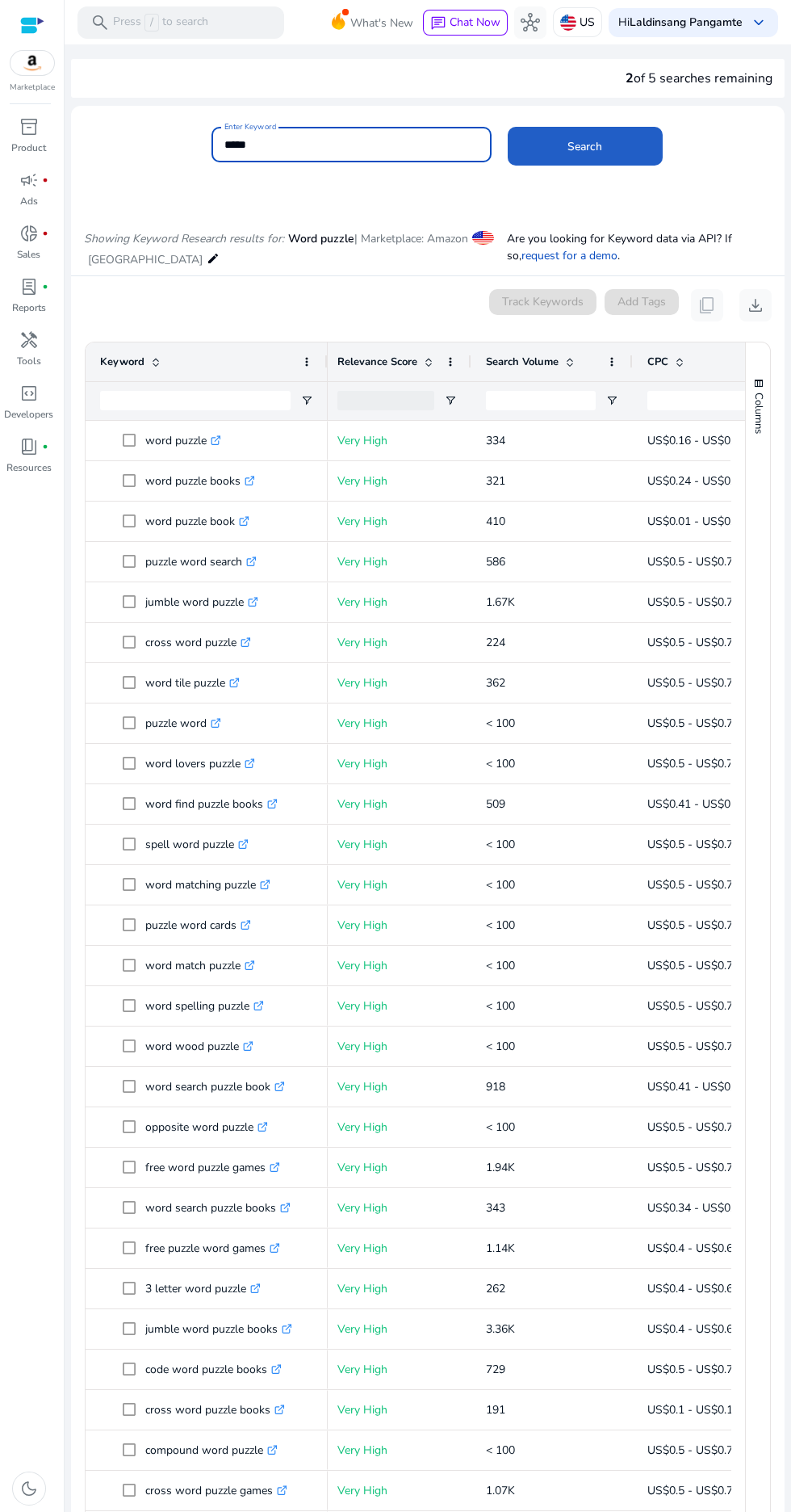
click at [585, 150] on span "Search" at bounding box center [585, 147] width 35 height 17
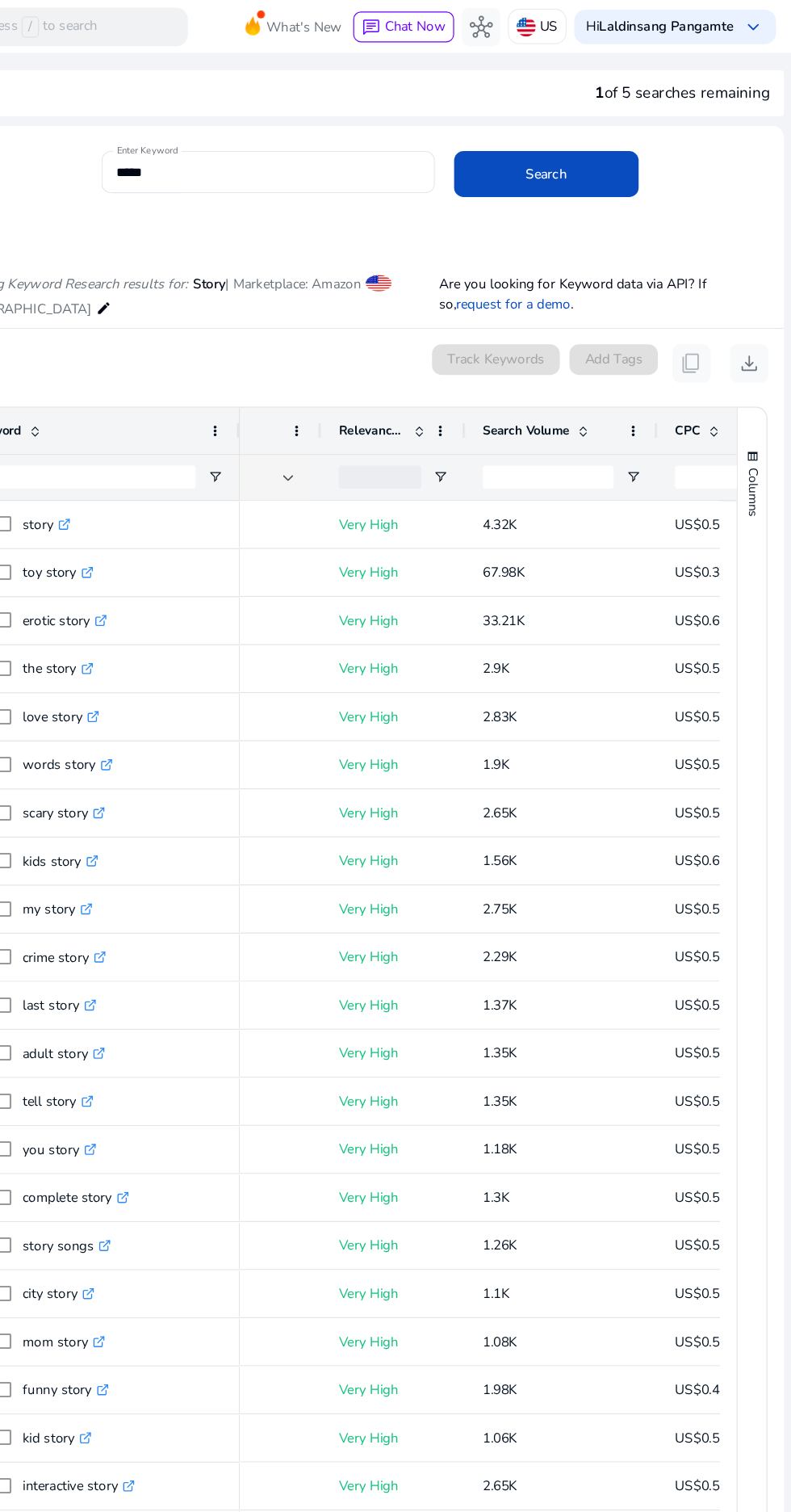
scroll to position [0, 269]
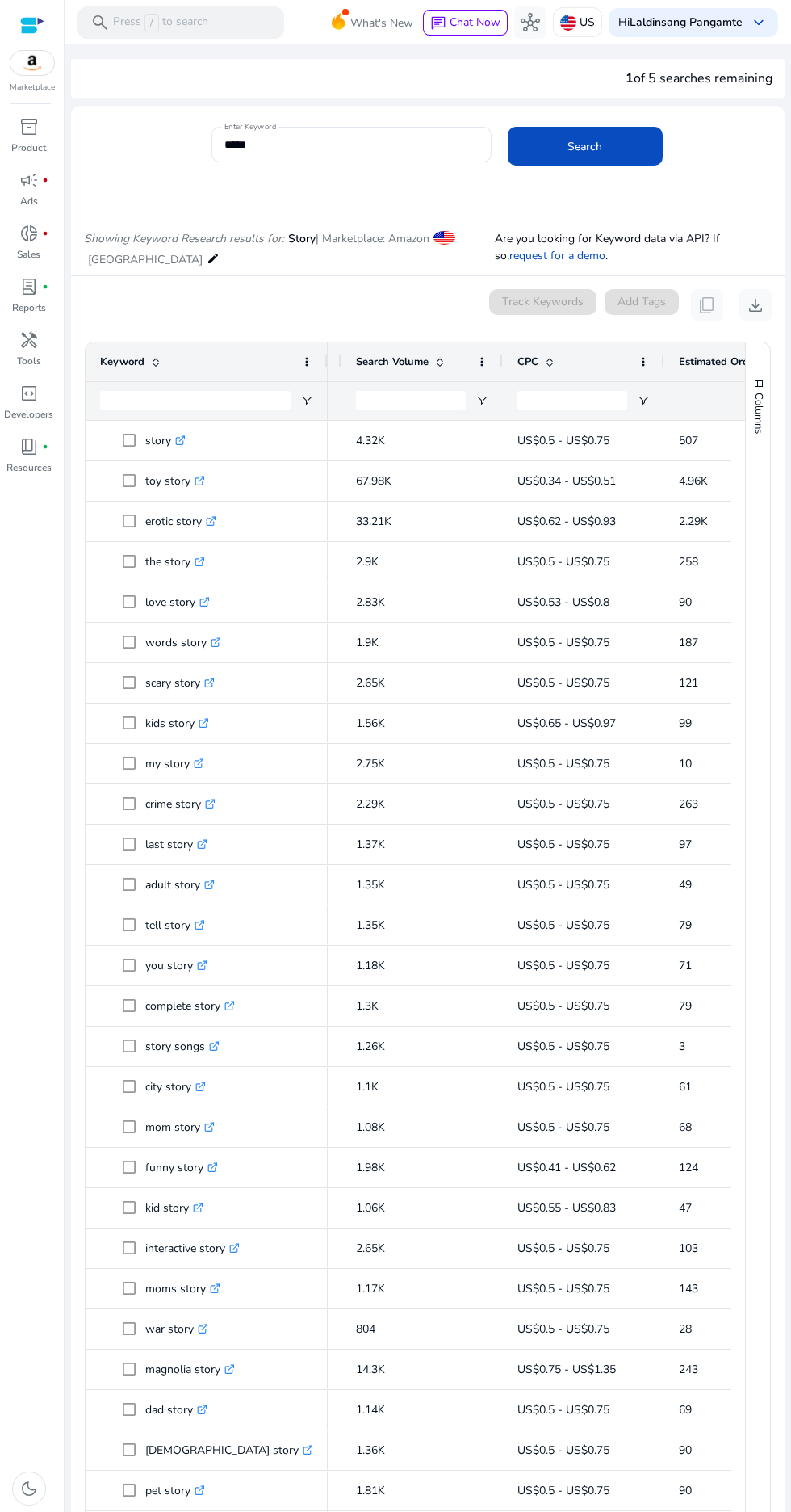
click at [307, 150] on input "*****" at bounding box center [351, 144] width 254 height 18
click at [508, 127] on button "Search" at bounding box center [585, 146] width 155 height 39
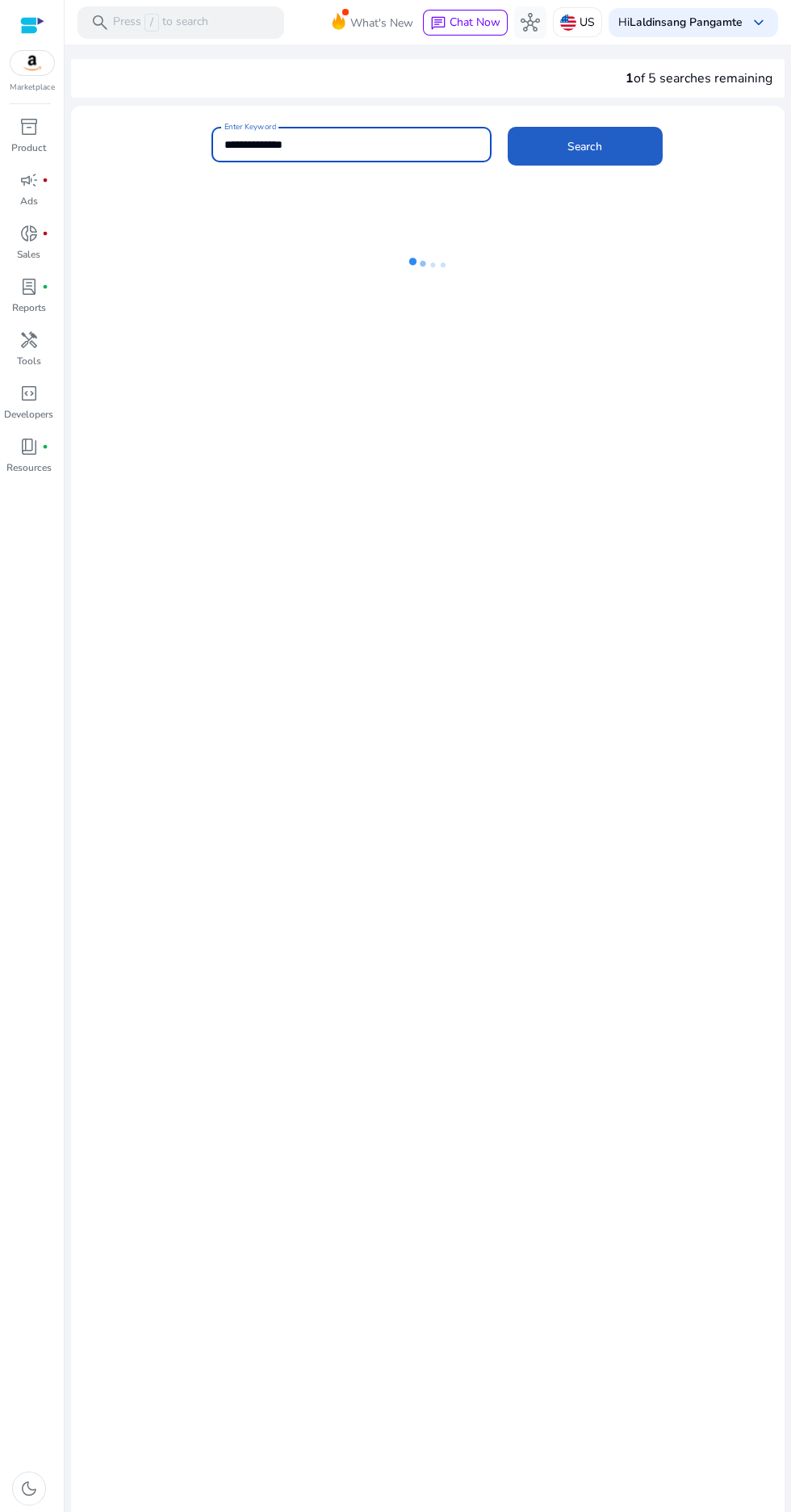
click at [642, 130] on span at bounding box center [585, 146] width 155 height 39
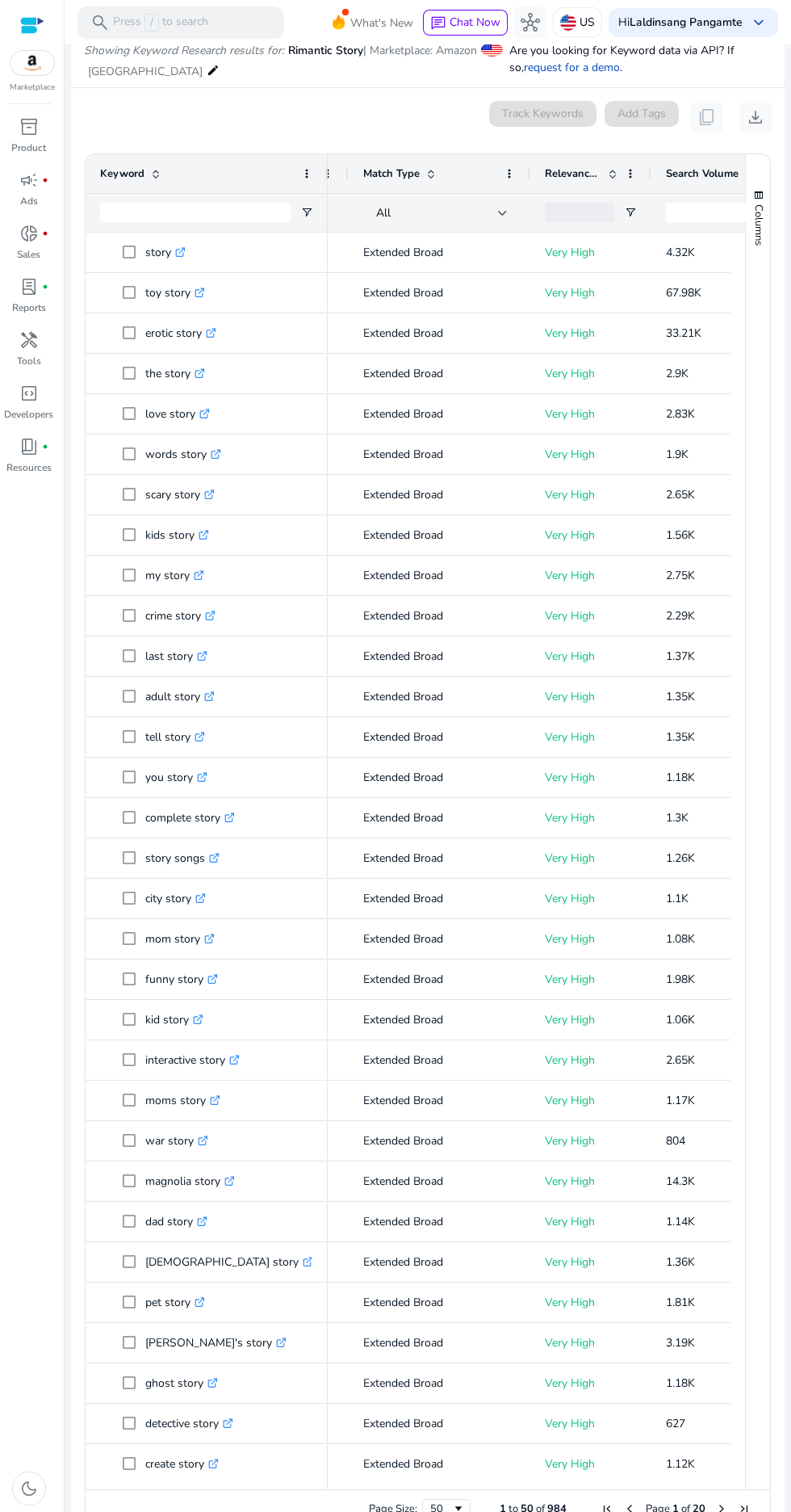
scroll to position [0, 143]
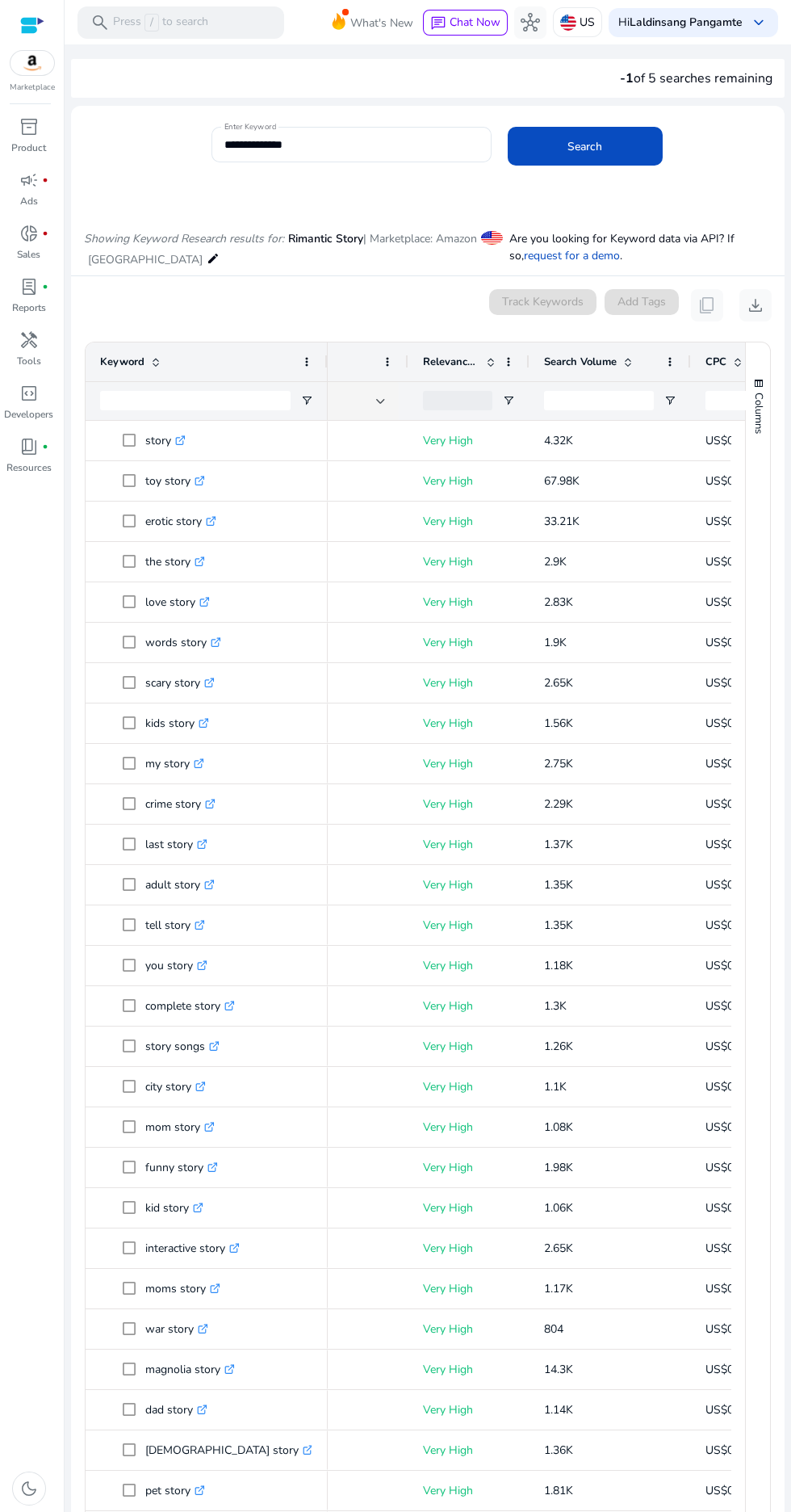
click at [254, 144] on input "**********" at bounding box center [351, 144] width 254 height 18
type input "**********"
click at [508, 127] on button "Search" at bounding box center [585, 146] width 155 height 39
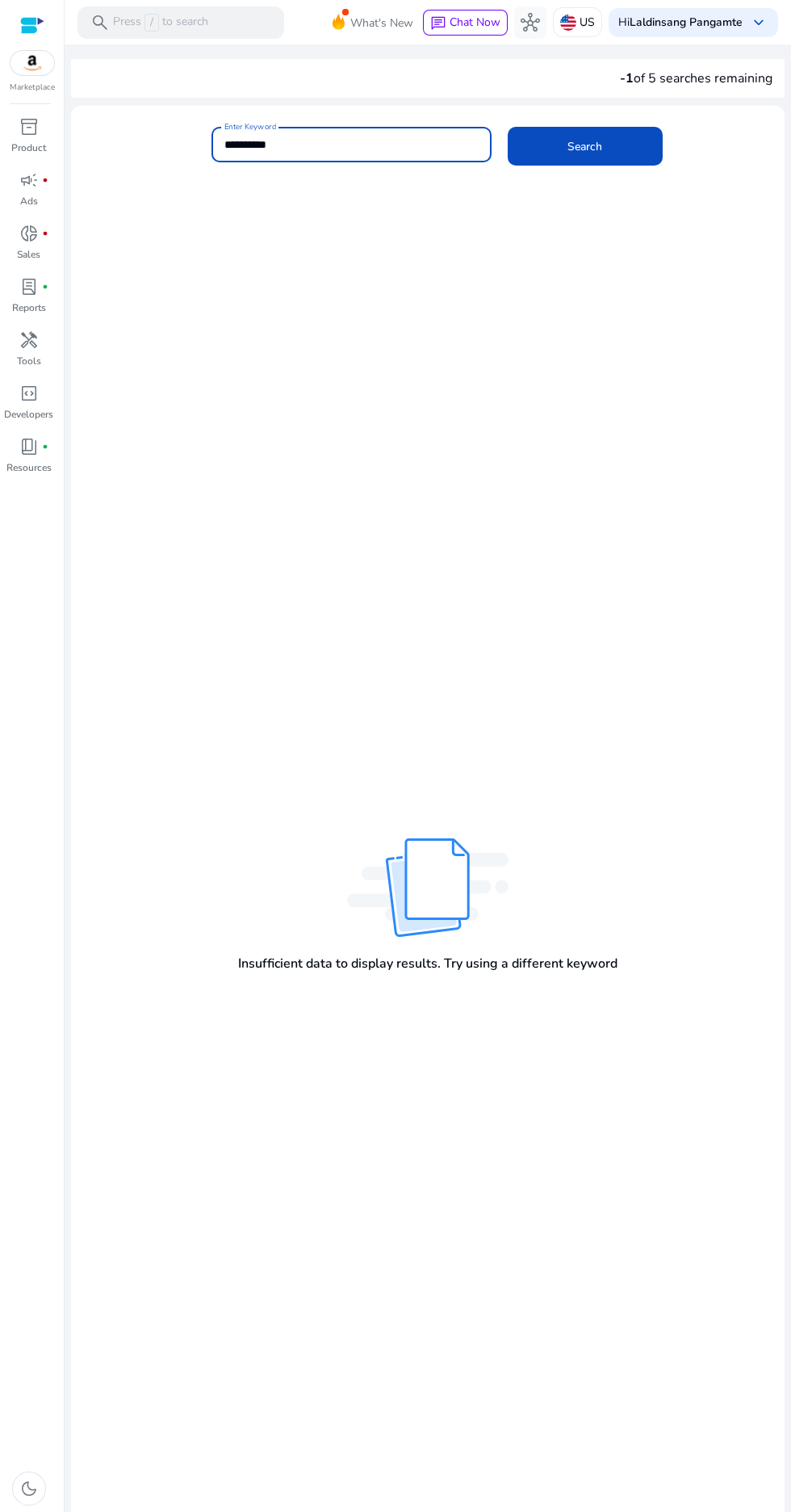
scroll to position [43, 0]
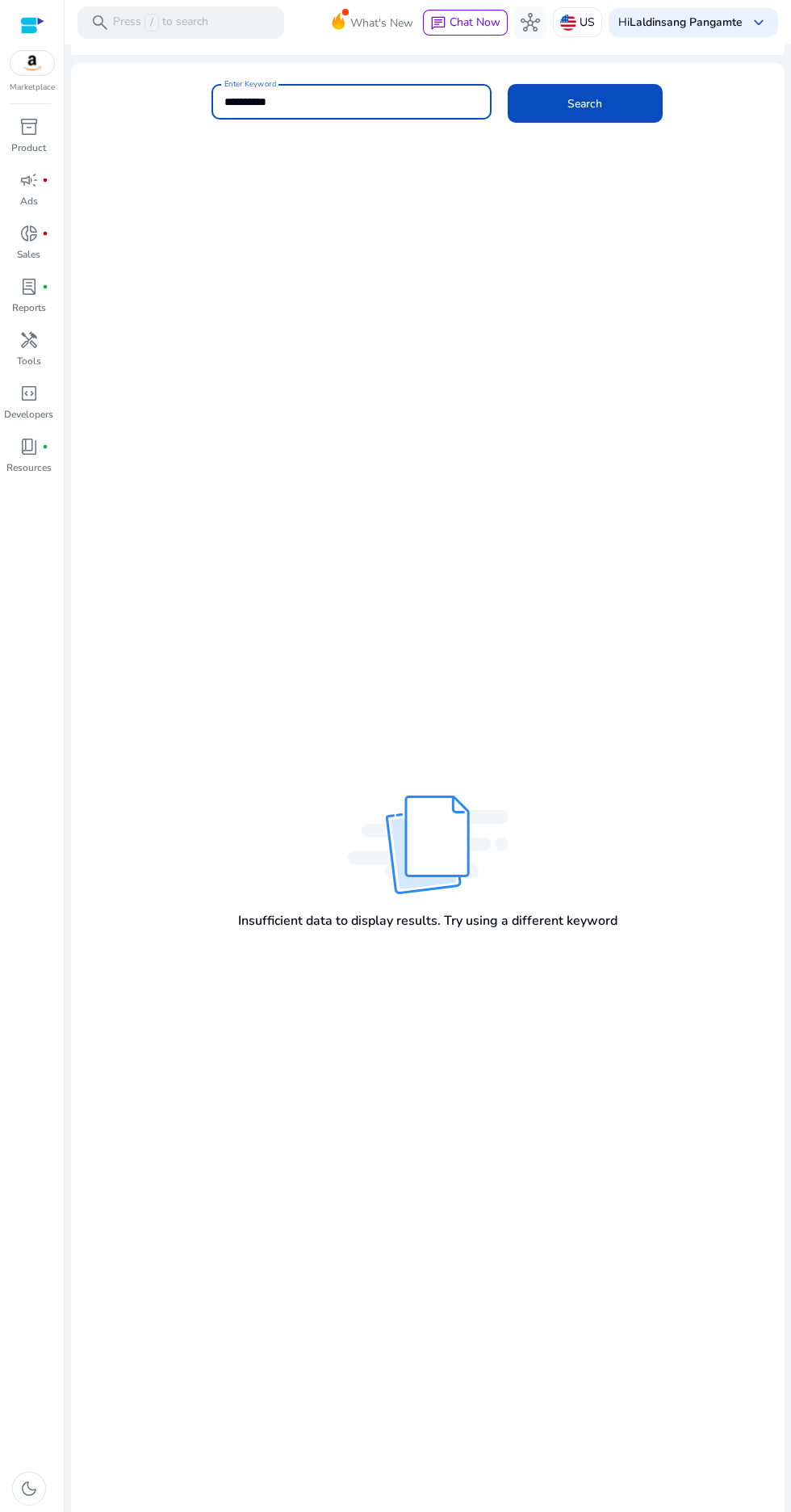
click at [230, 692] on div "Insufficient data to display results. Try using a different keyword" at bounding box center [427, 842] width 713 height 1387
click at [554, 112] on span at bounding box center [585, 103] width 155 height 39
click at [351, 100] on input "**********" at bounding box center [351, 101] width 254 height 18
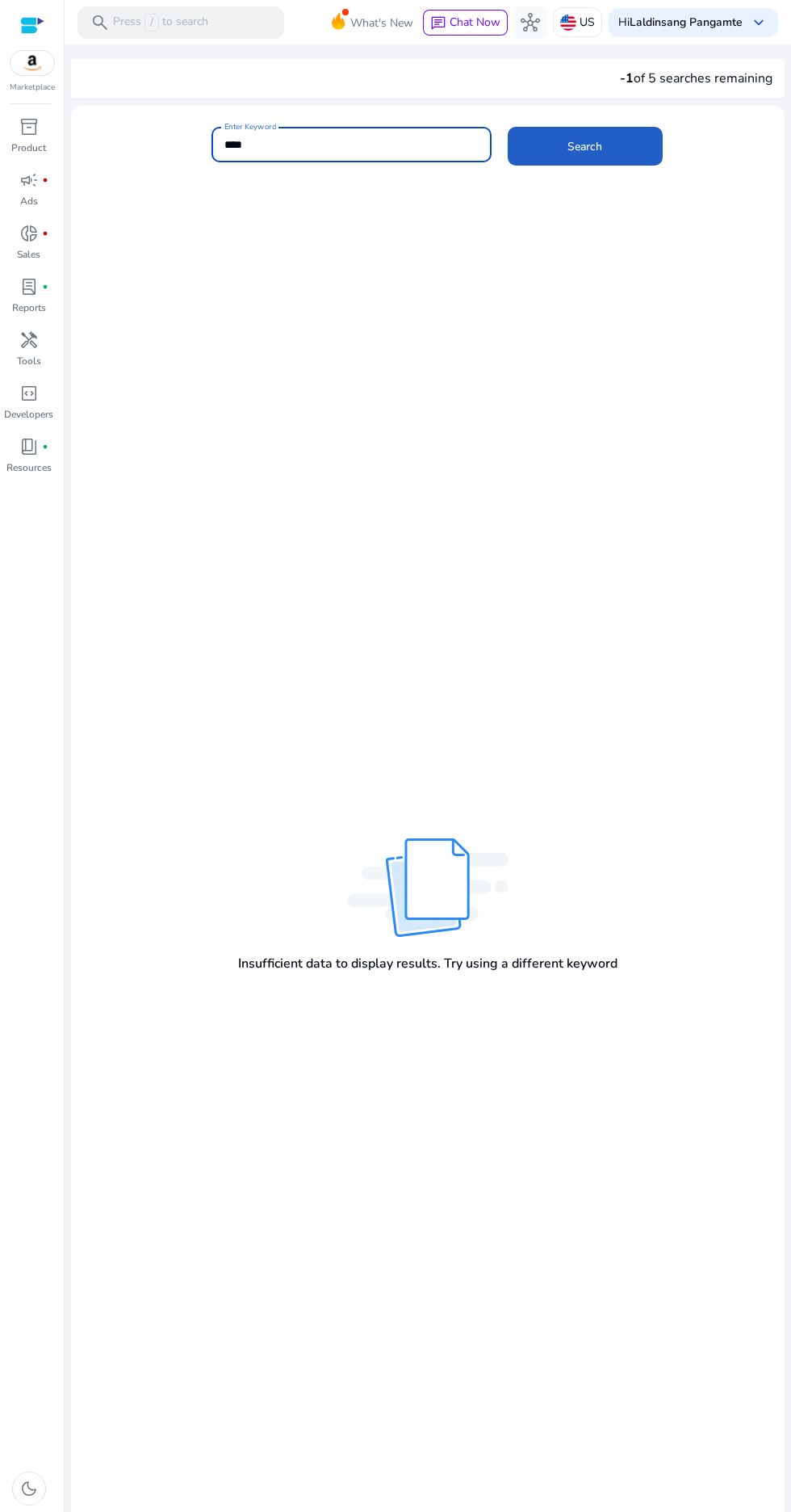
type input "****"
click at [588, 164] on span at bounding box center [585, 146] width 155 height 39
